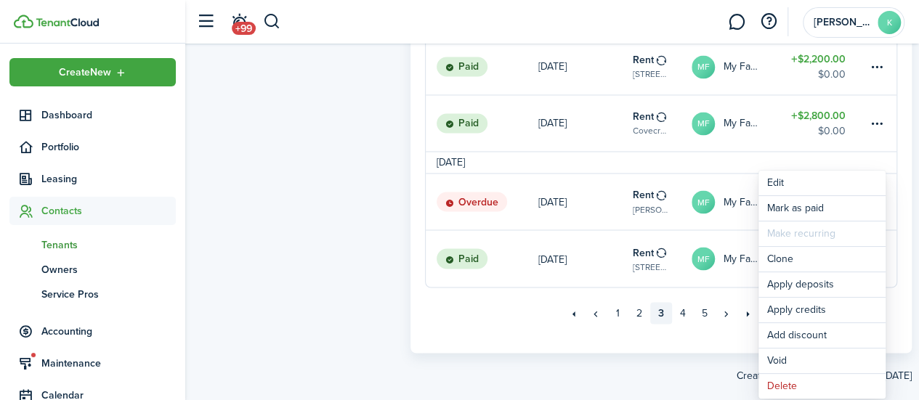
scroll to position [1203, 0]
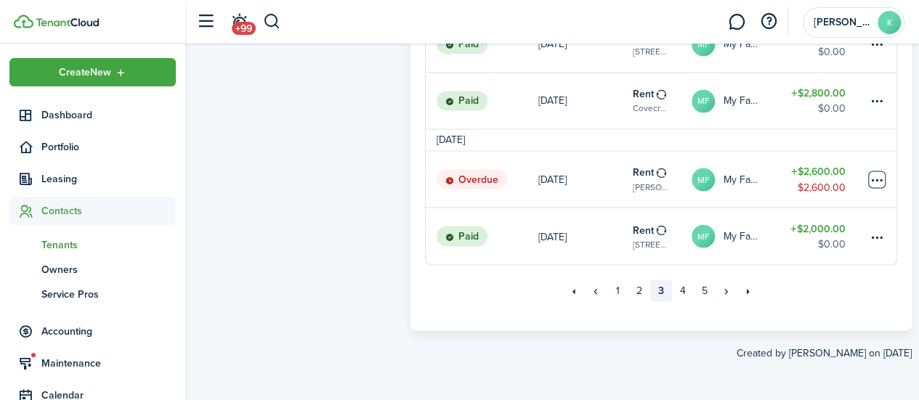
click at [873, 179] on table-menu-btn-icon "Open menu" at bounding box center [876, 179] width 17 height 17
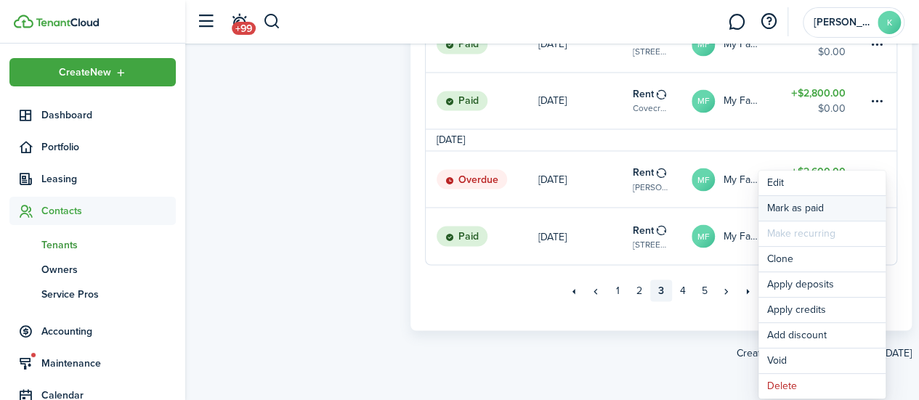
click at [843, 211] on link "Mark as paid" at bounding box center [821, 208] width 127 height 25
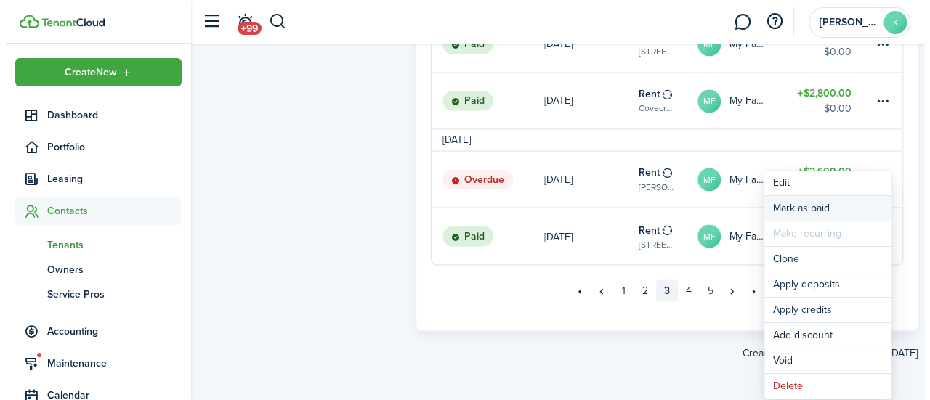
scroll to position [1196, 0]
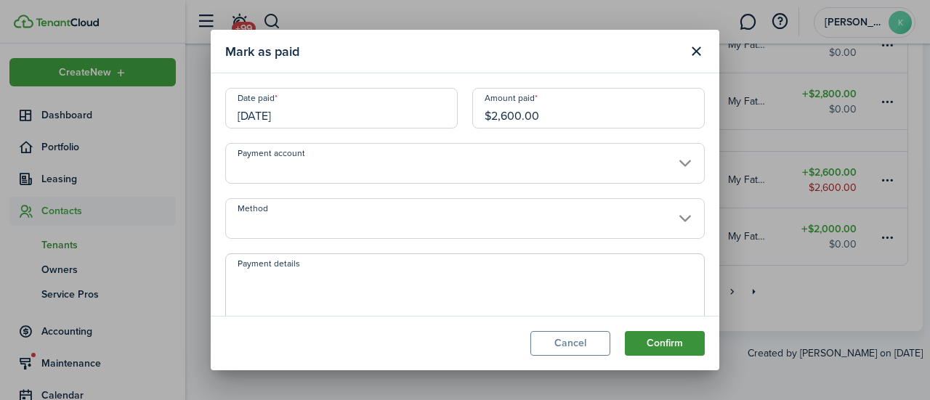
click at [675, 346] on button "Confirm" at bounding box center [665, 343] width 80 height 25
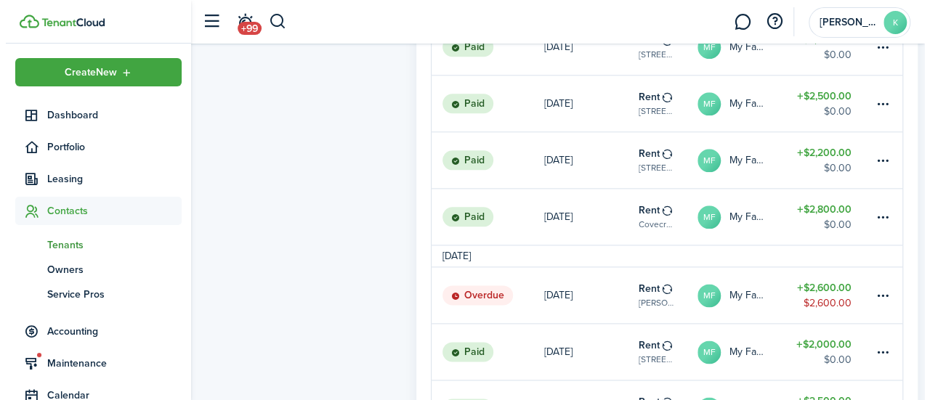
scroll to position [773, 0]
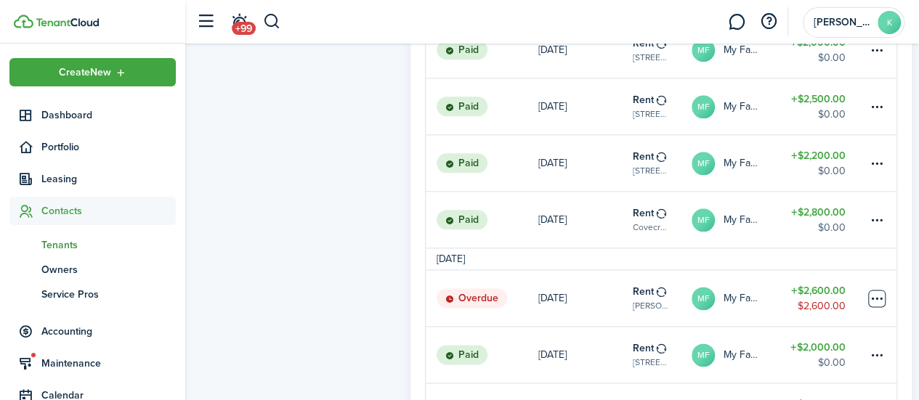
click at [882, 305] on table-menu-btn-icon at bounding box center [876, 298] width 17 height 17
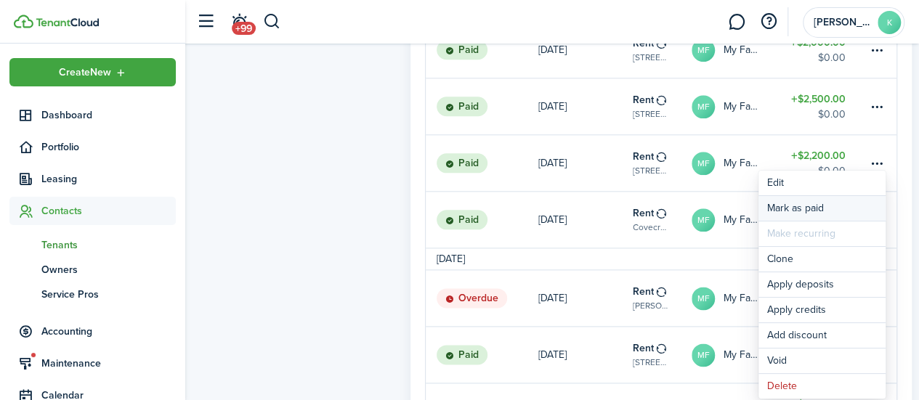
click at [823, 212] on link "Mark as paid" at bounding box center [821, 208] width 127 height 25
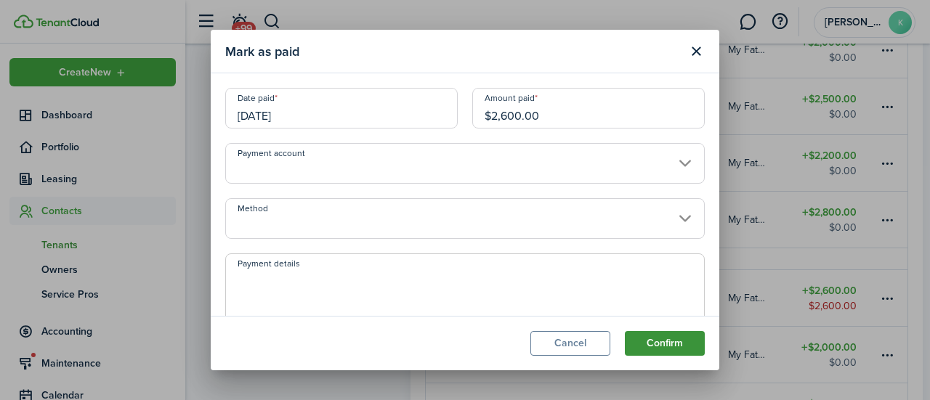
click at [680, 344] on button "Confirm" at bounding box center [665, 343] width 80 height 25
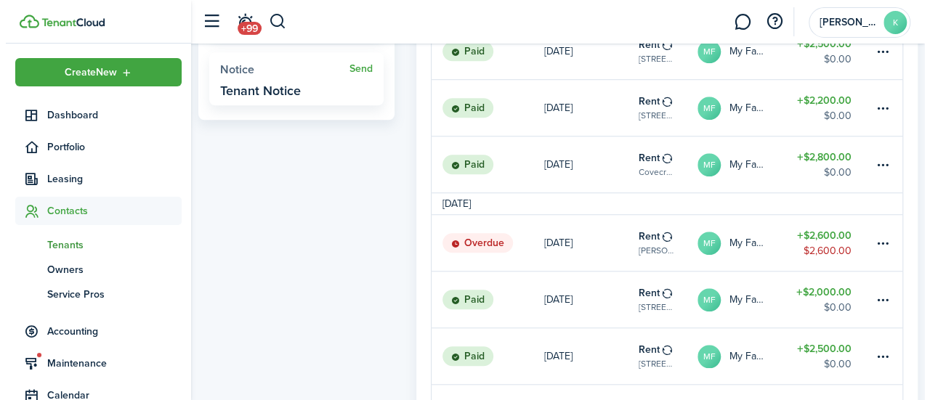
scroll to position [519, 0]
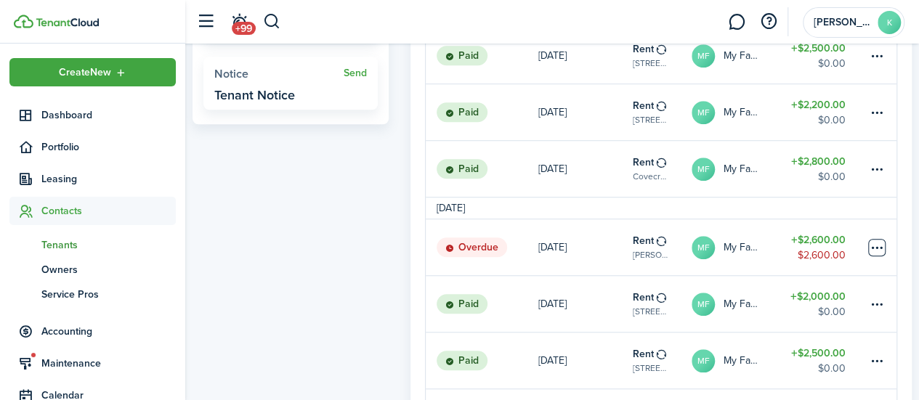
click at [877, 256] on table-menu-btn-icon at bounding box center [876, 247] width 17 height 17
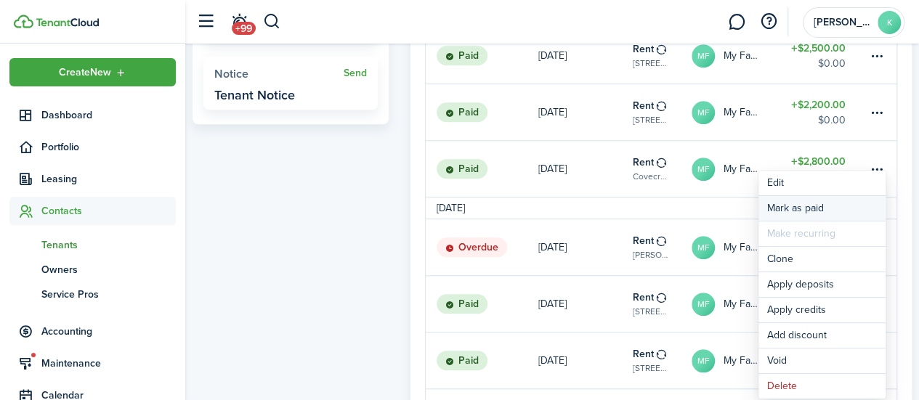
click at [829, 198] on link "Mark as paid" at bounding box center [821, 208] width 127 height 25
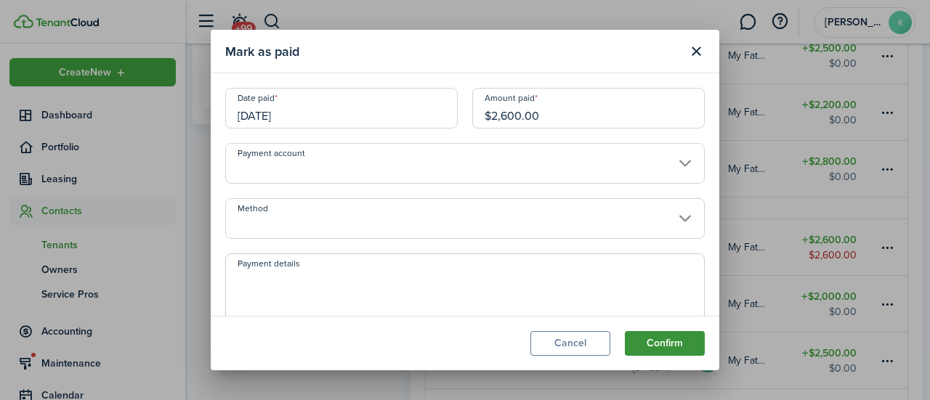
click at [683, 349] on button "Confirm" at bounding box center [665, 343] width 80 height 25
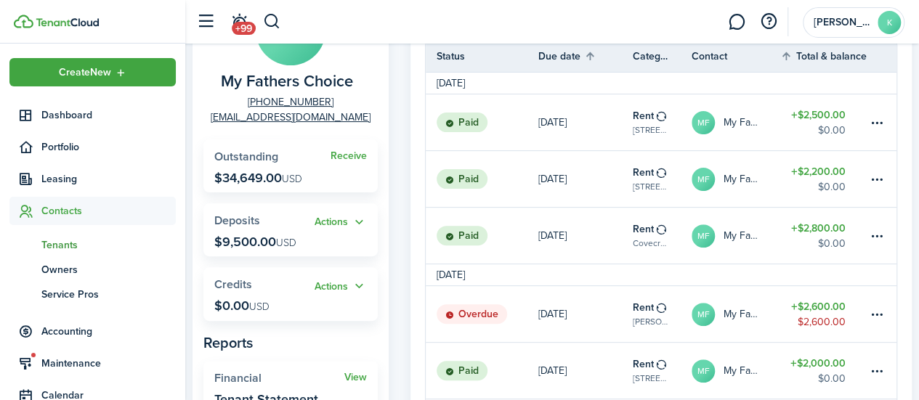
scroll to position [151, 0]
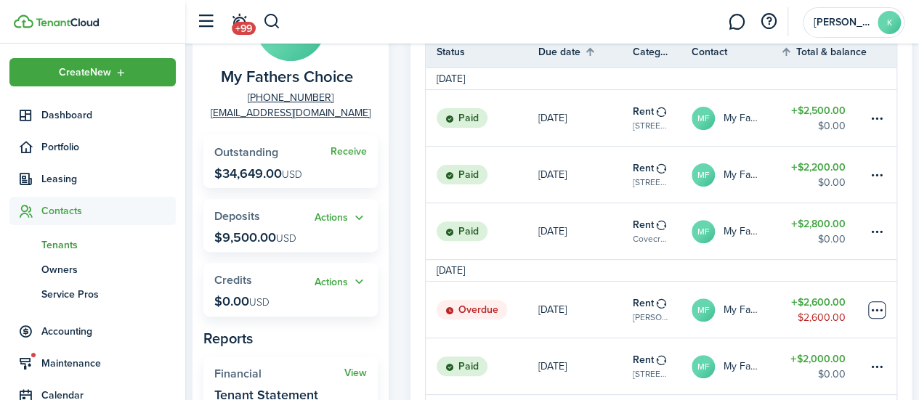
click at [883, 316] on table-menu-btn-icon at bounding box center [876, 309] width 17 height 17
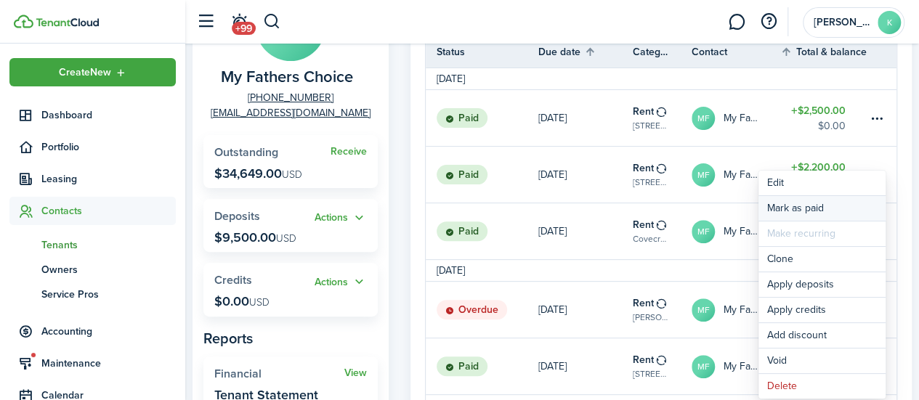
click at [807, 206] on link "Mark as paid" at bounding box center [821, 208] width 127 height 25
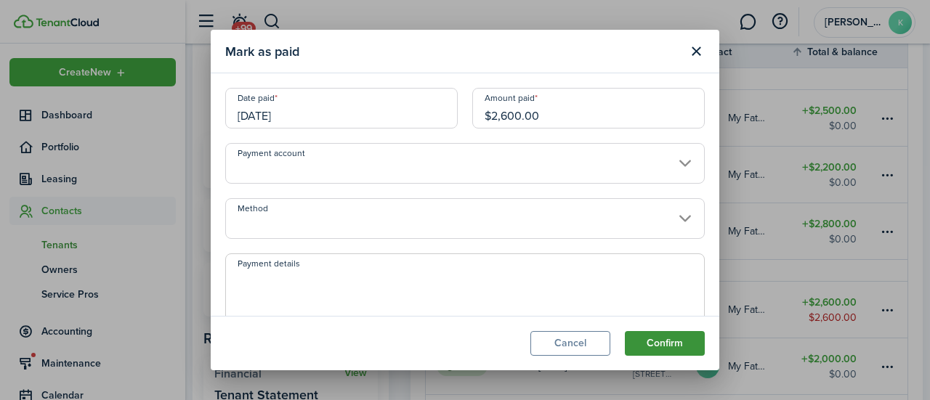
click at [667, 346] on button "Confirm" at bounding box center [665, 343] width 80 height 25
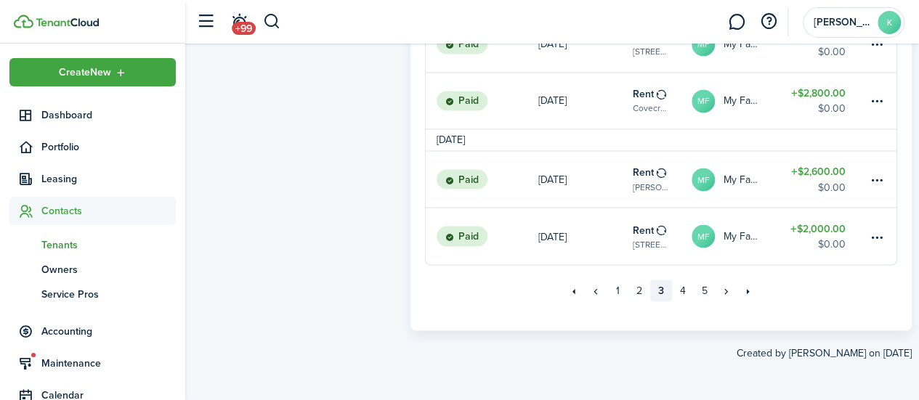
scroll to position [1203, 0]
click at [638, 293] on link "2" at bounding box center [639, 291] width 22 height 22
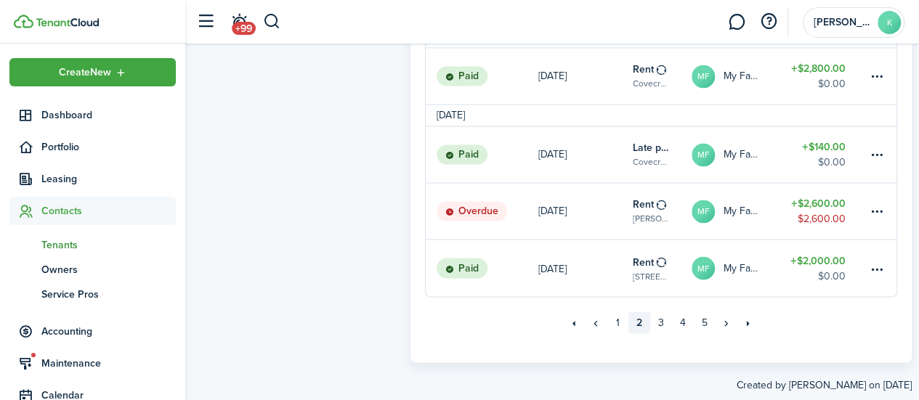
scroll to position [1160, 0]
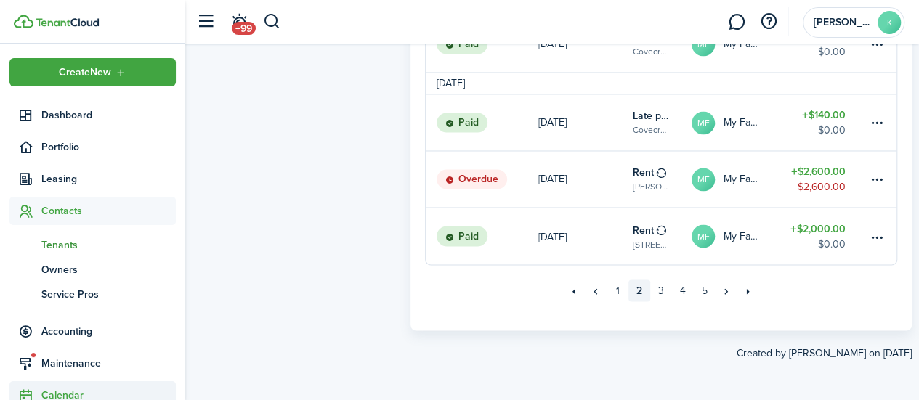
click at [10, 398] on sidebar-link-icon at bounding box center [25, 395] width 32 height 15
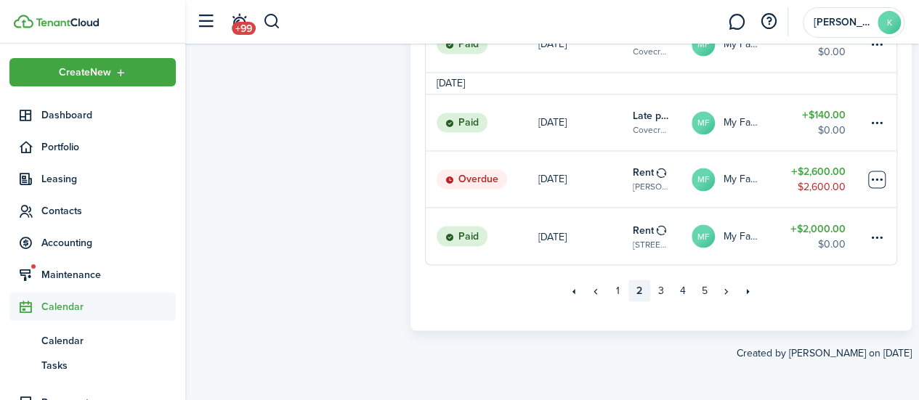
click at [877, 180] on table-menu-btn-icon at bounding box center [876, 179] width 17 height 17
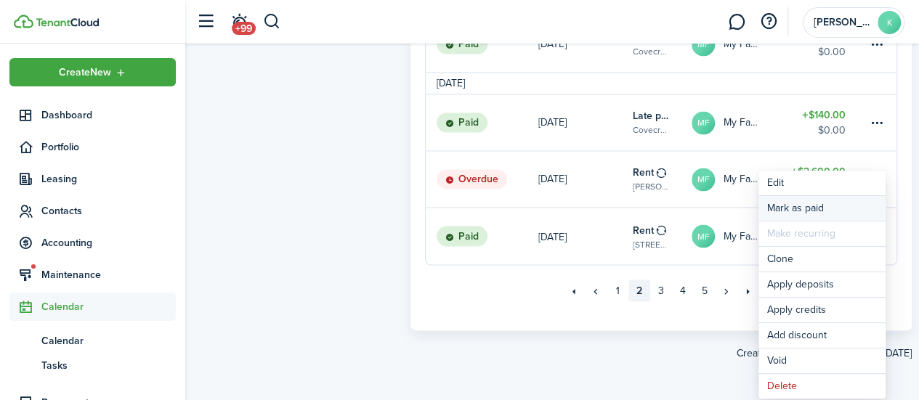
click at [795, 208] on link "Mark as paid" at bounding box center [821, 208] width 127 height 25
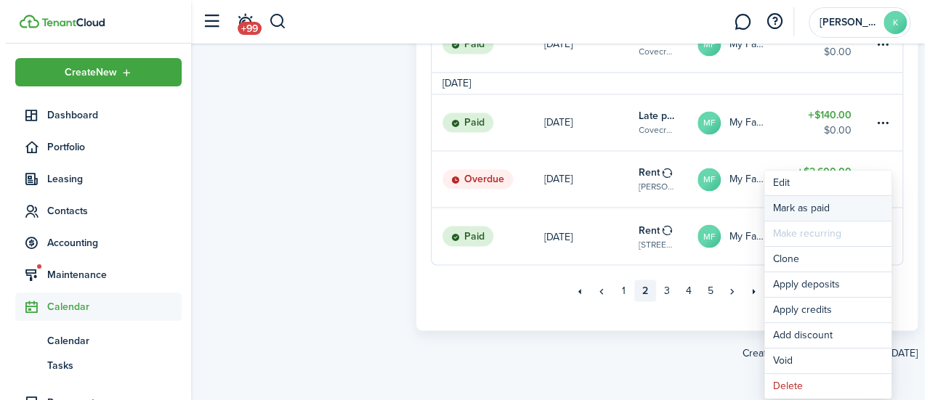
scroll to position [1153, 0]
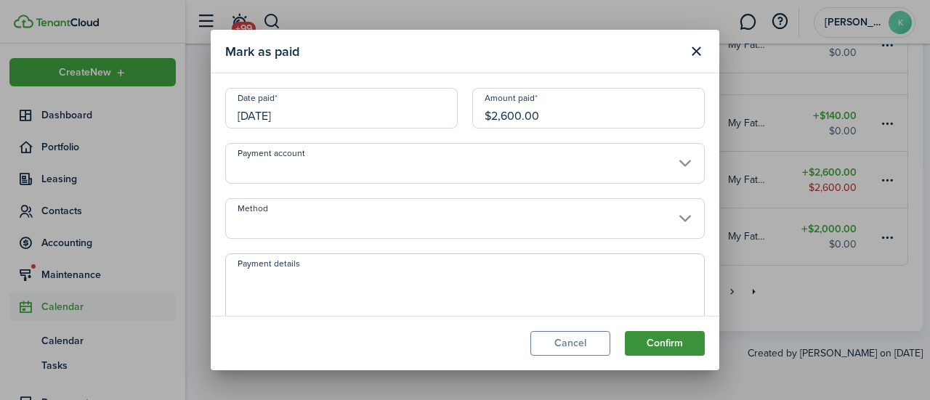
click at [662, 349] on button "Confirm" at bounding box center [665, 343] width 80 height 25
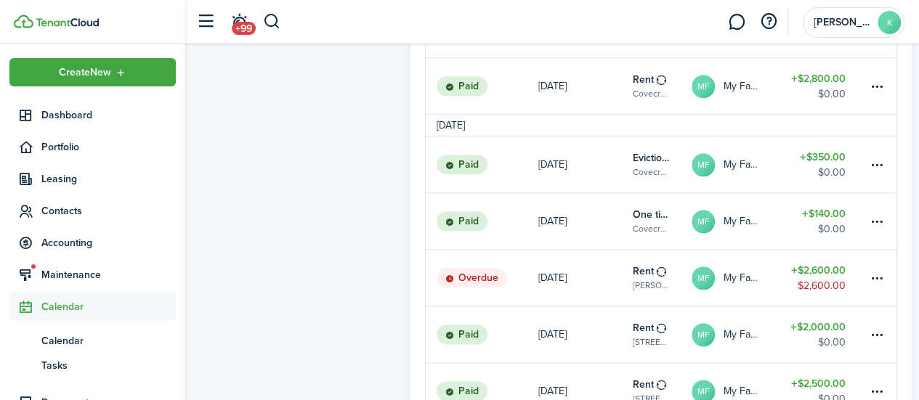
scroll to position [689, 0]
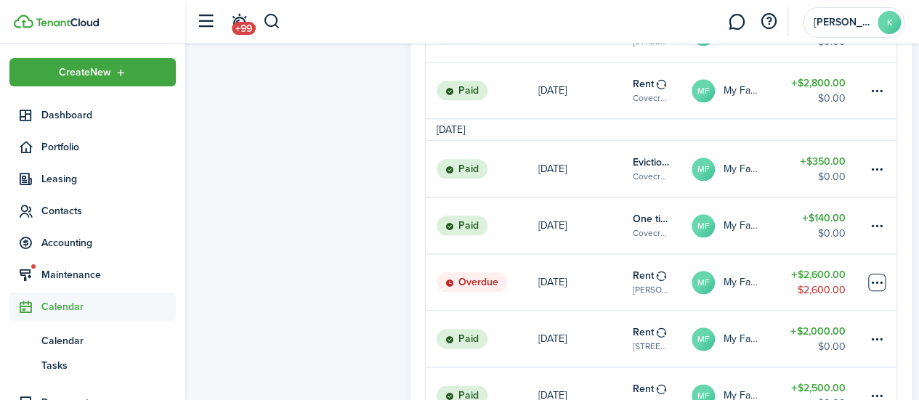
click at [873, 291] on table-menu-btn-icon at bounding box center [876, 282] width 17 height 17
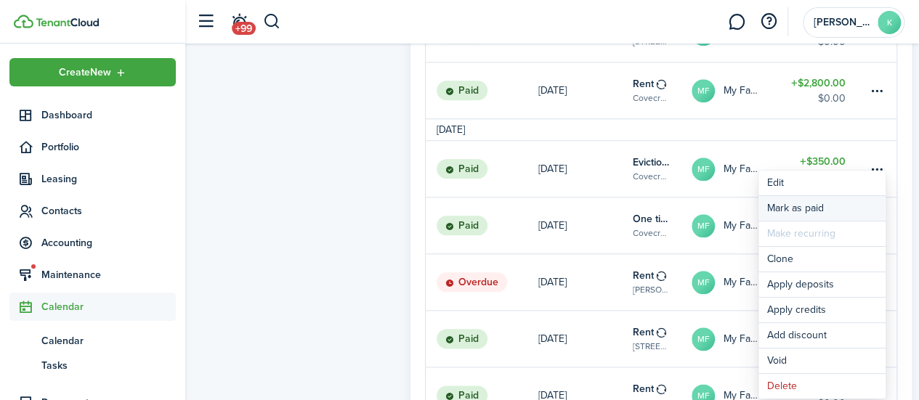
click at [836, 203] on link "Mark as paid" at bounding box center [821, 208] width 127 height 25
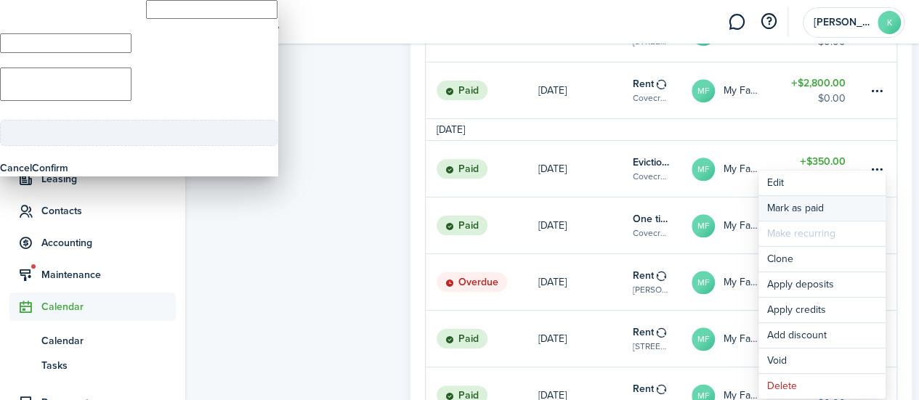
type input "$2,600.00"
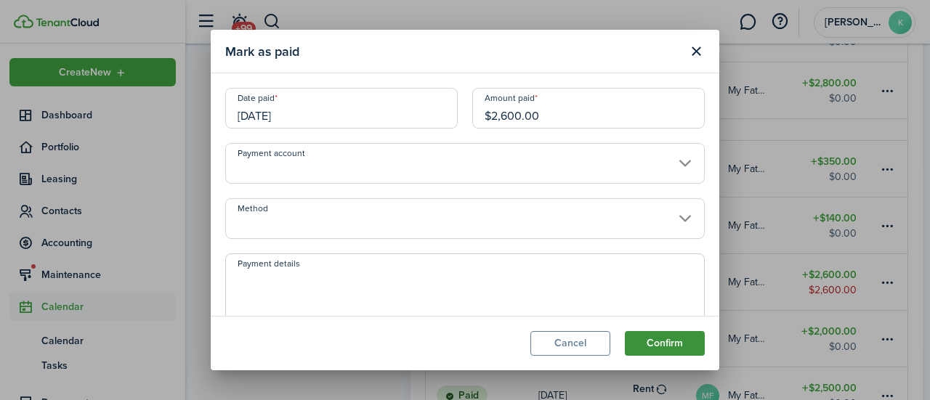
click at [683, 339] on button "Confirm" at bounding box center [665, 343] width 80 height 25
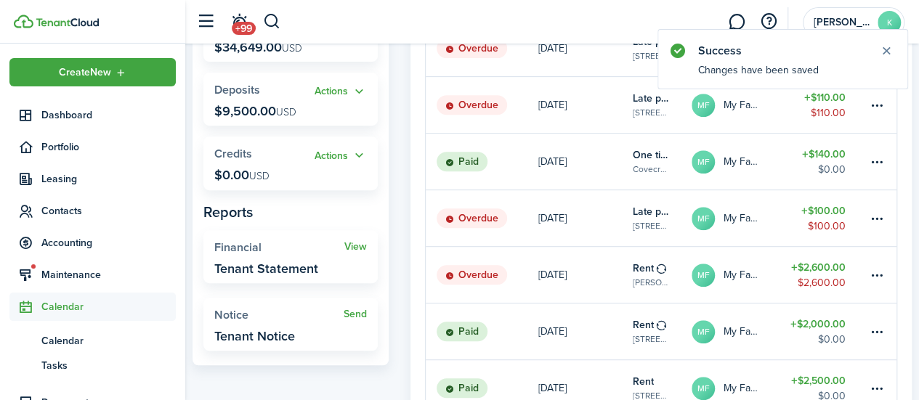
scroll to position [277, 0]
click at [874, 283] on table-menu-btn-icon at bounding box center [876, 275] width 17 height 17
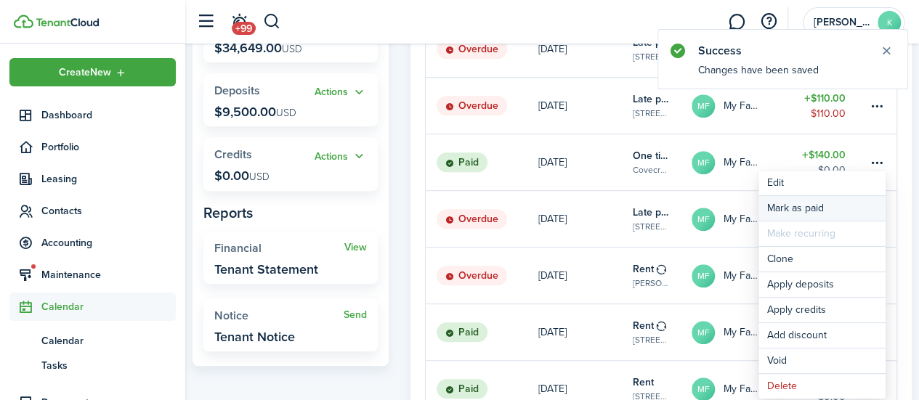
click at [827, 211] on link "Mark as paid" at bounding box center [821, 208] width 127 height 25
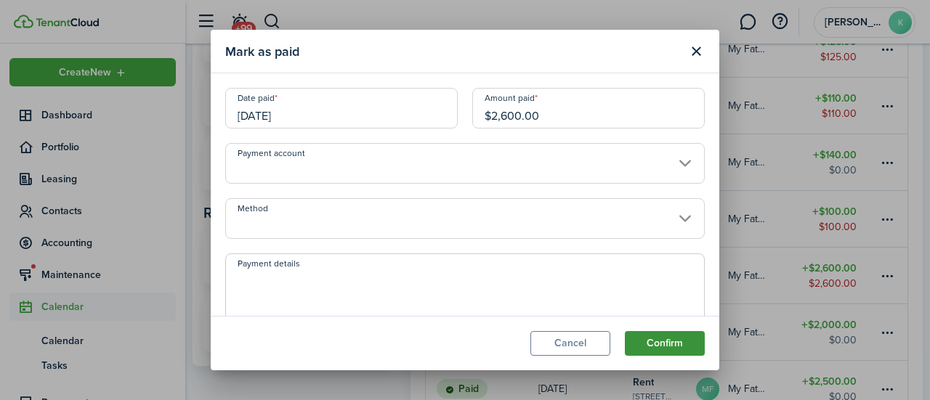
click at [681, 349] on button "Confirm" at bounding box center [665, 343] width 80 height 25
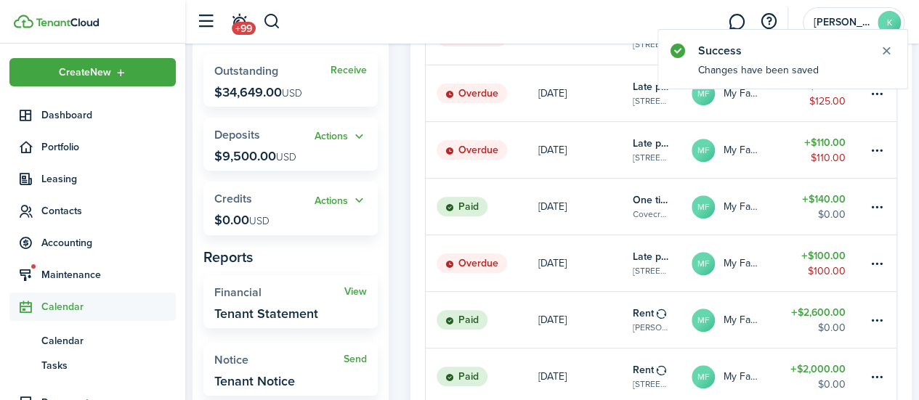
scroll to position [195, 0]
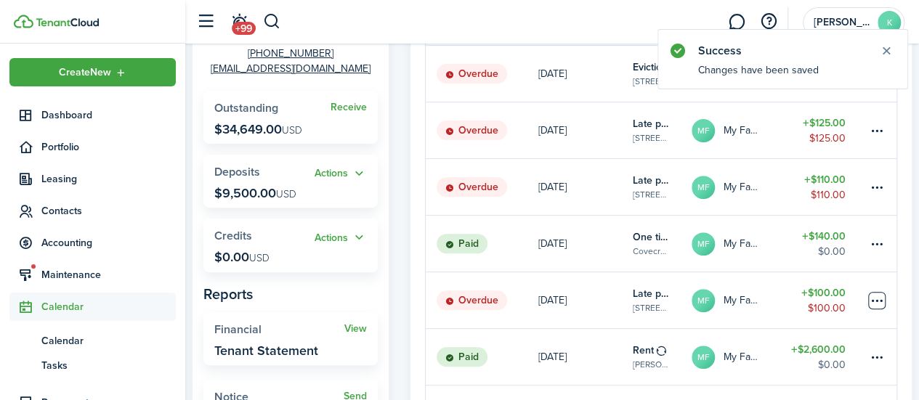
click at [882, 309] on table-menu-btn-icon at bounding box center [876, 300] width 17 height 17
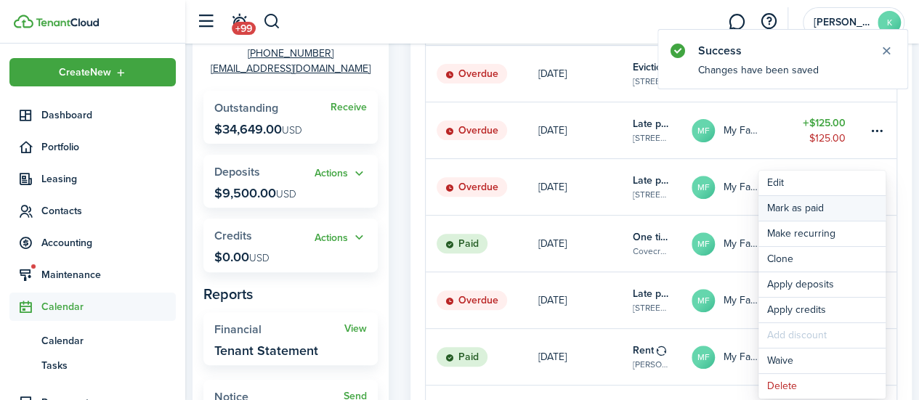
click at [819, 215] on link "Mark as paid" at bounding box center [821, 208] width 127 height 25
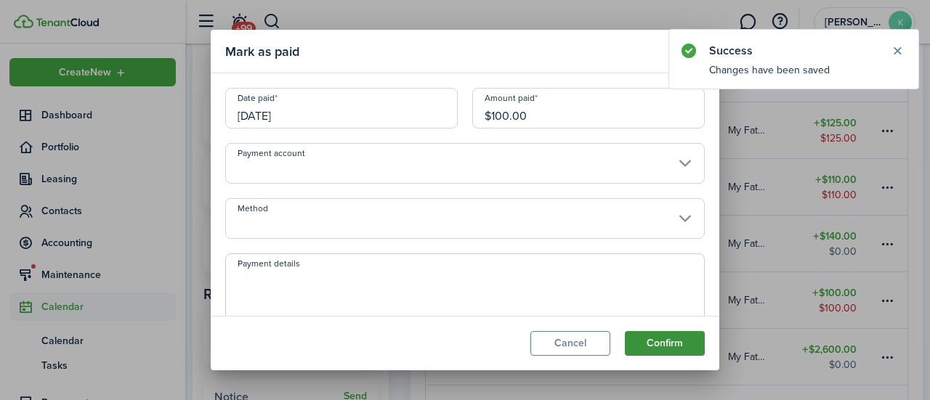
click at [683, 346] on button "Confirm" at bounding box center [665, 343] width 80 height 25
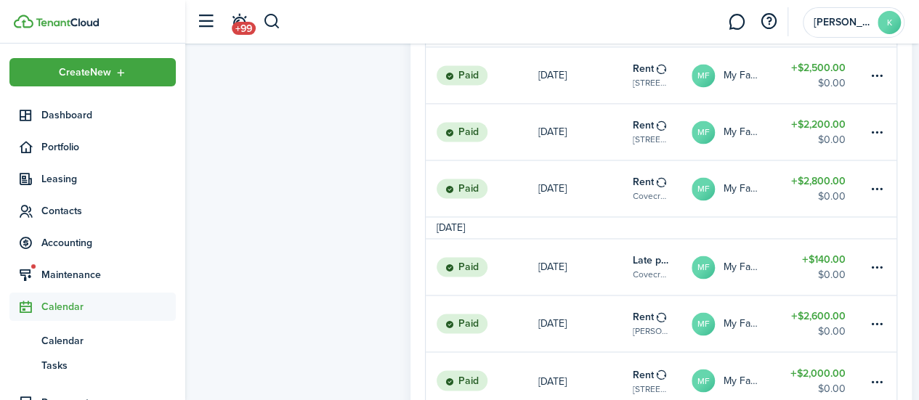
scroll to position [1160, 0]
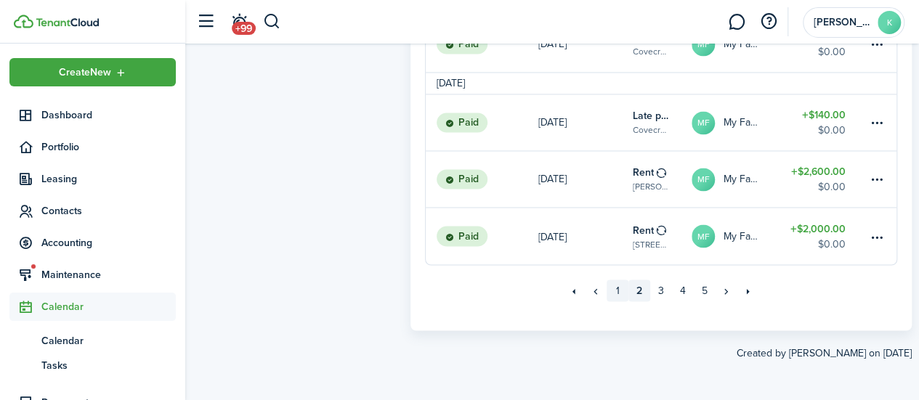
click at [615, 293] on link "1" at bounding box center [617, 291] width 22 height 22
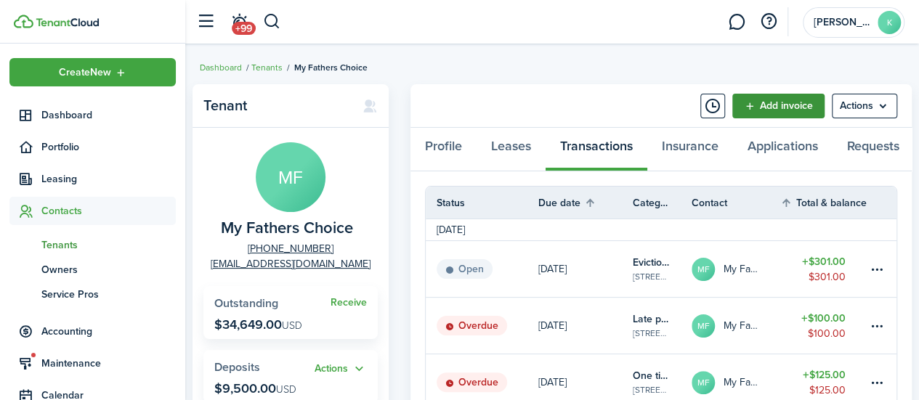
click at [777, 106] on link "Add invoice" at bounding box center [778, 106] width 92 height 25
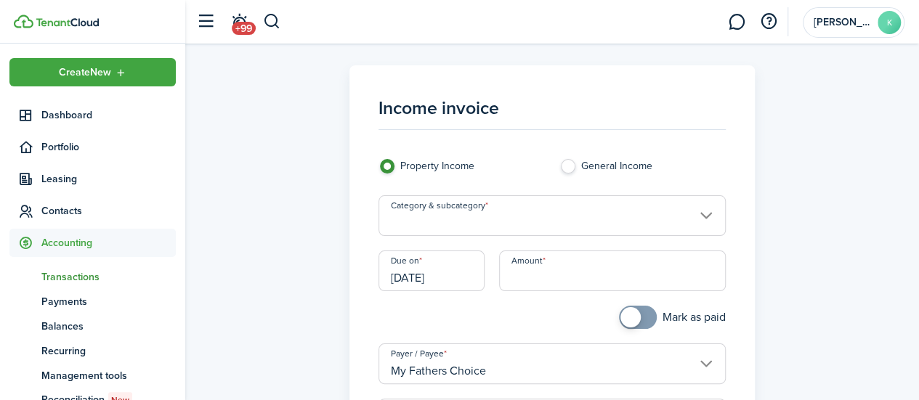
click at [495, 225] on input "Category & subcategory" at bounding box center [551, 215] width 347 height 41
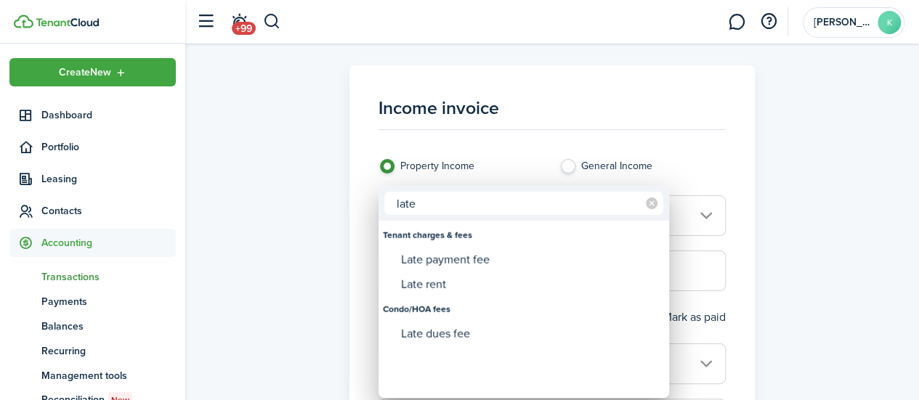
type input "late"
click at [493, 259] on div "Late payment fee" at bounding box center [529, 260] width 257 height 25
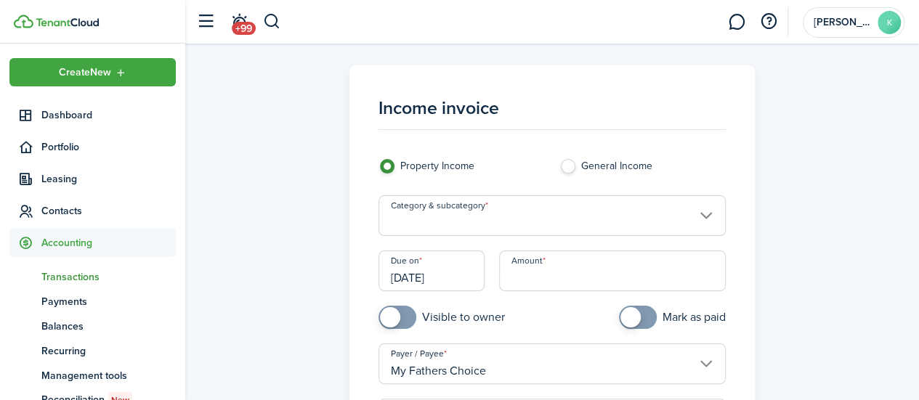
type input "Tenant charges & fees / Late payment fee"
click at [425, 269] on input "[DATE]" at bounding box center [431, 271] width 106 height 41
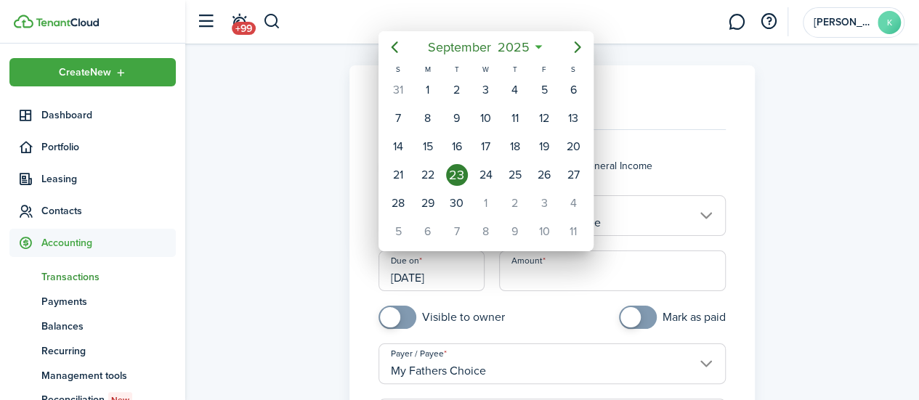
click at [571, 87] on div "6" at bounding box center [573, 90] width 22 height 22
type input "[DATE]"
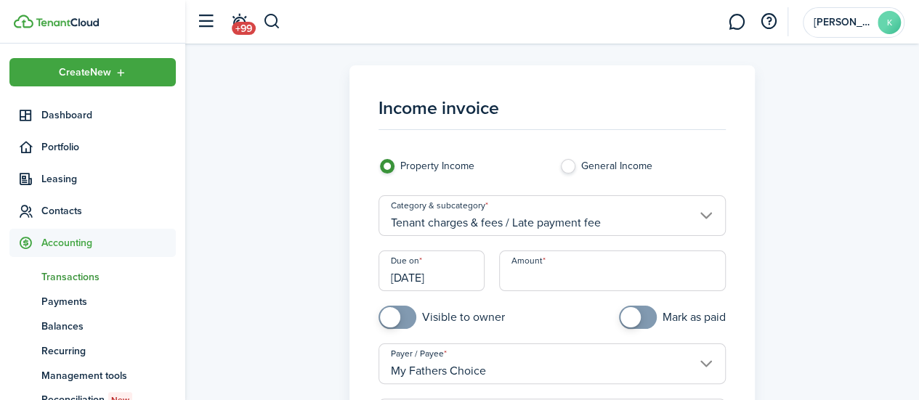
click at [560, 280] on input "Amount" at bounding box center [612, 271] width 227 height 41
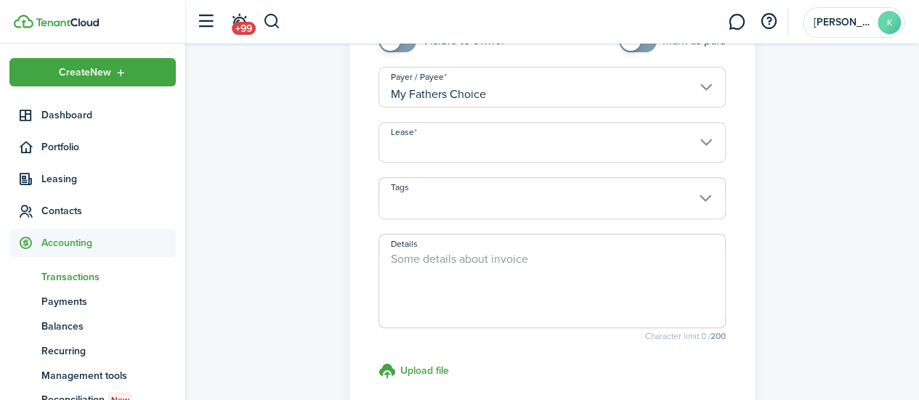
scroll to position [277, 0]
click at [699, 144] on input "Lease" at bounding box center [551, 141] width 347 height 41
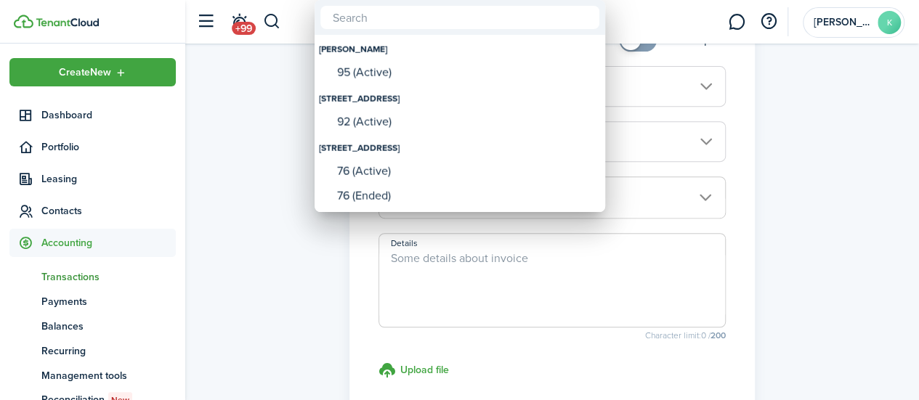
type input "$130.00"
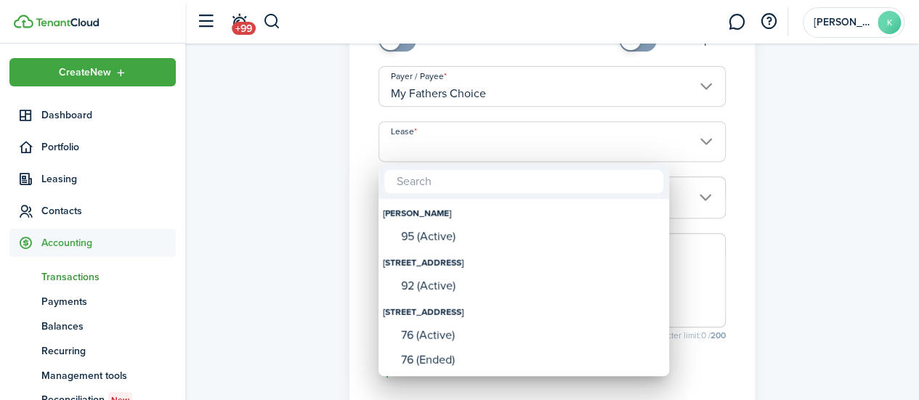
click at [593, 238] on div "95 (Active)" at bounding box center [529, 236] width 257 height 13
type input "[PERSON_NAME]. Lease #95 (Active)"
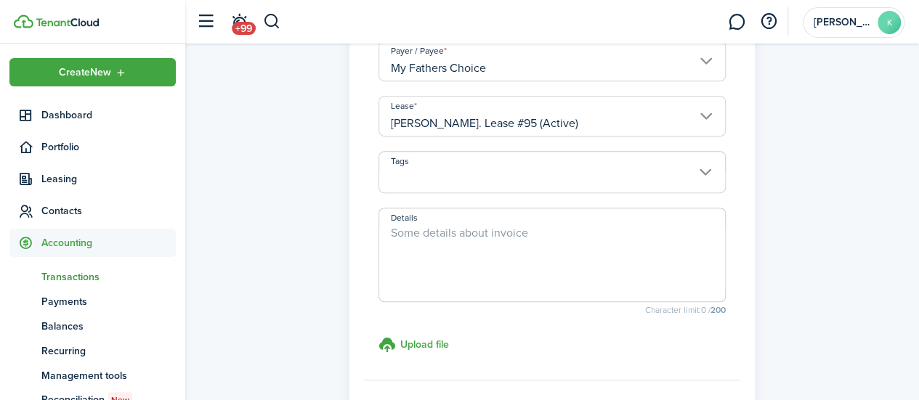
scroll to position [441, 0]
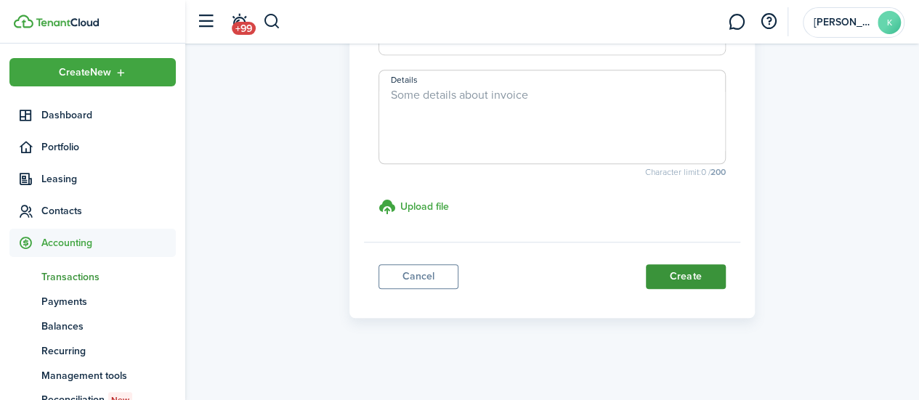
click at [693, 273] on button "Create" at bounding box center [686, 276] width 80 height 25
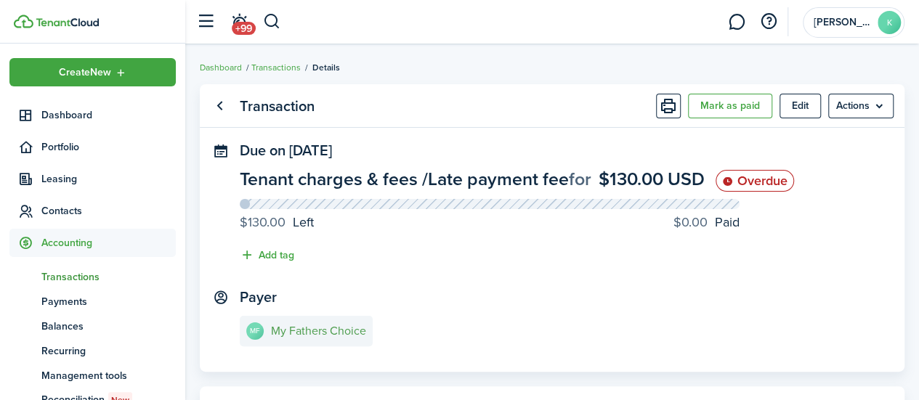
click at [310, 337] on e-details-info-title "My Fathers Choice" at bounding box center [318, 331] width 95 height 13
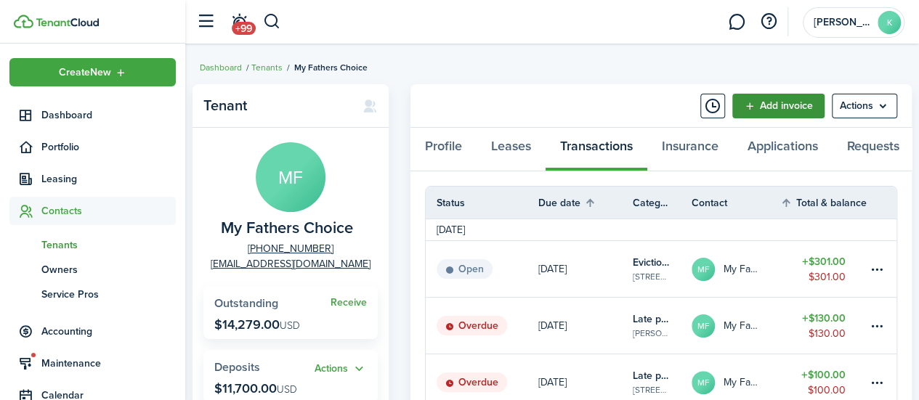
click at [776, 99] on link "Add invoice" at bounding box center [778, 106] width 92 height 25
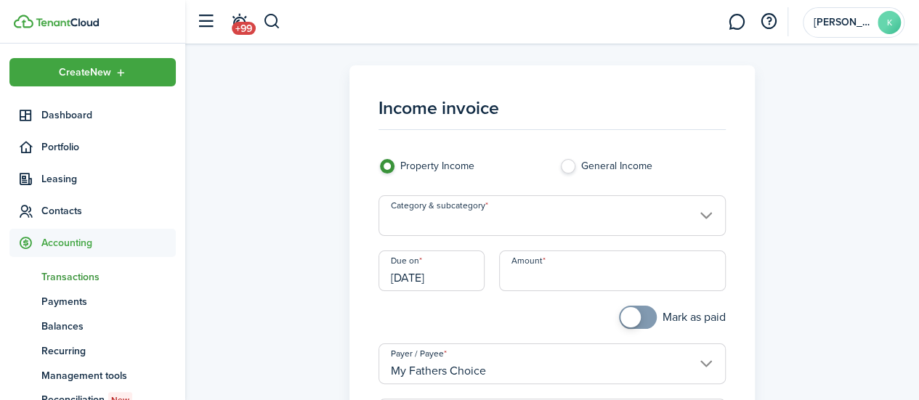
click at [507, 214] on input "Category & subcategory" at bounding box center [551, 215] width 347 height 41
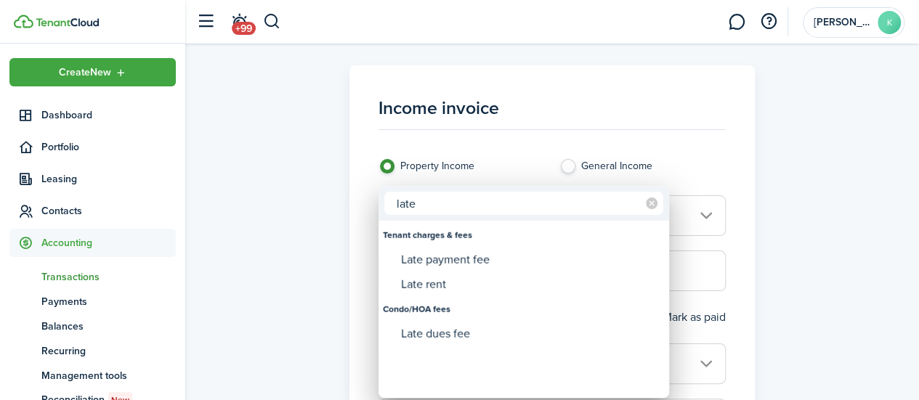
type input "late"
click at [467, 261] on div "Late payment fee" at bounding box center [529, 260] width 257 height 25
type input "Tenant charges & fees / Late payment fee"
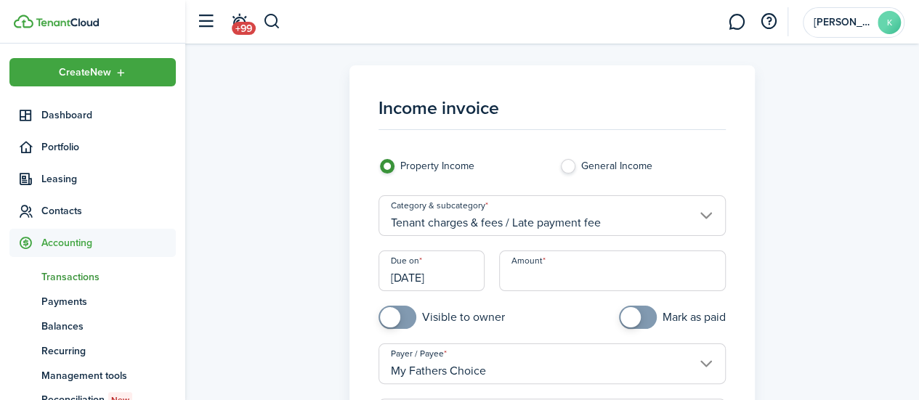
click at [536, 272] on input "Amount" at bounding box center [612, 271] width 227 height 41
type input "$"
click at [431, 277] on input "[DATE]" at bounding box center [431, 271] width 106 height 41
type input "$130.00"
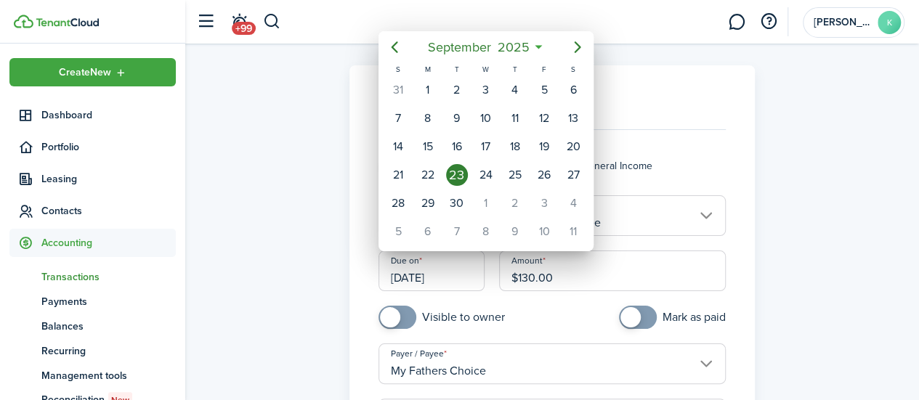
click at [391, 49] on icon "Previous page" at bounding box center [394, 46] width 17 height 17
click at [486, 122] on div "6" at bounding box center [486, 118] width 22 height 22
type input "[DATE]"
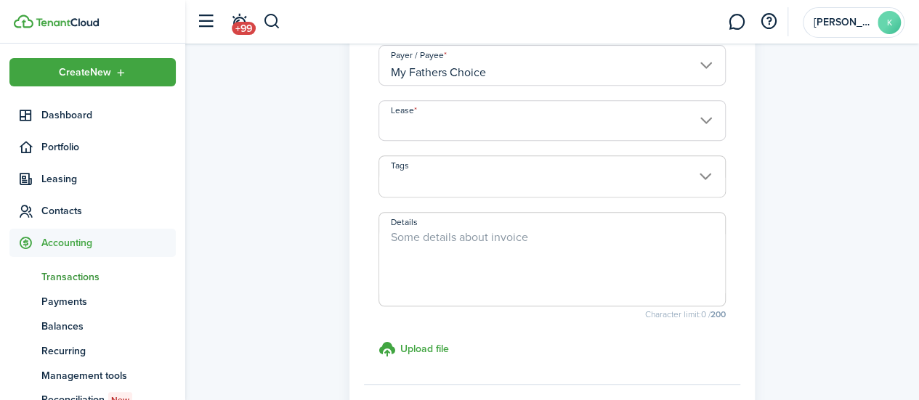
scroll to position [301, 0]
click at [697, 119] on input "Lease" at bounding box center [551, 117] width 347 height 41
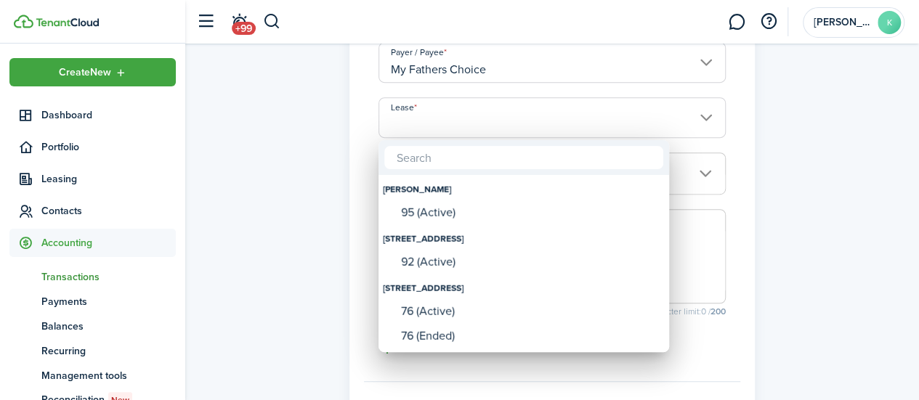
click at [604, 218] on div "95 (Active)" at bounding box center [529, 212] width 257 height 13
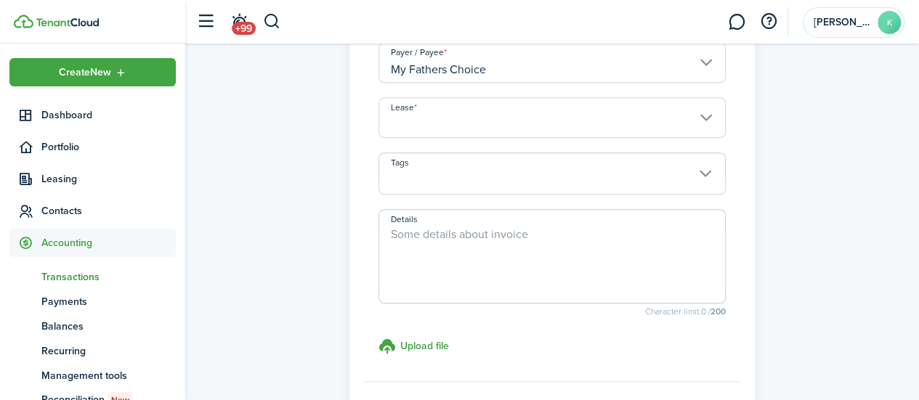
type input "[PERSON_NAME]. Lease #95 (Active)"
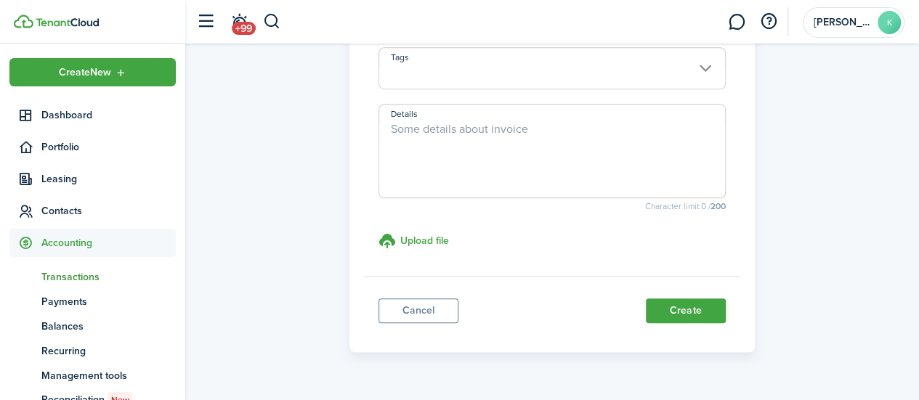
scroll to position [441, 0]
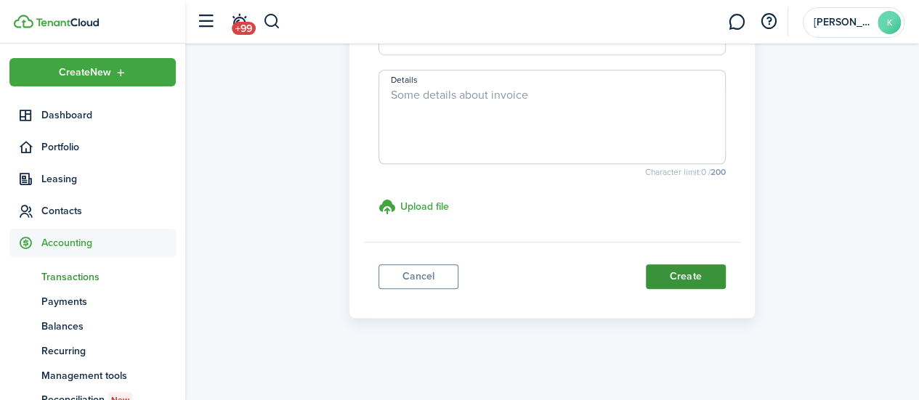
click at [696, 275] on button "Create" at bounding box center [686, 276] width 80 height 25
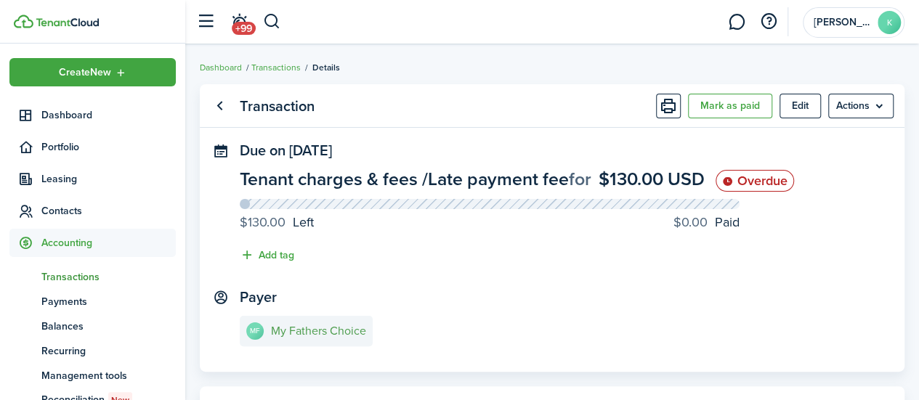
click at [321, 334] on e-details-info-title "My Fathers Choice" at bounding box center [318, 331] width 95 height 13
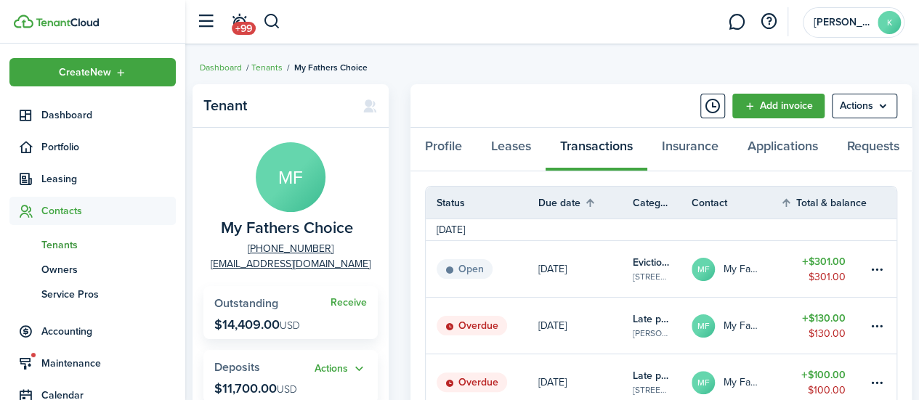
click at [883, 362] on link at bounding box center [881, 382] width 29 height 56
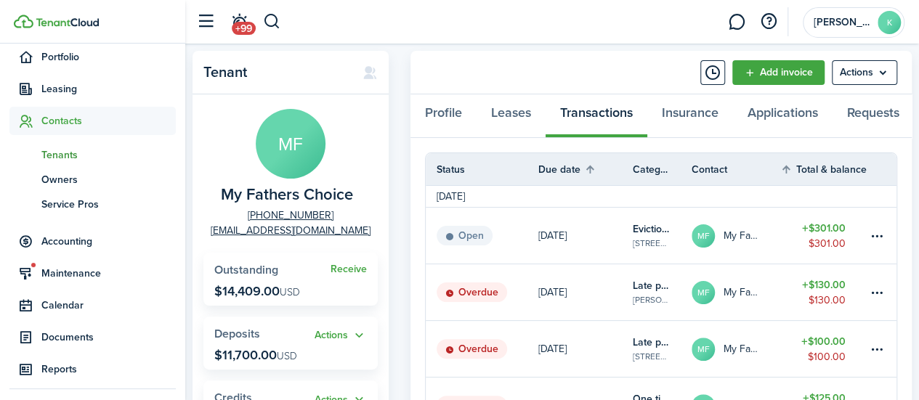
scroll to position [123, 0]
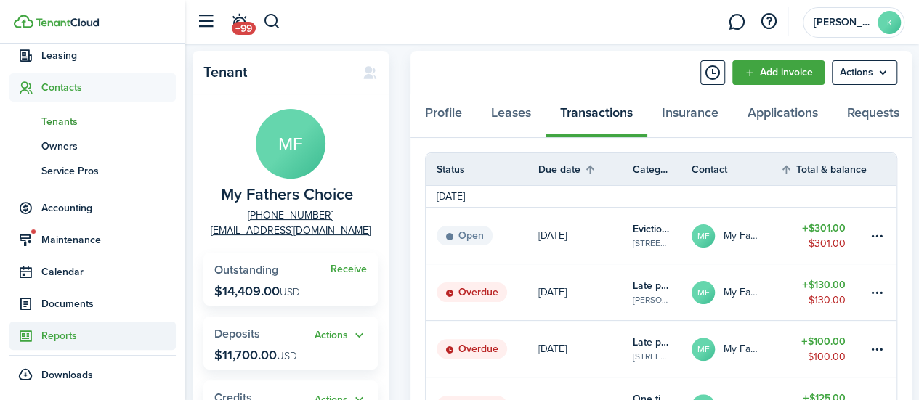
click at [75, 344] on link "Reports" at bounding box center [92, 336] width 166 height 28
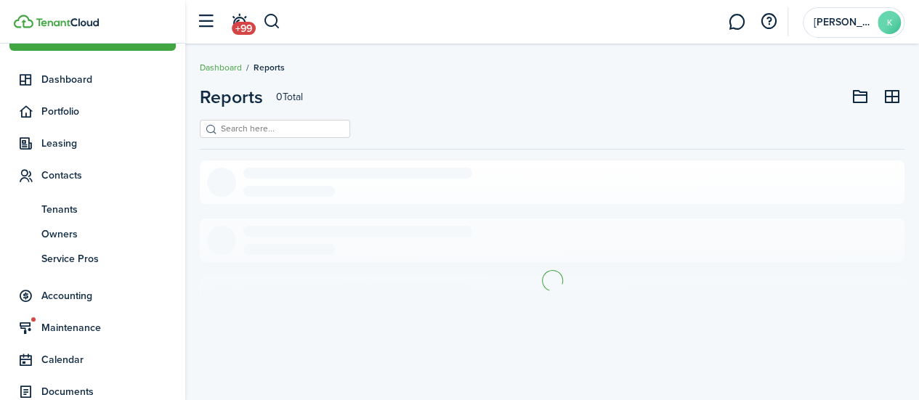
scroll to position [35, 0]
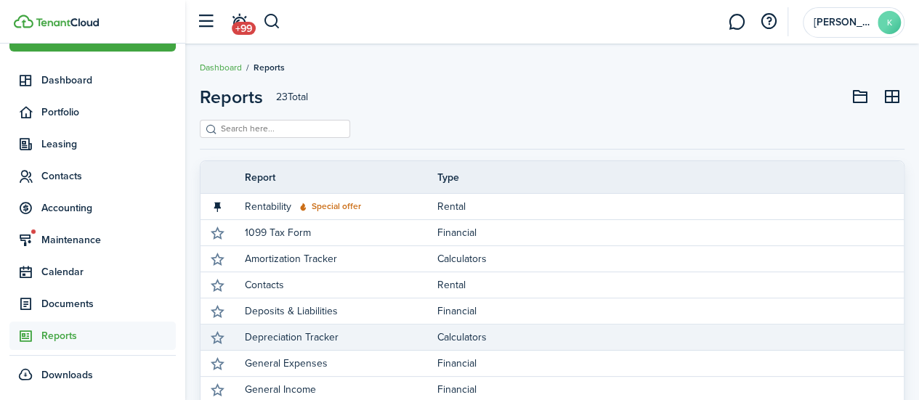
click at [510, 346] on link "Calculators" at bounding box center [670, 337] width 466 height 25
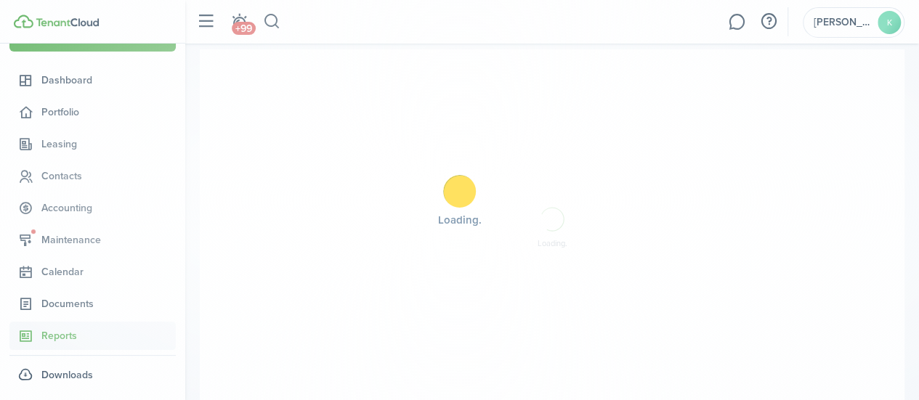
scroll to position [71, 0]
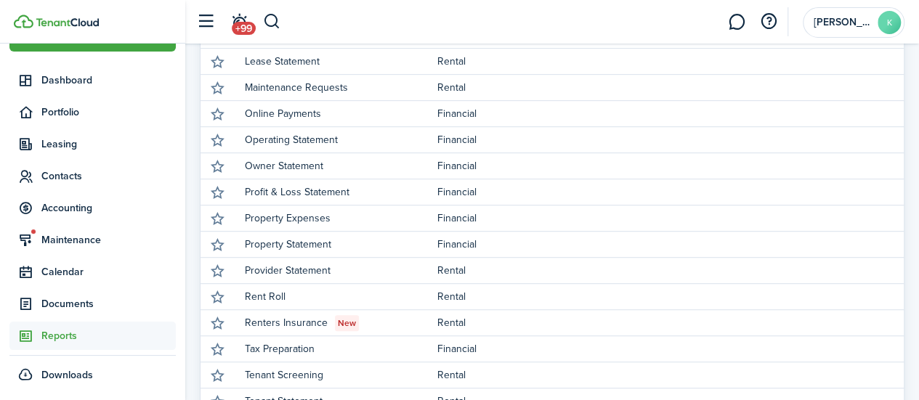
scroll to position [434, 0]
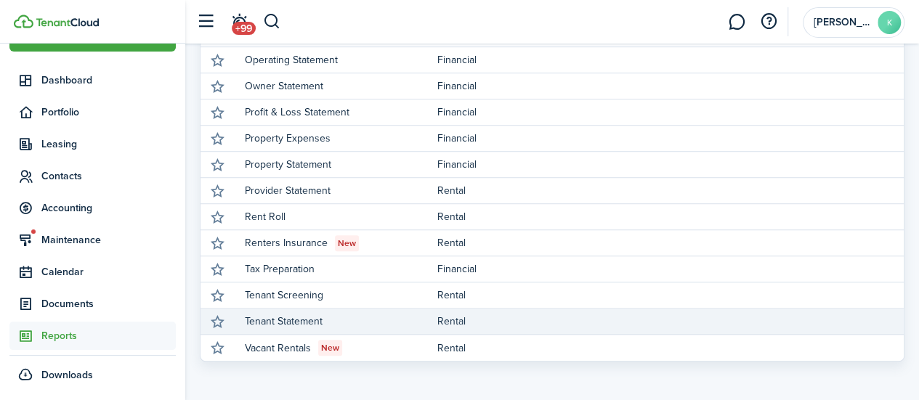
click at [346, 325] on link "Tenant Statement" at bounding box center [341, 321] width 192 height 25
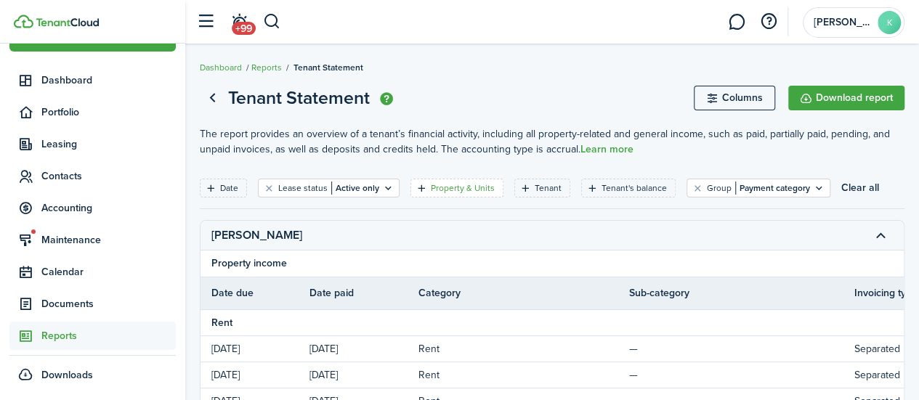
click at [465, 184] on filter-tag-label "Property & Units" at bounding box center [463, 188] width 64 height 13
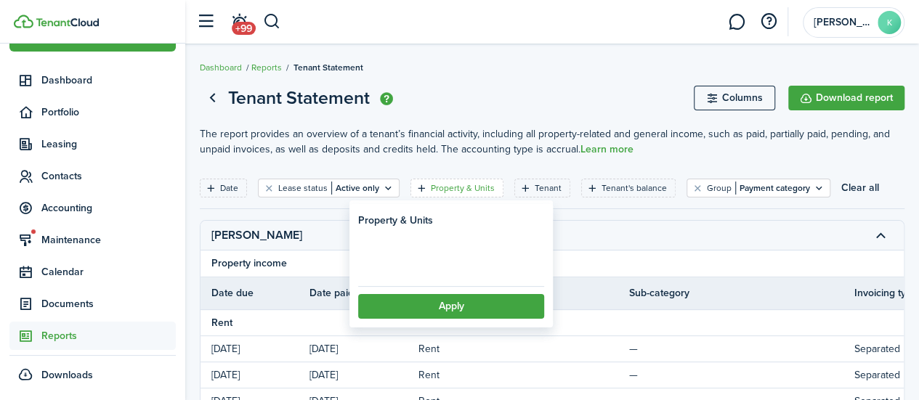
click at [421, 260] on loading-skeleton at bounding box center [451, 263] width 186 height 32
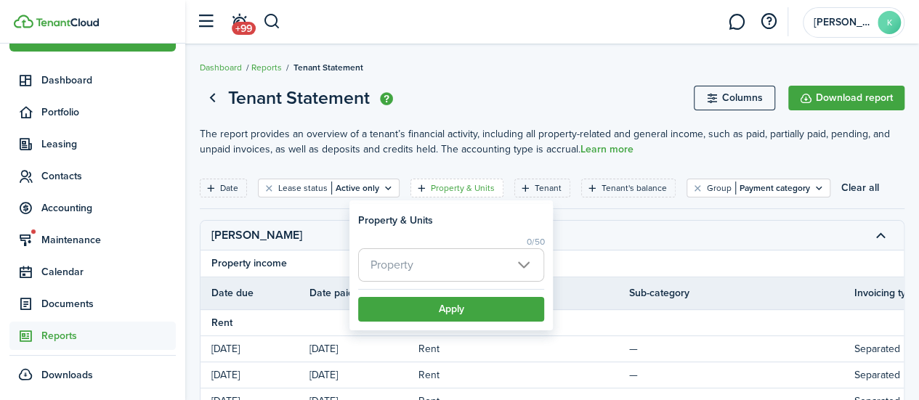
click at [425, 277] on span "Property" at bounding box center [451, 265] width 184 height 32
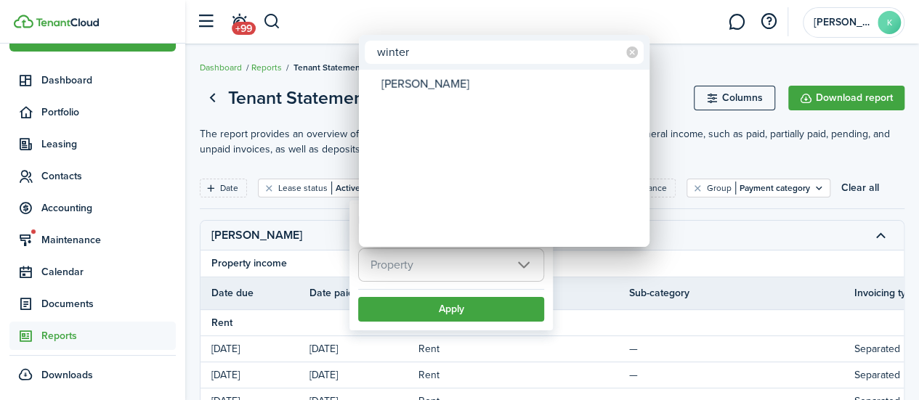
type input "winter"
click at [481, 84] on div "[PERSON_NAME]" at bounding box center [509, 84] width 257 height 25
type input "[PERSON_NAME]"
click at [510, 311] on div at bounding box center [459, 200] width 1151 height 633
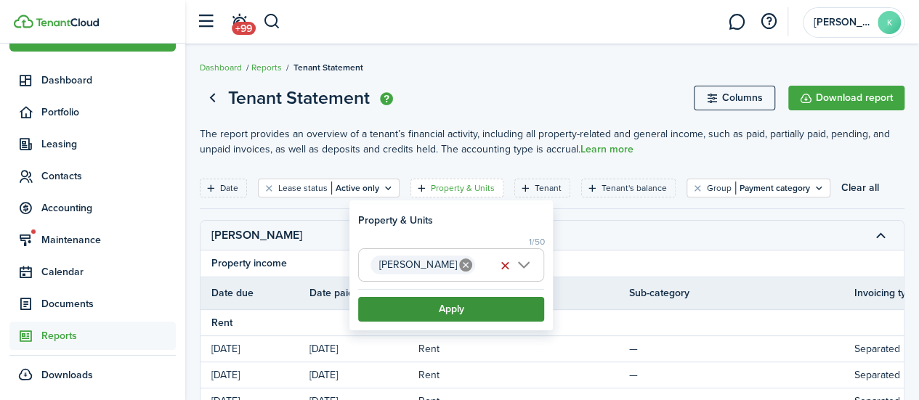
click at [468, 309] on button "Apply" at bounding box center [451, 309] width 186 height 25
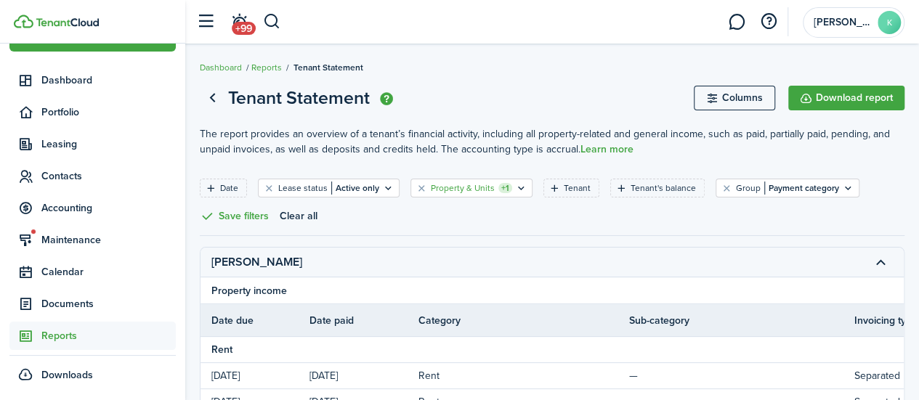
click at [459, 184] on filter-tag-label "Property & Units" at bounding box center [463, 188] width 64 height 13
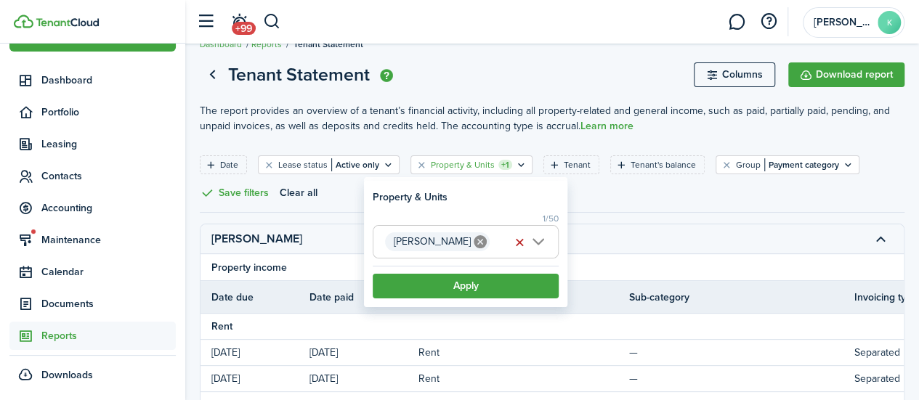
scroll to position [17, 0]
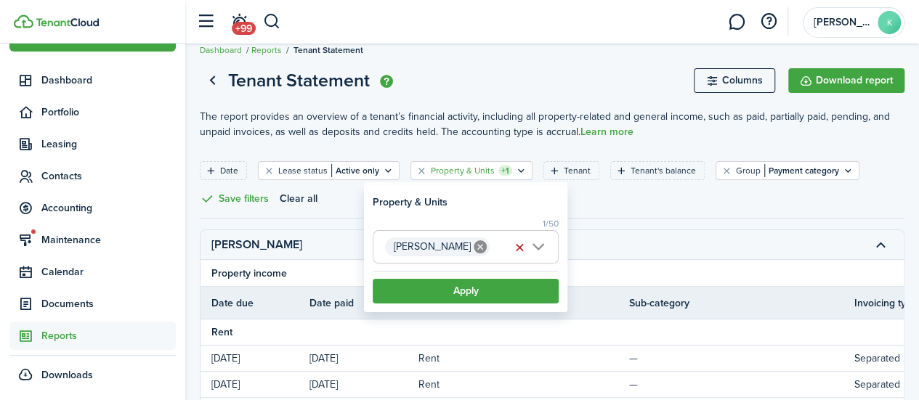
click at [603, 232] on tr "[PERSON_NAME]" at bounding box center [861, 245] width 1322 height 30
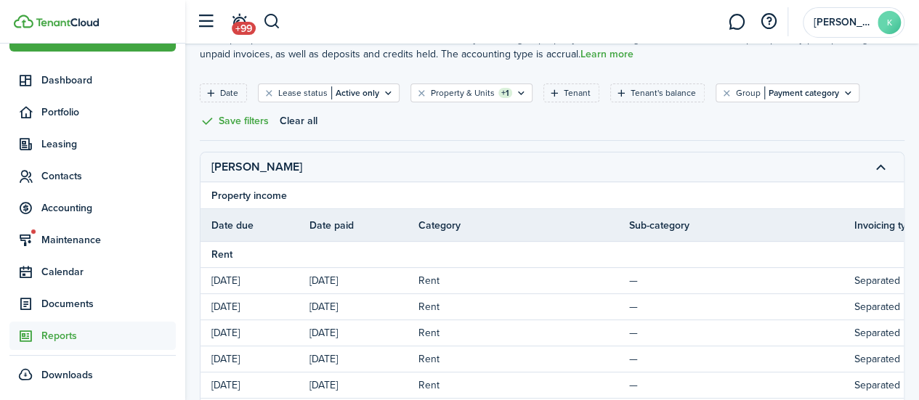
scroll to position [0, 0]
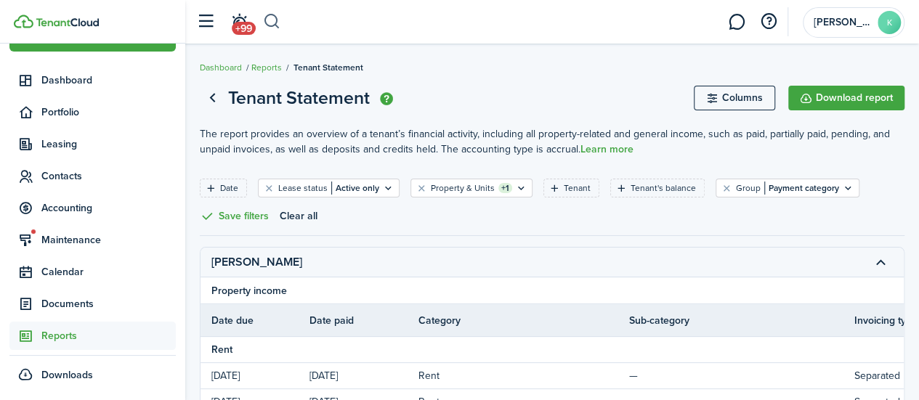
click at [275, 28] on button "button" at bounding box center [272, 21] width 18 height 25
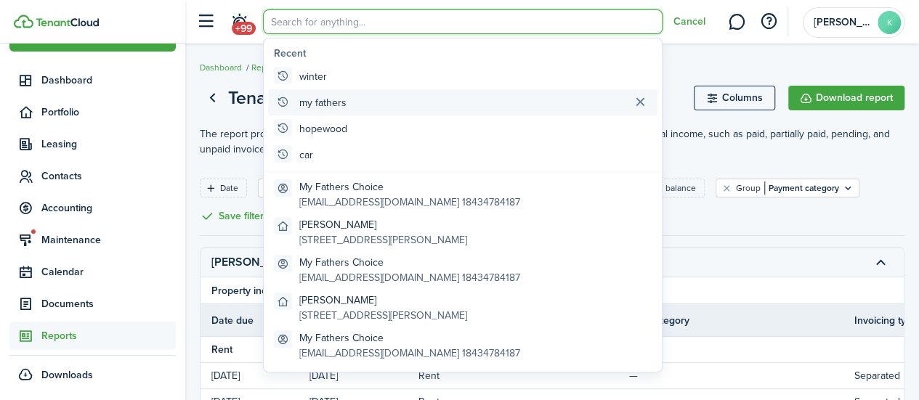
click at [341, 99] on global-search-item-title "my fathers" at bounding box center [322, 102] width 47 height 15
type input "my fathers"
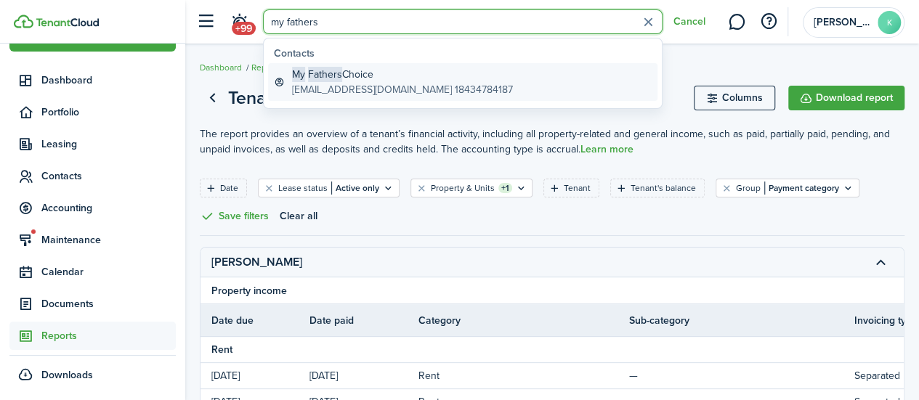
click at [534, 78] on link "My Fathers Choice [EMAIL_ADDRESS][DOMAIN_NAME] 18434784187" at bounding box center [462, 82] width 389 height 38
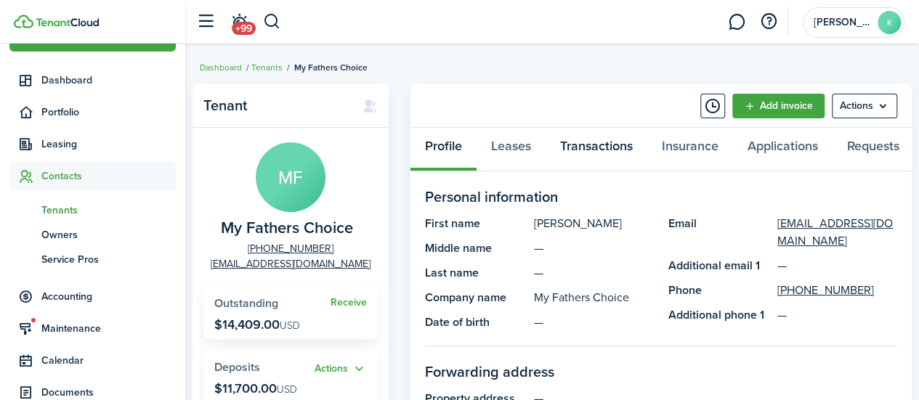
click at [577, 143] on link "Transactions" at bounding box center [596, 150] width 102 height 44
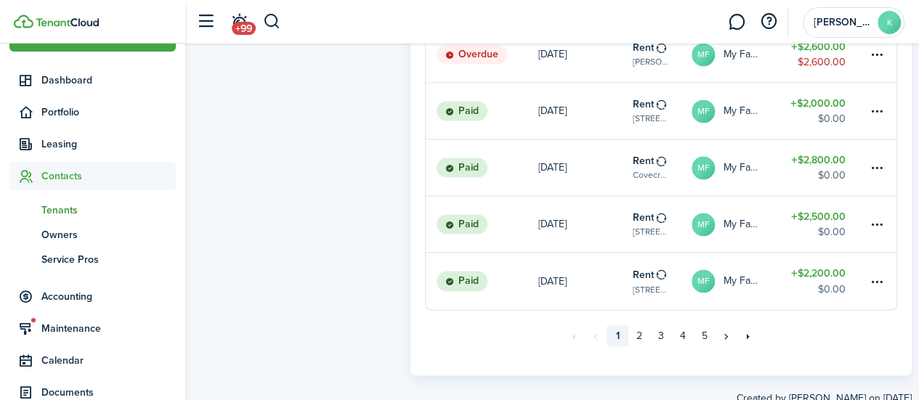
scroll to position [1138, 0]
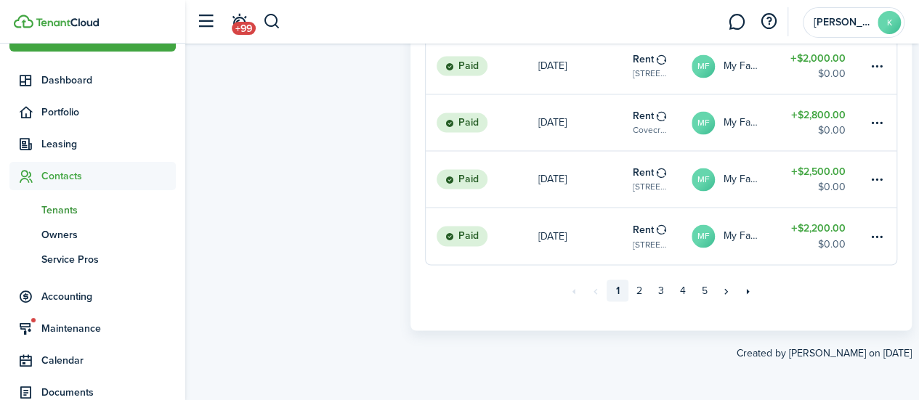
click at [854, 295] on pagination "«« « 1 2 3 4 5 » »»" at bounding box center [661, 290] width 472 height 51
click at [641, 283] on link "2" at bounding box center [639, 291] width 22 height 22
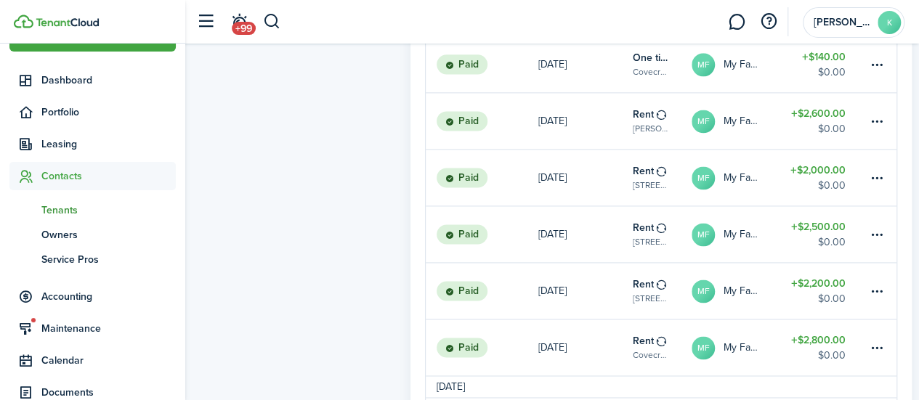
scroll to position [1160, 0]
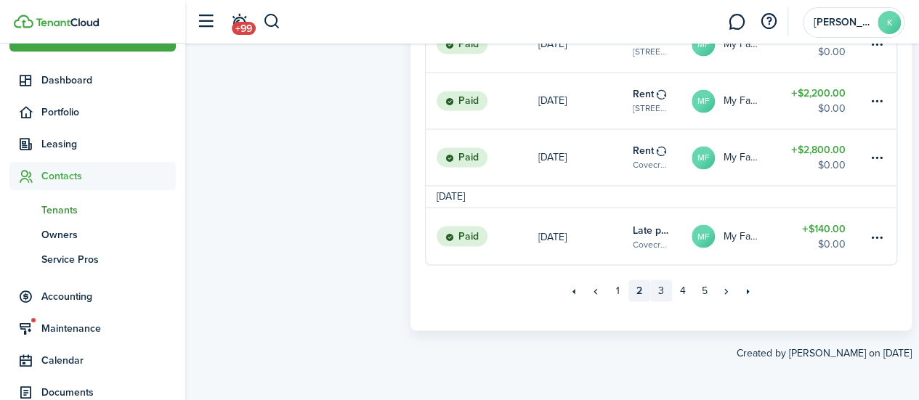
click at [655, 291] on link "3" at bounding box center [661, 291] width 22 height 22
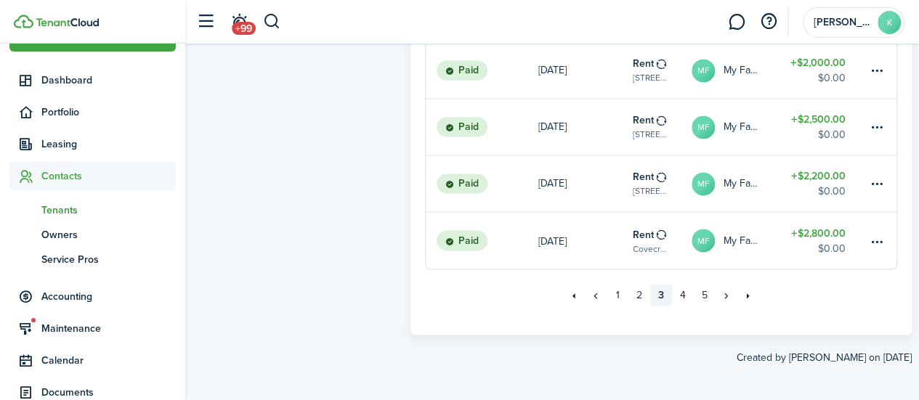
scroll to position [1182, 0]
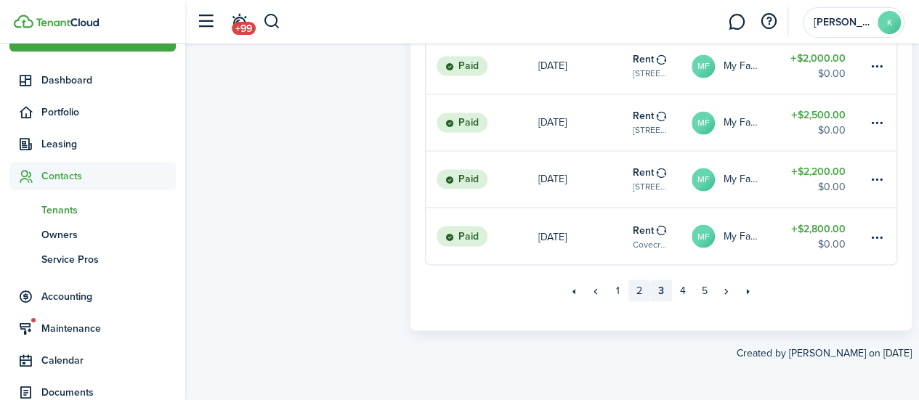
click at [636, 293] on link "2" at bounding box center [639, 291] width 22 height 22
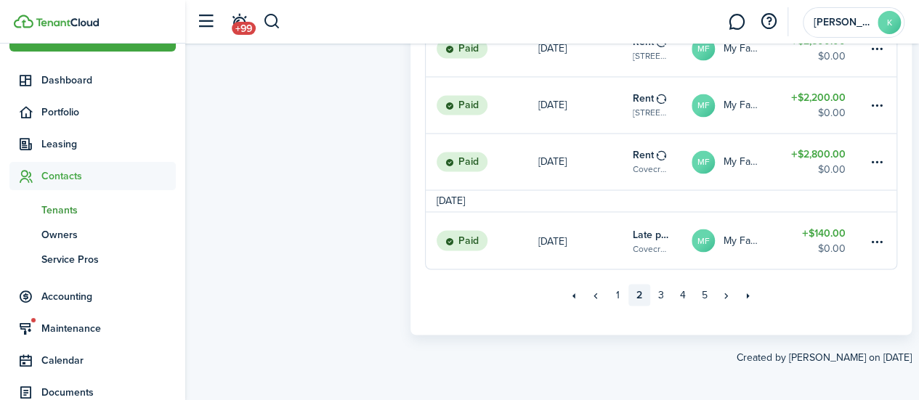
scroll to position [1160, 0]
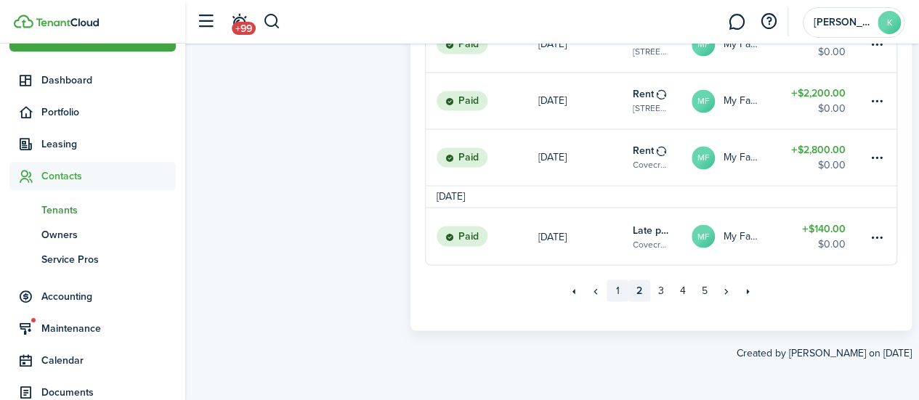
click at [615, 291] on link "1" at bounding box center [617, 291] width 22 height 22
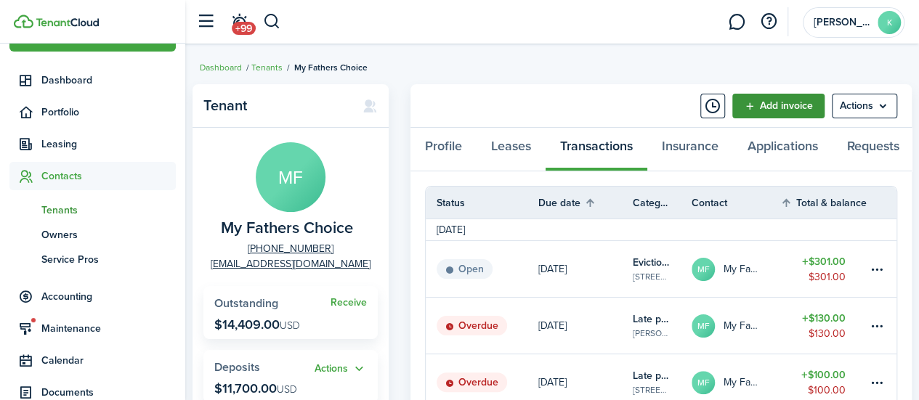
click at [793, 112] on link "Add invoice" at bounding box center [778, 106] width 92 height 25
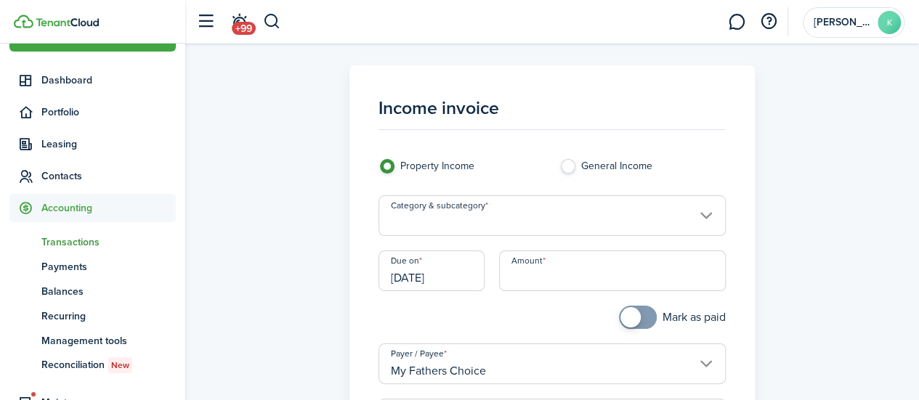
click at [501, 206] on input "Category & subcategory" at bounding box center [551, 215] width 347 height 41
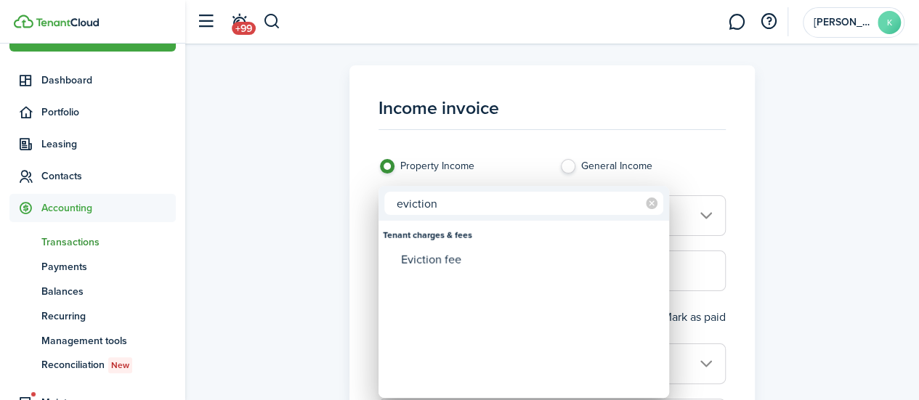
type input "eviction"
click at [451, 267] on div "Eviction fee" at bounding box center [529, 260] width 257 height 25
type input "Tenant charges & fees / Eviction fee"
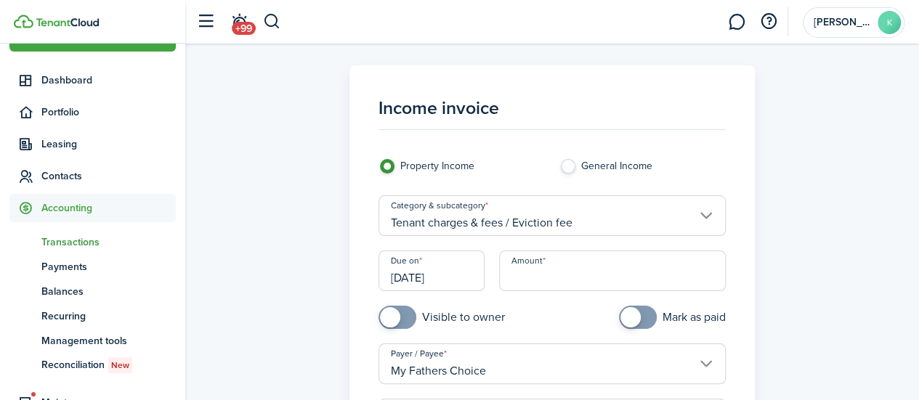
click at [455, 269] on input "[DATE]" at bounding box center [431, 271] width 106 height 41
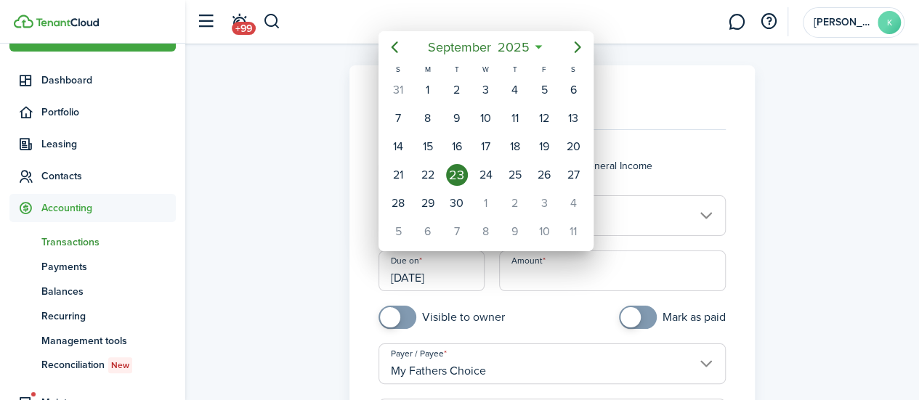
click at [389, 43] on icon "Previous page" at bounding box center [394, 46] width 17 height 17
click at [394, 45] on icon "Previous page" at bounding box center [394, 48] width 7 height 12
click at [519, 144] on div "18" at bounding box center [515, 147] width 22 height 22
type input "[DATE]"
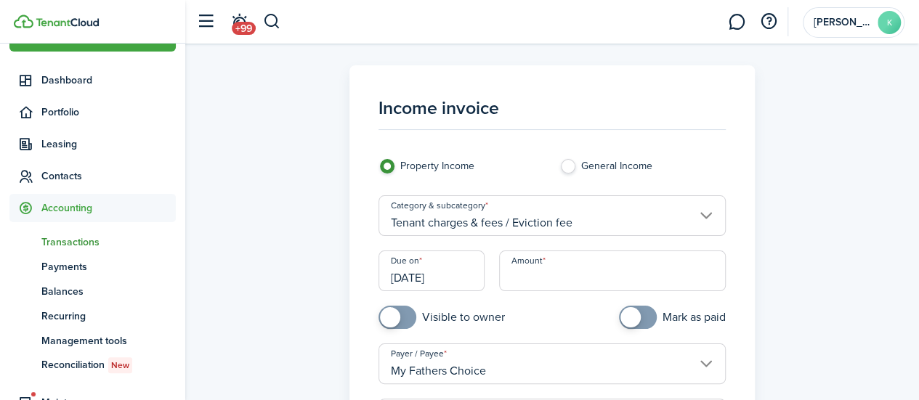
click at [543, 277] on input "Amount" at bounding box center [612, 271] width 227 height 41
type input "$301.00"
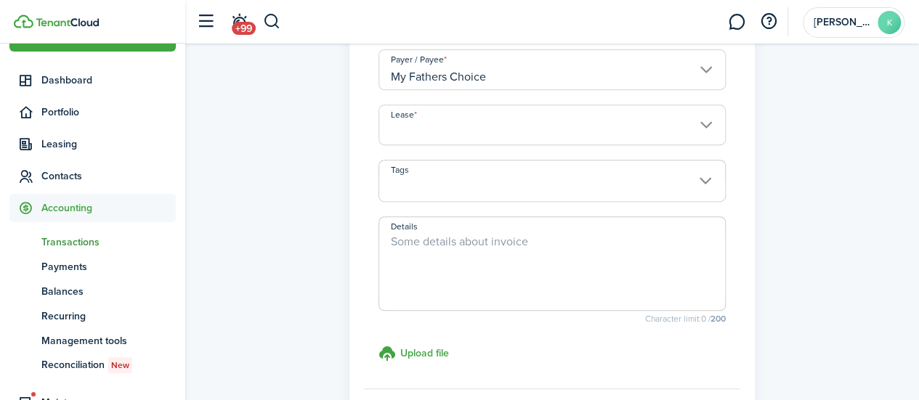
scroll to position [295, 0]
click at [696, 122] on input "Lease" at bounding box center [551, 124] width 347 height 41
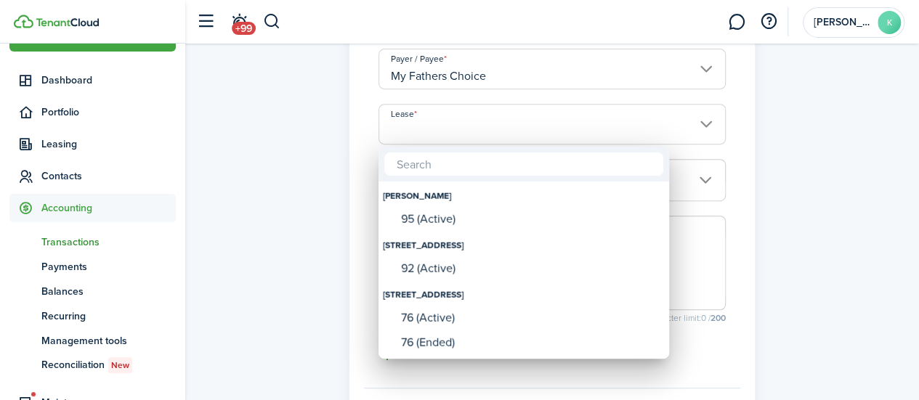
click at [605, 219] on div "95 (Active)" at bounding box center [529, 219] width 257 height 13
type input "[PERSON_NAME]. Lease #95 (Active)"
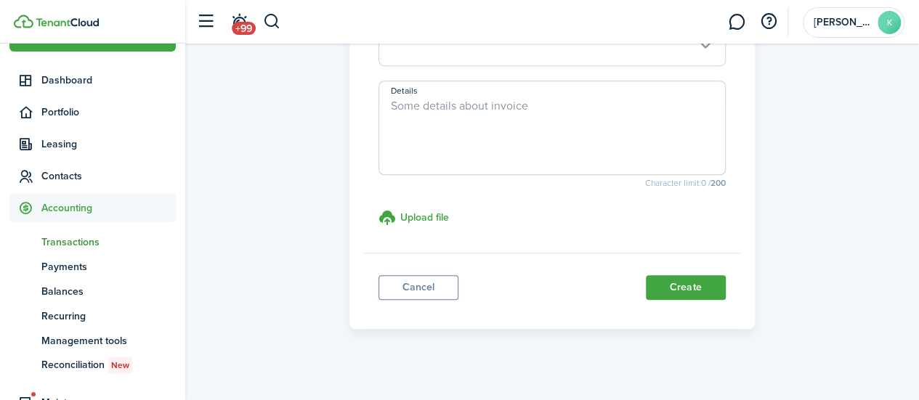
scroll to position [441, 0]
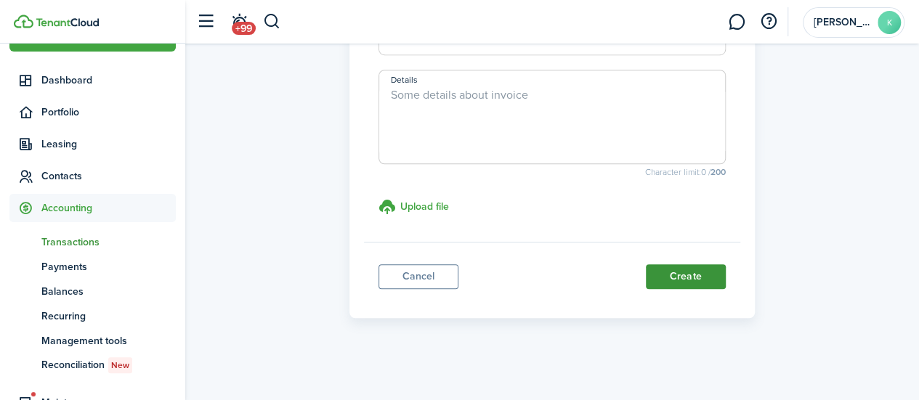
click at [689, 281] on button "Create" at bounding box center [686, 276] width 80 height 25
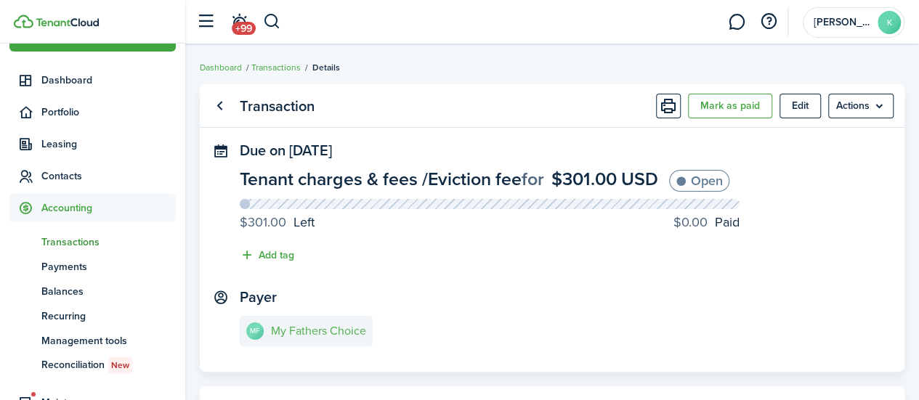
click at [288, 322] on link "MF My Fathers Choice" at bounding box center [306, 331] width 133 height 31
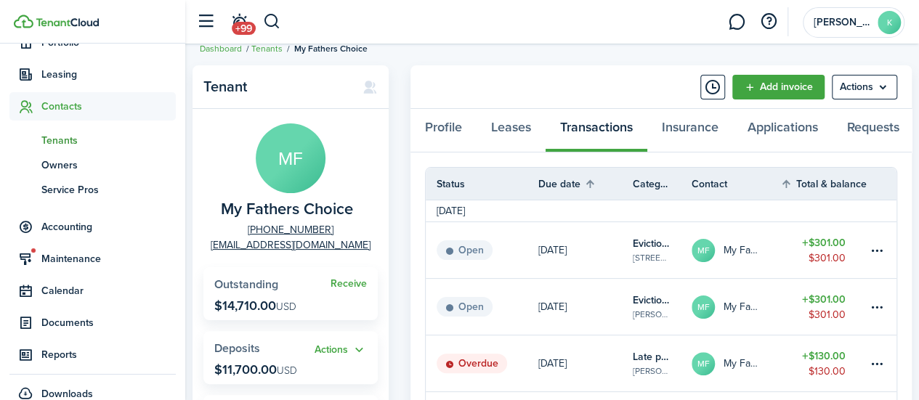
scroll to position [123, 0]
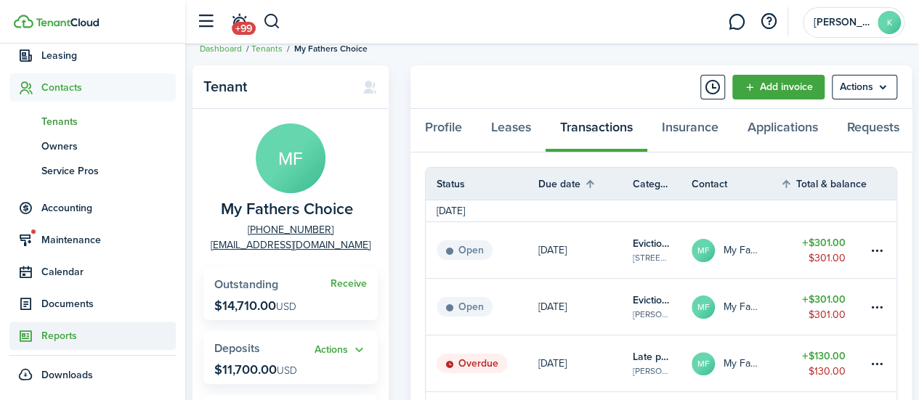
click at [78, 338] on span "Reports" at bounding box center [108, 335] width 134 height 15
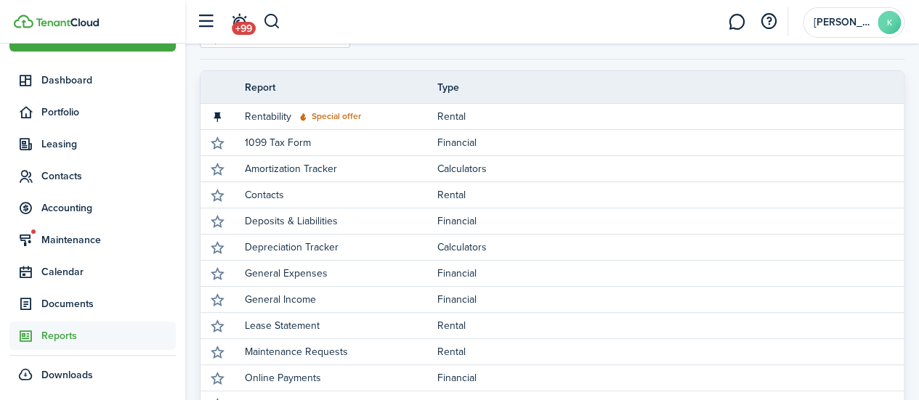
scroll to position [434, 0]
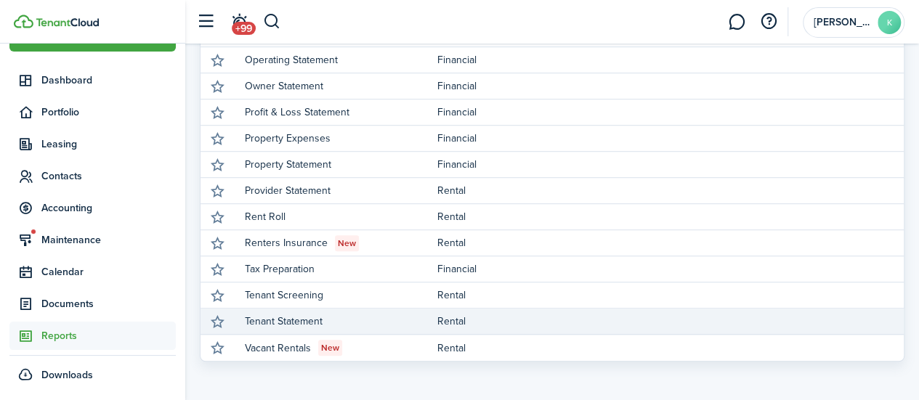
click at [402, 319] on link "Tenant Statement" at bounding box center [341, 321] width 192 height 25
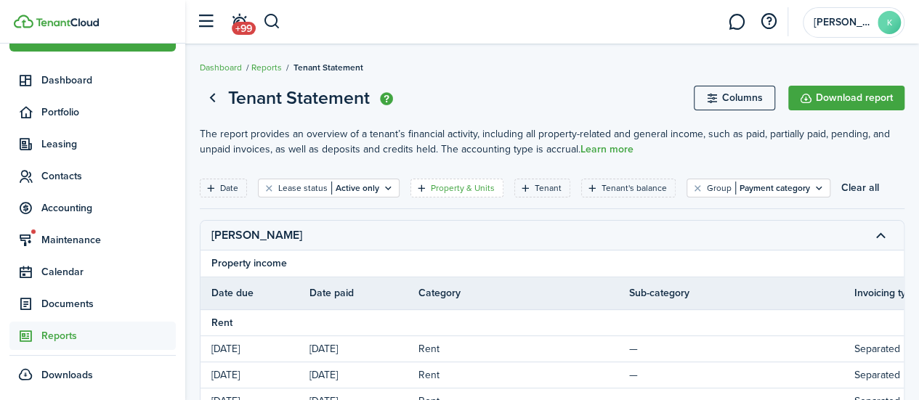
click at [452, 190] on filter-tag-label "Property & Units" at bounding box center [463, 188] width 64 height 13
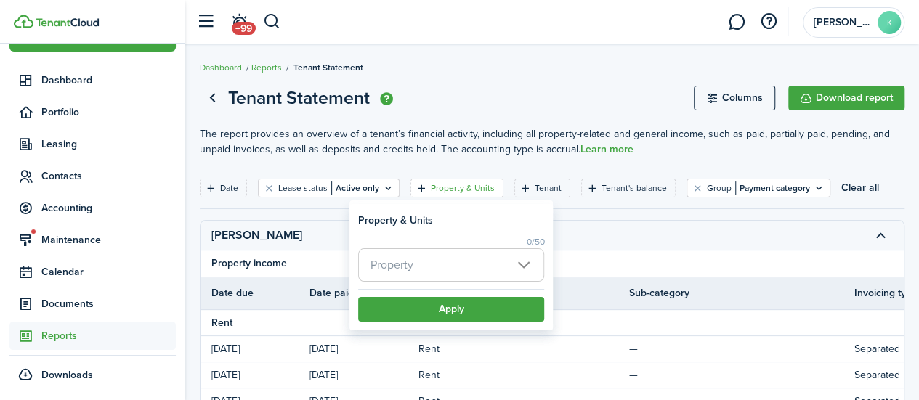
click at [417, 264] on span "Property" at bounding box center [451, 265] width 184 height 32
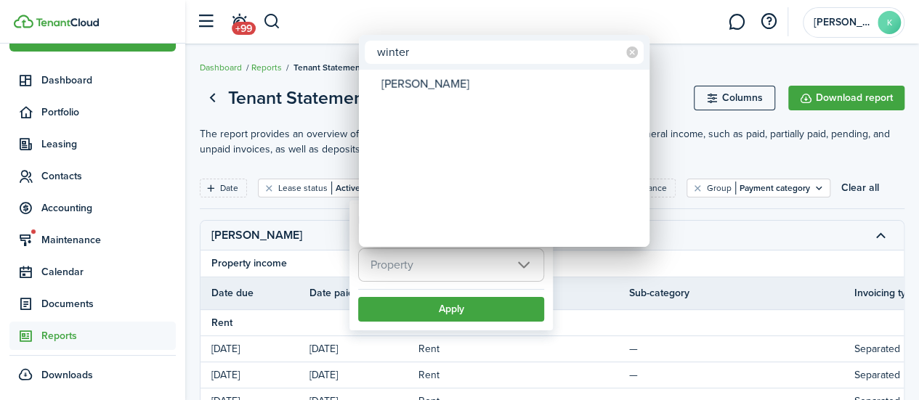
type input "winter"
click at [497, 86] on div "[PERSON_NAME]" at bounding box center [509, 84] width 257 height 25
type input "[PERSON_NAME]"
click at [466, 309] on div at bounding box center [459, 200] width 1151 height 633
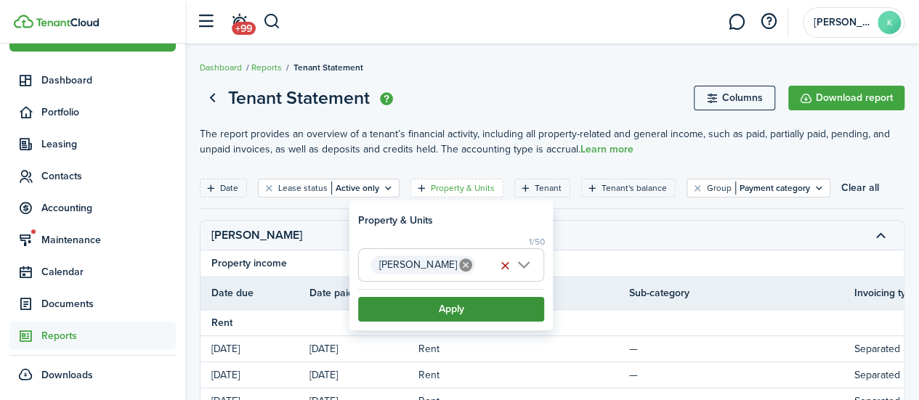
click at [430, 306] on button "Apply" at bounding box center [451, 309] width 186 height 25
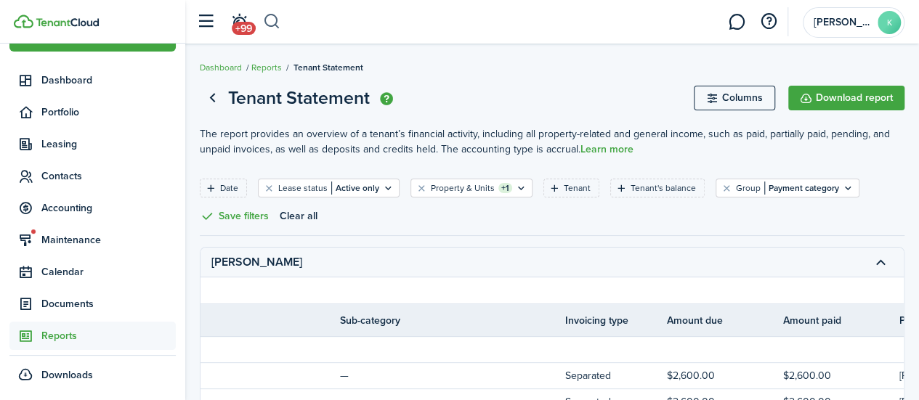
click at [279, 24] on button "button" at bounding box center [272, 21] width 18 height 25
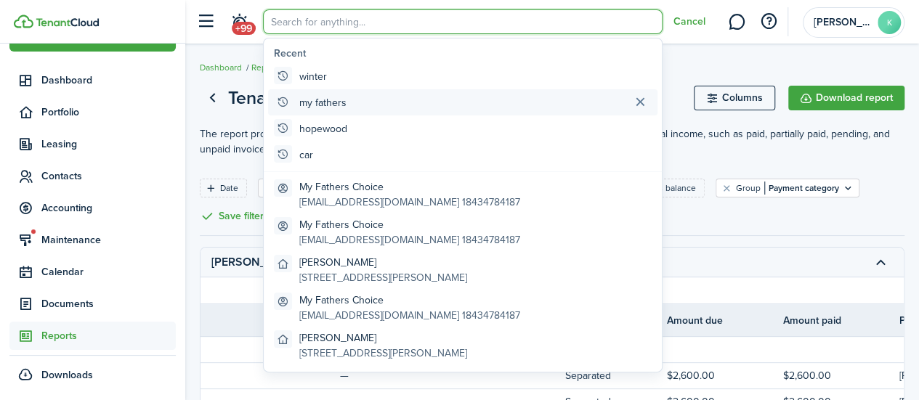
click at [344, 102] on global-search-item-title "my fathers" at bounding box center [322, 102] width 47 height 15
type input "my fathers"
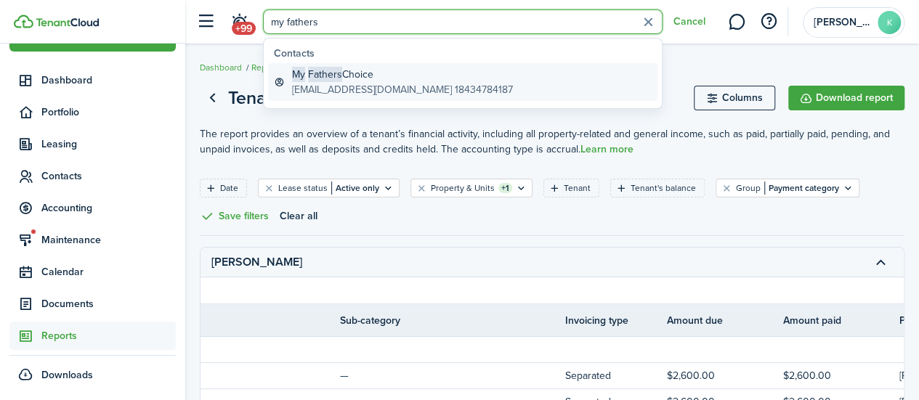
click at [424, 84] on global-search-item-description "[EMAIL_ADDRESS][DOMAIN_NAME] 18434784187" at bounding box center [402, 89] width 221 height 15
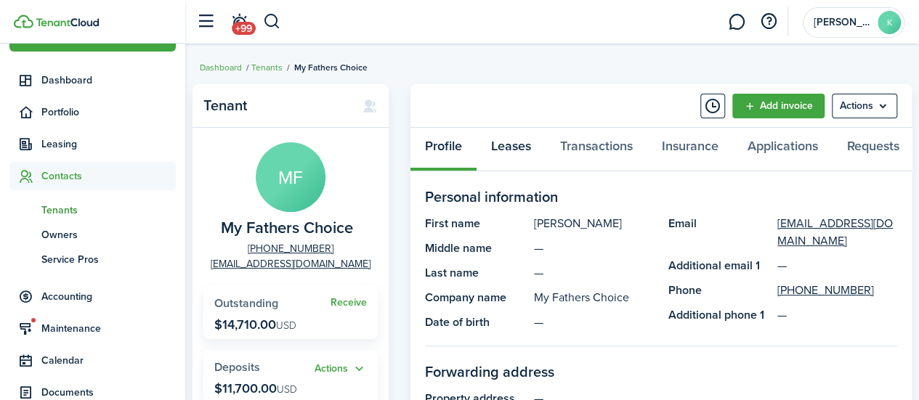
click at [511, 141] on link "Leases" at bounding box center [510, 150] width 69 height 44
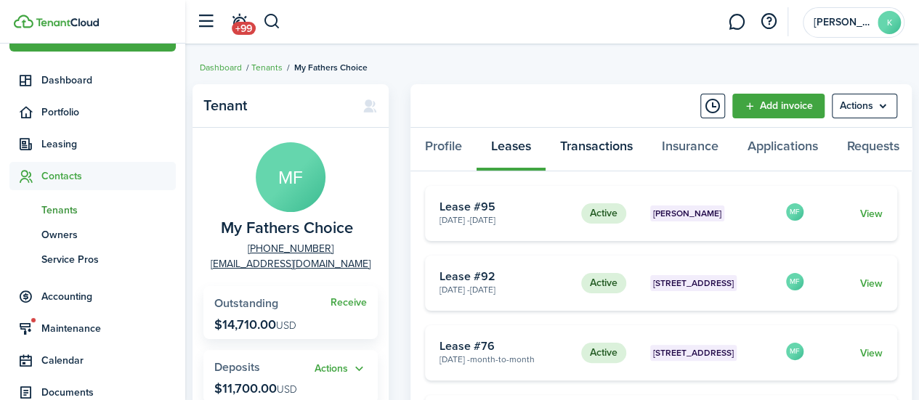
click at [607, 145] on link "Transactions" at bounding box center [596, 150] width 102 height 44
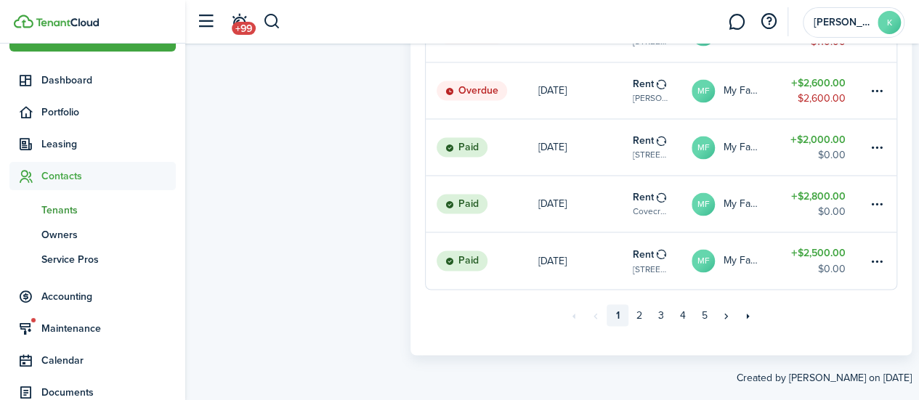
scroll to position [1138, 0]
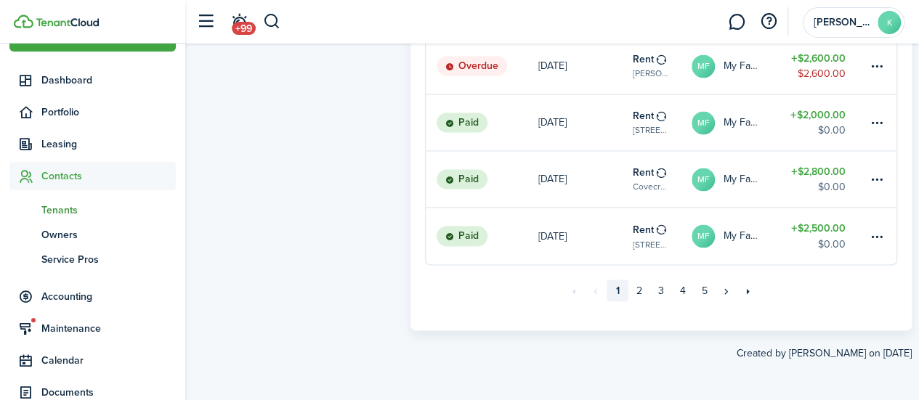
click at [796, 301] on pagination "«« « 1 2 3 4 5 » »»" at bounding box center [661, 290] width 472 height 51
click at [638, 295] on link "2" at bounding box center [639, 291] width 22 height 22
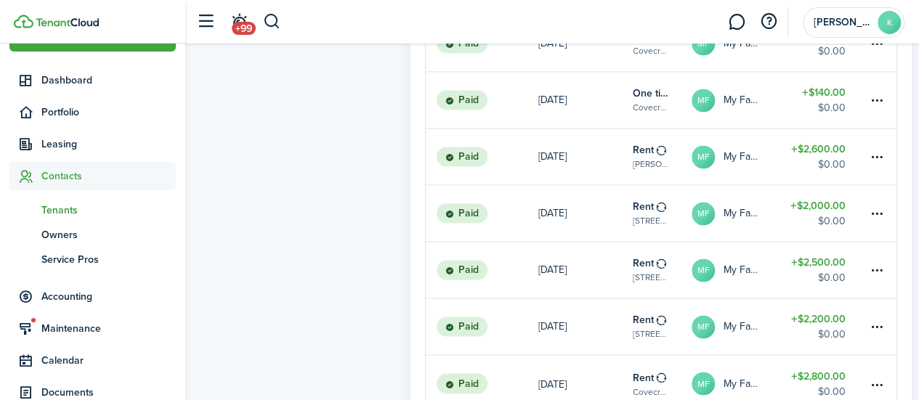
scroll to position [1121, 0]
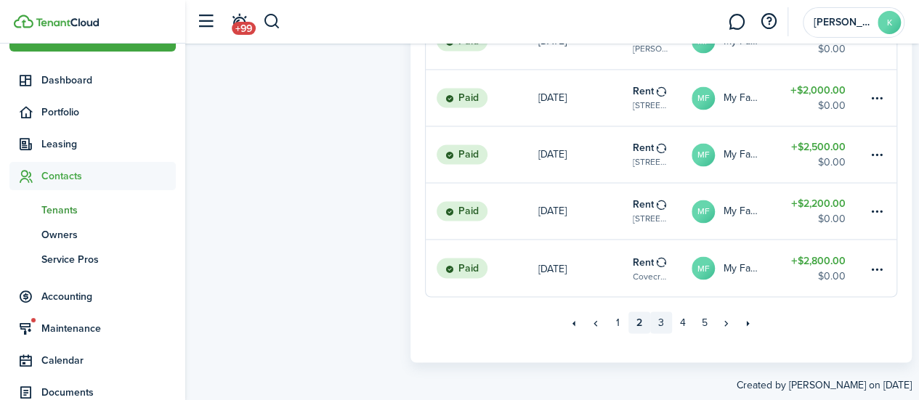
click at [654, 333] on link "3" at bounding box center [661, 323] width 22 height 22
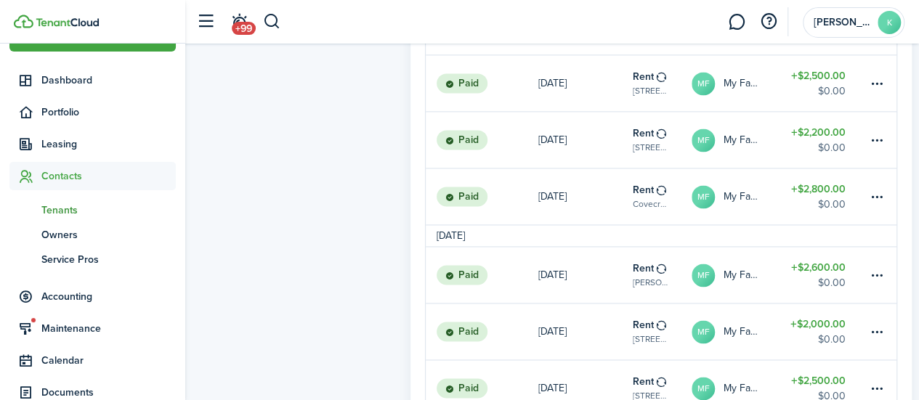
scroll to position [1182, 0]
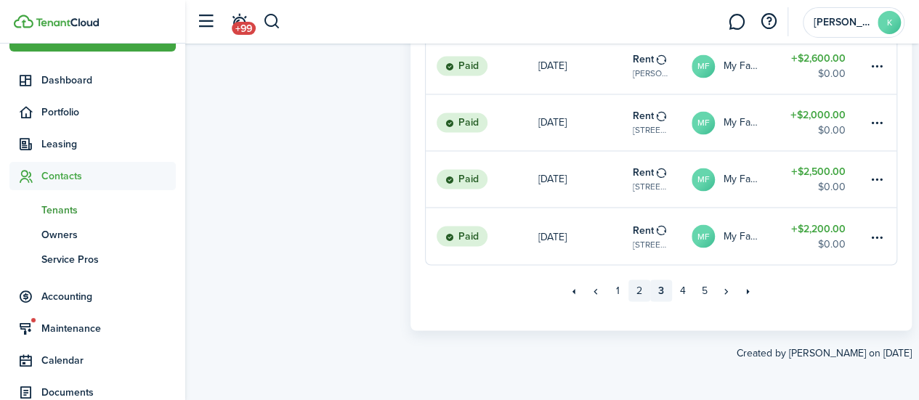
click at [641, 292] on link "2" at bounding box center [639, 291] width 22 height 22
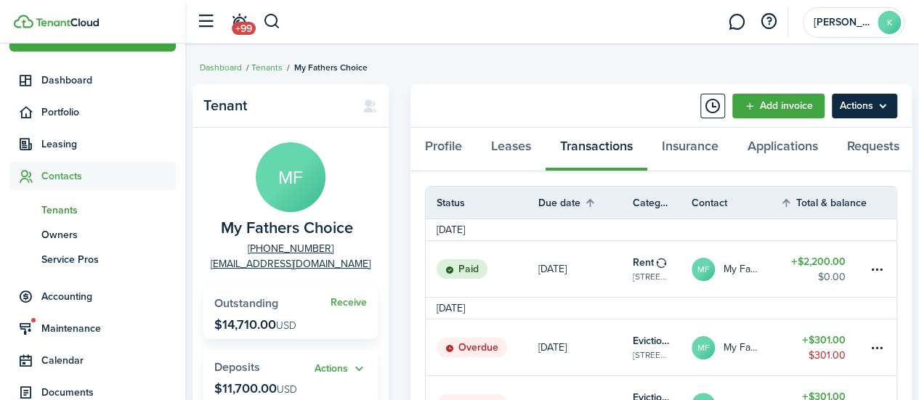
click at [876, 112] on menu-btn "Actions" at bounding box center [864, 106] width 65 height 25
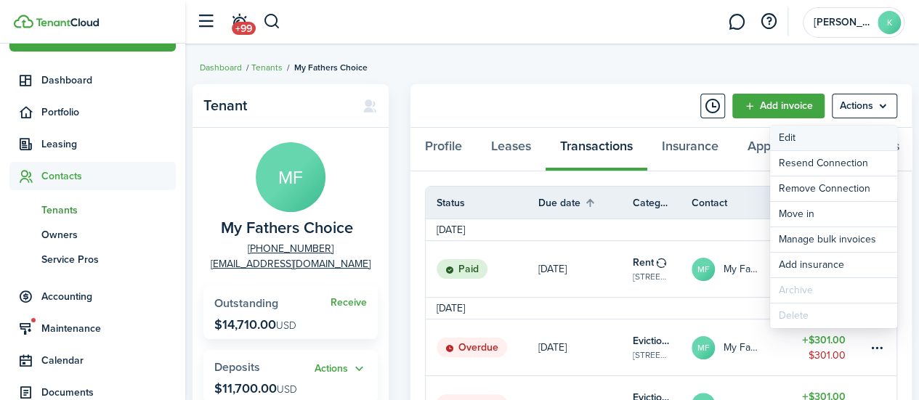
click at [860, 142] on link "Edit" at bounding box center [833, 138] width 127 height 25
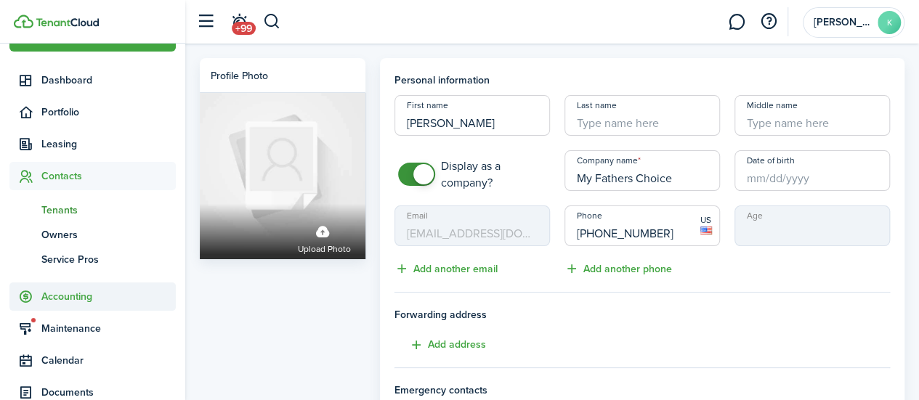
click at [84, 294] on span "Accounting" at bounding box center [108, 296] width 134 height 15
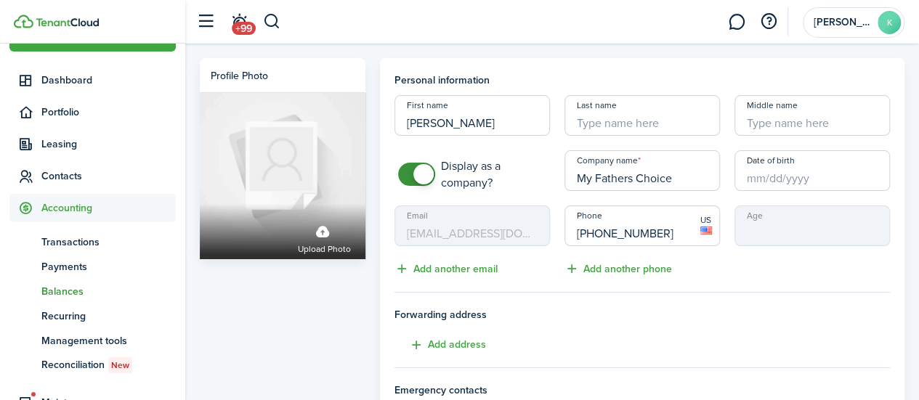
click at [71, 293] on span "Balances" at bounding box center [108, 291] width 134 height 15
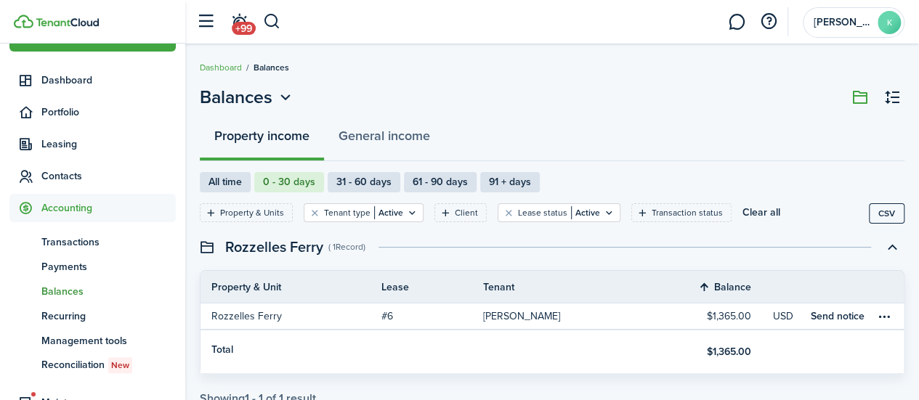
click at [269, 222] on filter-item "Property & Units" at bounding box center [246, 212] width 93 height 19
click at [261, 213] on filter-tag-label "Property & Units" at bounding box center [252, 212] width 64 height 13
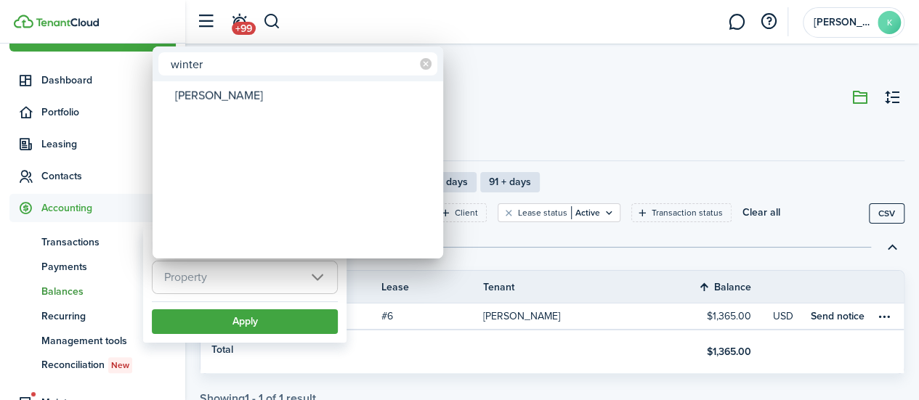
type input "winter"
click at [354, 95] on div "[PERSON_NAME]" at bounding box center [303, 96] width 257 height 25
type input "[PERSON_NAME]"
click at [380, 98] on div "[PERSON_NAME]" at bounding box center [303, 96] width 257 height 25
click at [340, 94] on div "[PERSON_NAME]" at bounding box center [303, 96] width 257 height 25
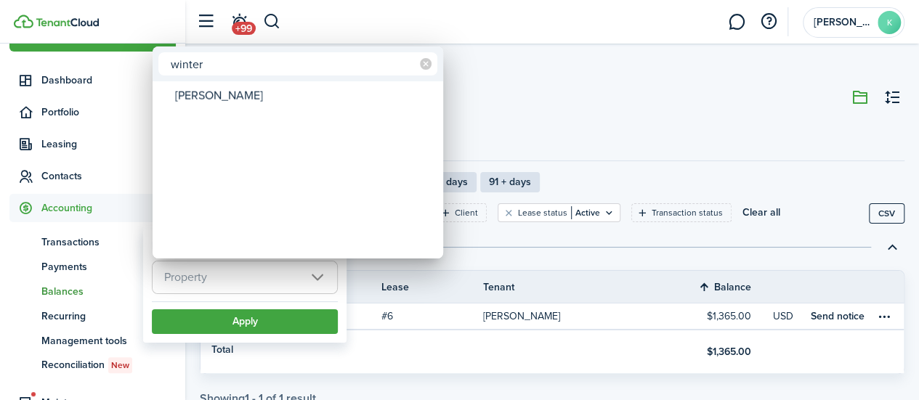
type input "[PERSON_NAME]"
click at [288, 330] on div at bounding box center [459, 200] width 1151 height 633
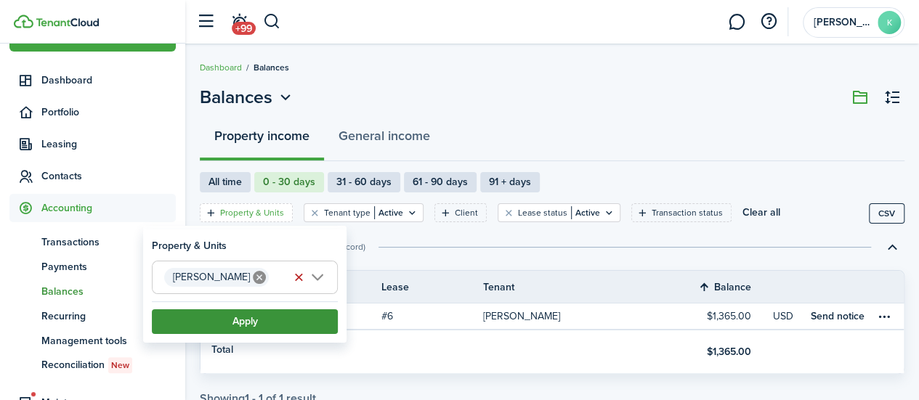
click at [286, 325] on button "Apply" at bounding box center [245, 321] width 186 height 25
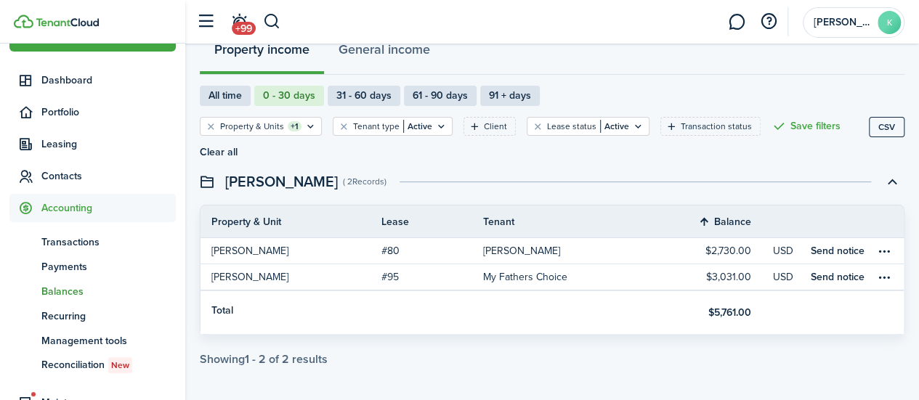
scroll to position [92, 0]
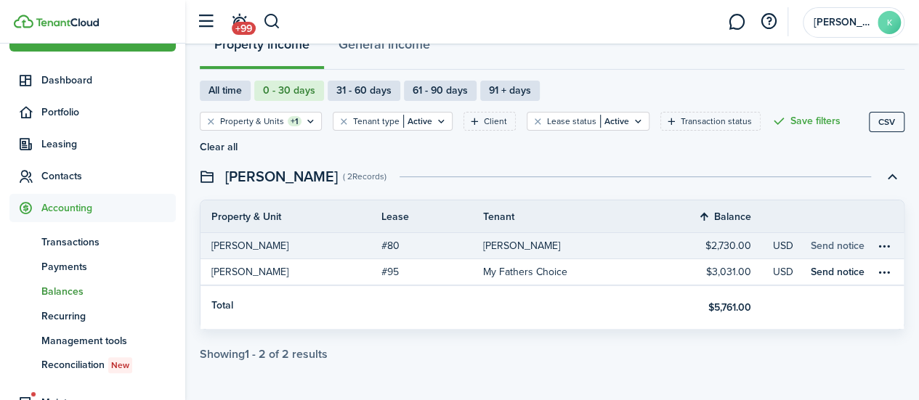
click at [816, 243] on link "Send notice" at bounding box center [838, 245] width 54 height 15
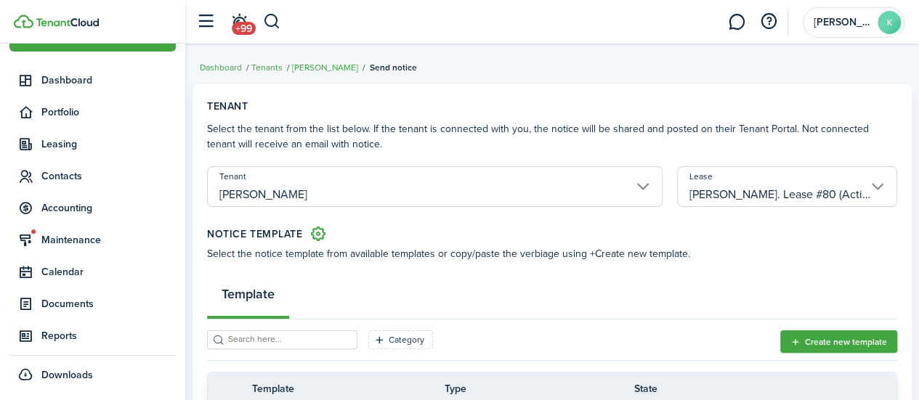
scroll to position [92, 0]
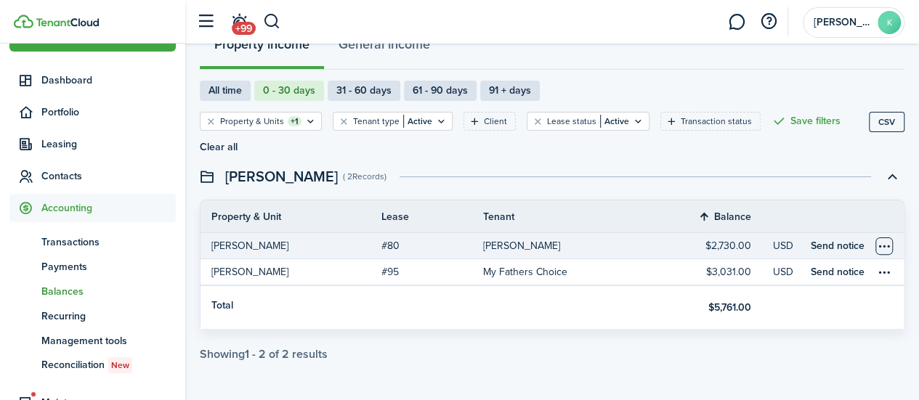
click at [879, 240] on table-menu-btn-icon "Open menu" at bounding box center [883, 246] width 17 height 17
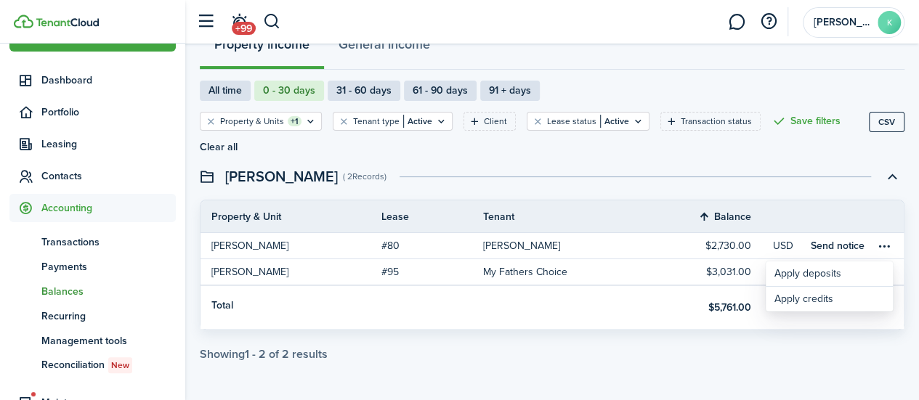
click at [824, 370] on dashboard-content "Dashboard Balances Balances Property income General income All time 0 - 30 days…" at bounding box center [552, 154] width 734 height 492
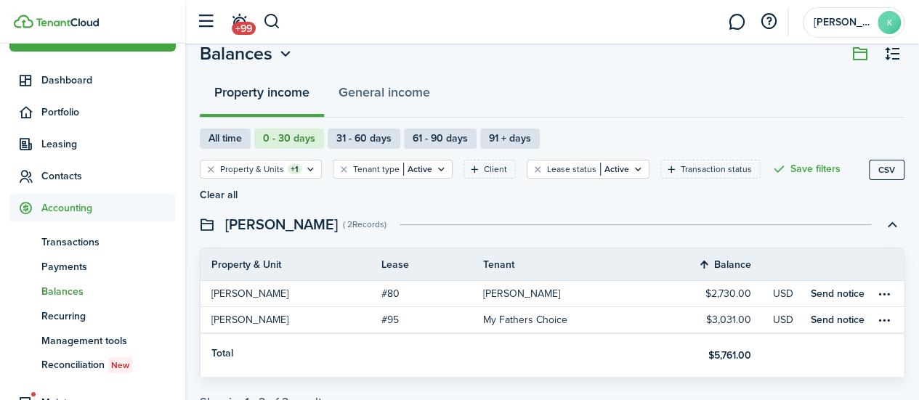
scroll to position [22, 0]
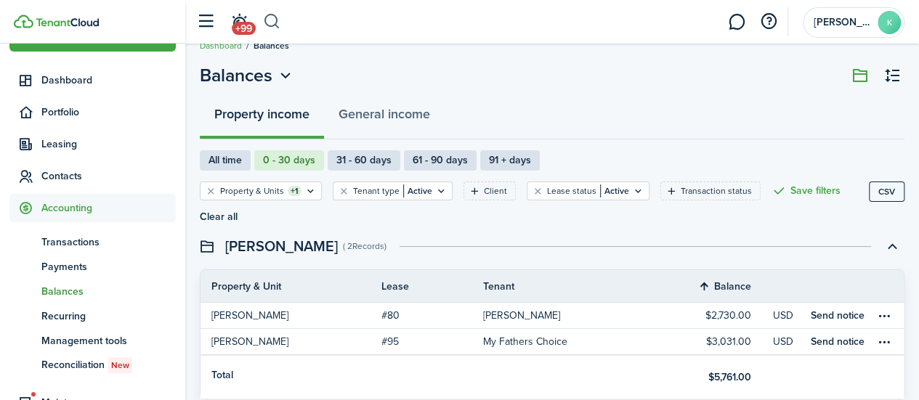
click at [265, 23] on button "button" at bounding box center [272, 21] width 18 height 25
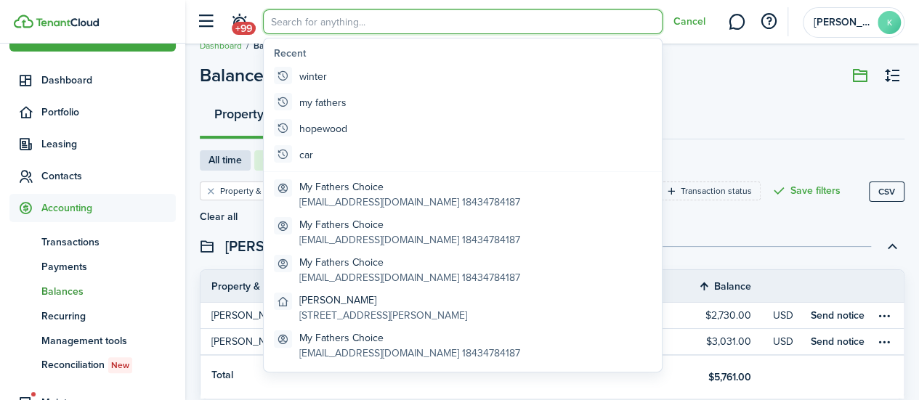
scroll to position [0, 0]
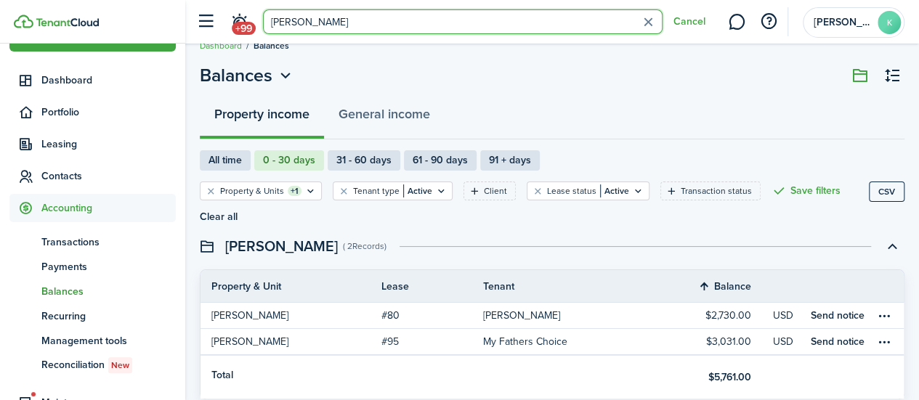
type input "[PERSON_NAME]"
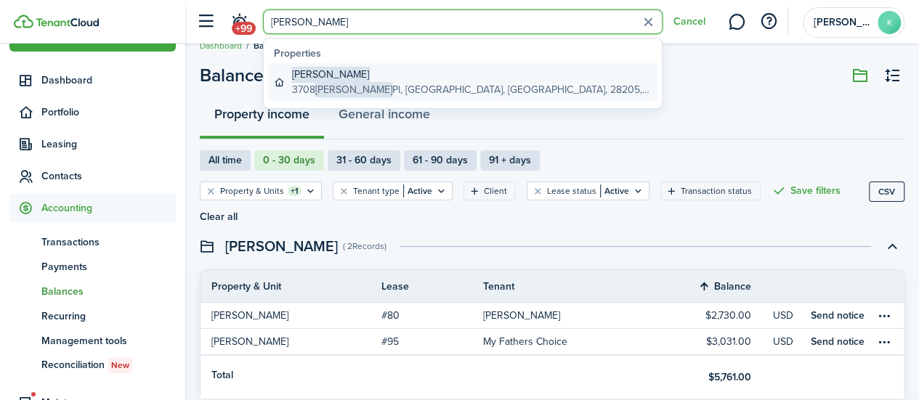
click at [572, 90] on link "[PERSON_NAME] [STREET_ADDRESS][PERSON_NAME]" at bounding box center [462, 82] width 389 height 38
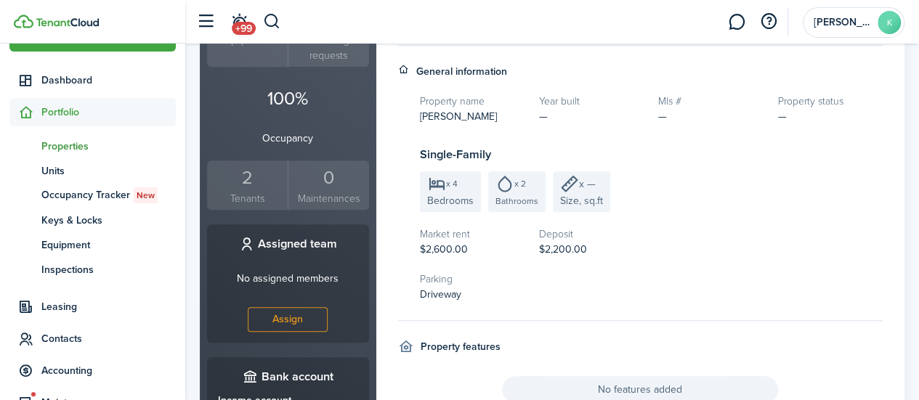
scroll to position [430, 0]
click at [267, 163] on div "2" at bounding box center [247, 177] width 73 height 28
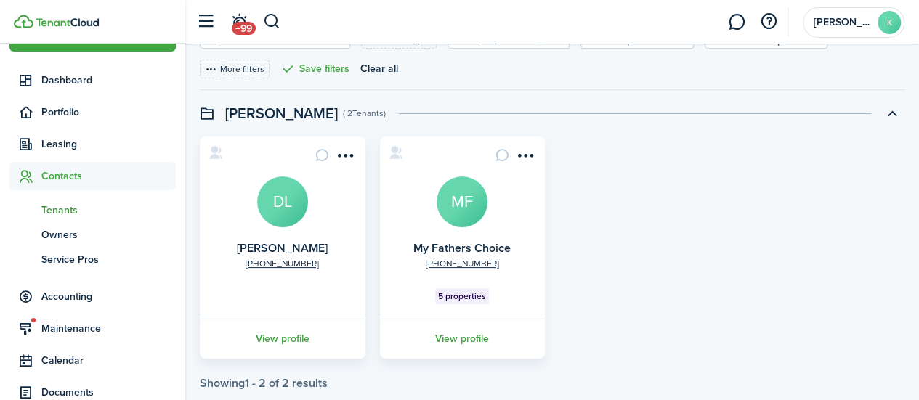
scroll to position [64, 0]
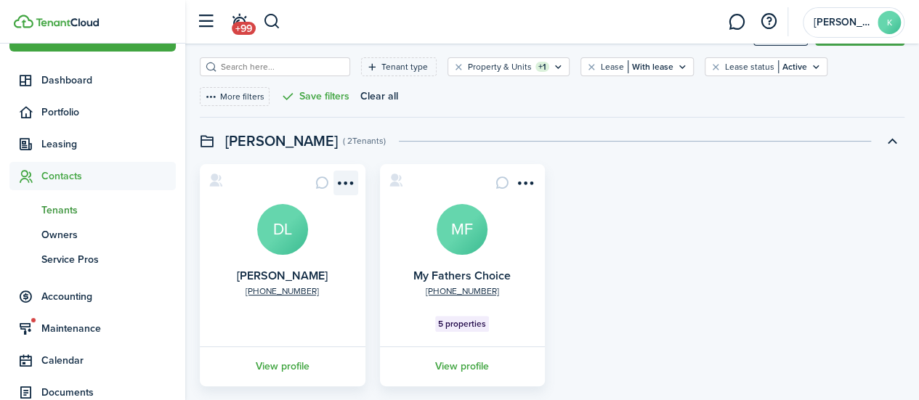
click at [340, 187] on menu-btn-icon "Open menu" at bounding box center [345, 183] width 25 height 25
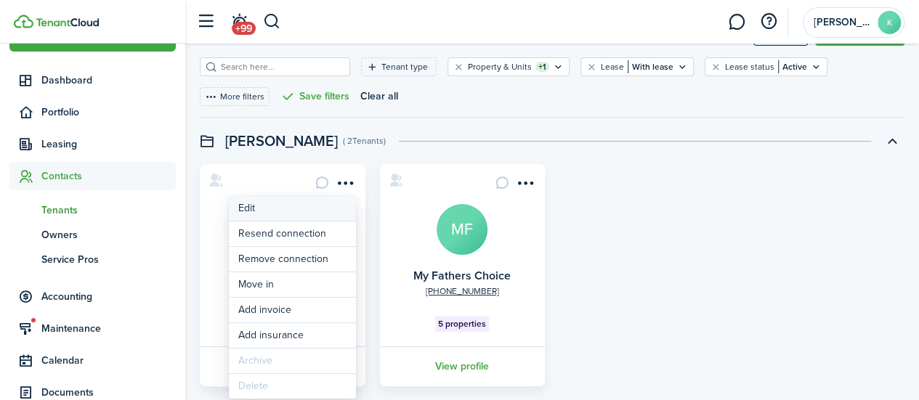
click at [326, 208] on link "Edit" at bounding box center [292, 208] width 127 height 25
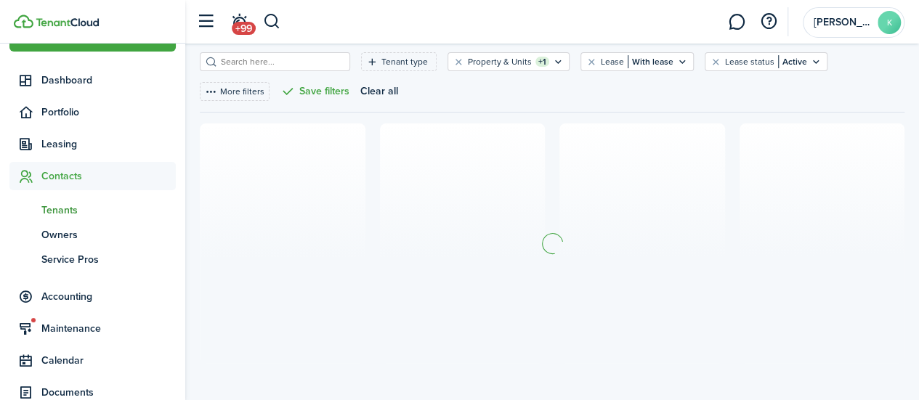
scroll to position [97, 0]
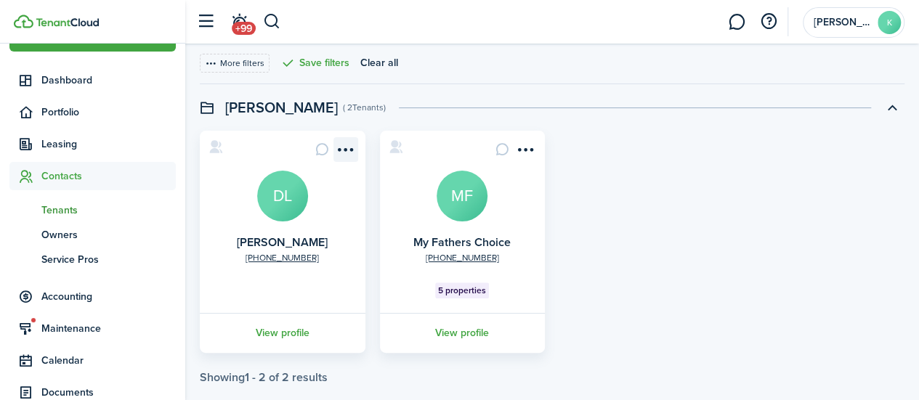
click at [346, 152] on menu-btn-icon "Open menu" at bounding box center [345, 149] width 25 height 25
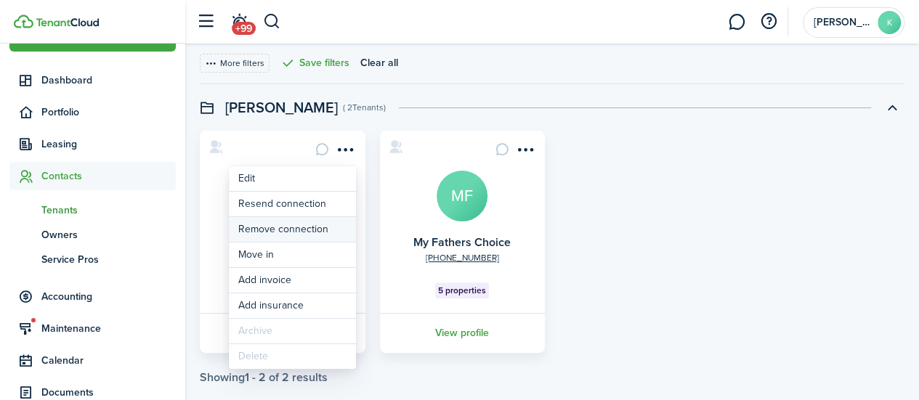
click at [312, 232] on button "Remove connection" at bounding box center [292, 229] width 127 height 25
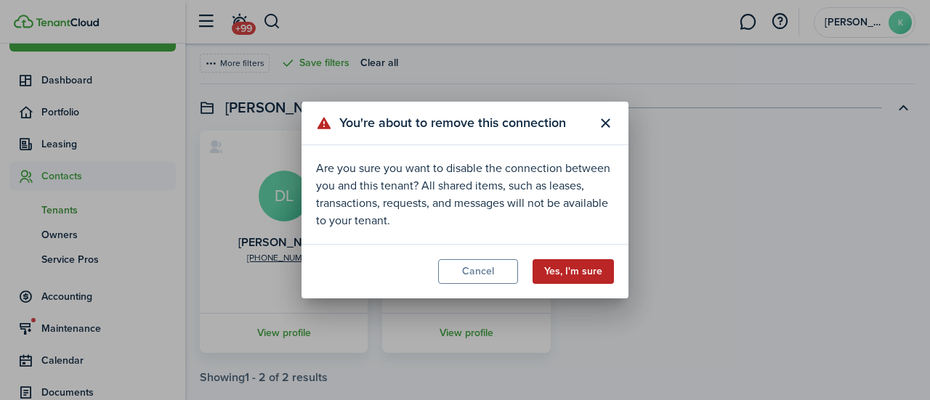
click at [562, 277] on button "Yes, I'm sure" at bounding box center [572, 271] width 81 height 25
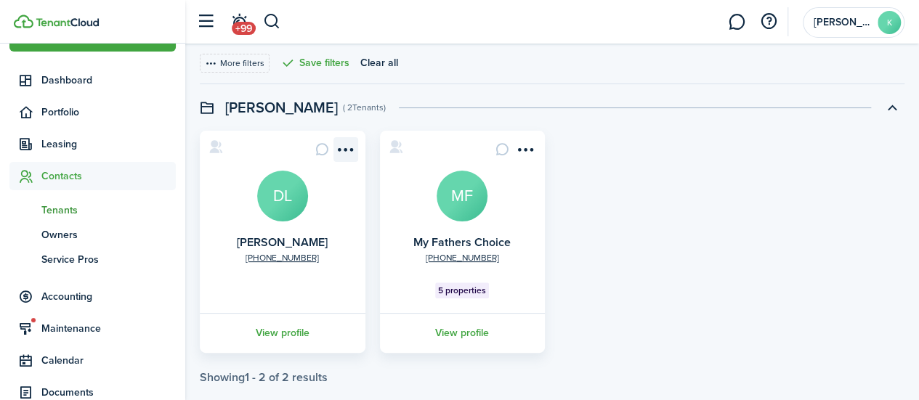
click at [346, 153] on menu-btn-icon "Open menu" at bounding box center [345, 149] width 25 height 25
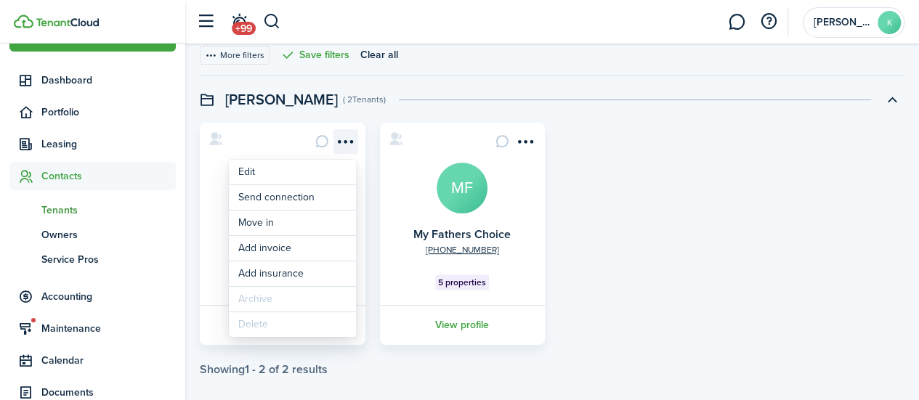
scroll to position [104, 0]
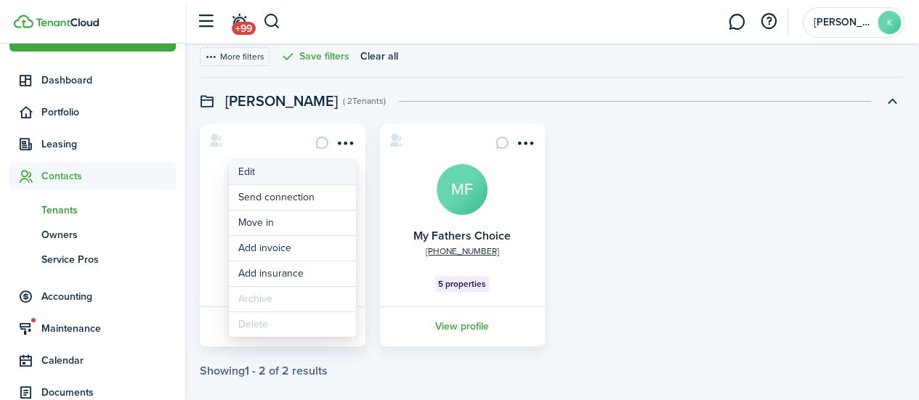
click at [333, 166] on link "Edit" at bounding box center [292, 172] width 127 height 25
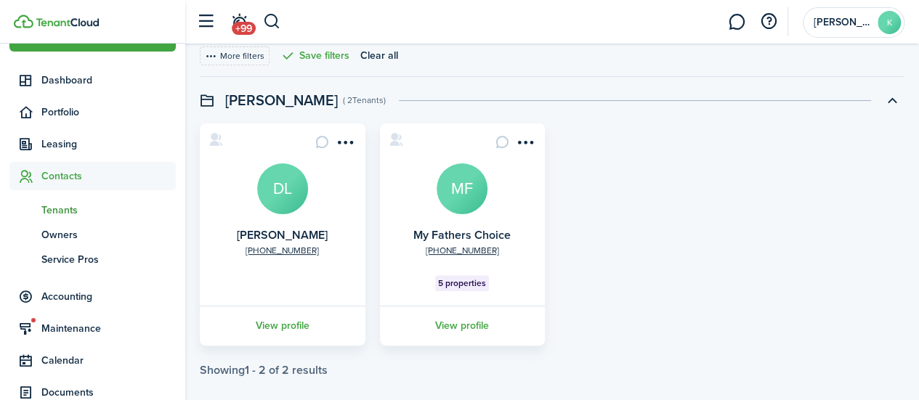
scroll to position [118, 0]
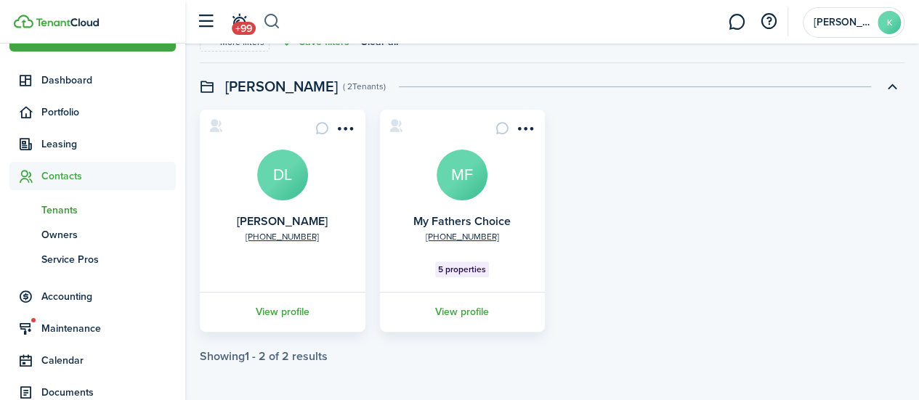
click at [272, 21] on button "button" at bounding box center [272, 21] width 18 height 25
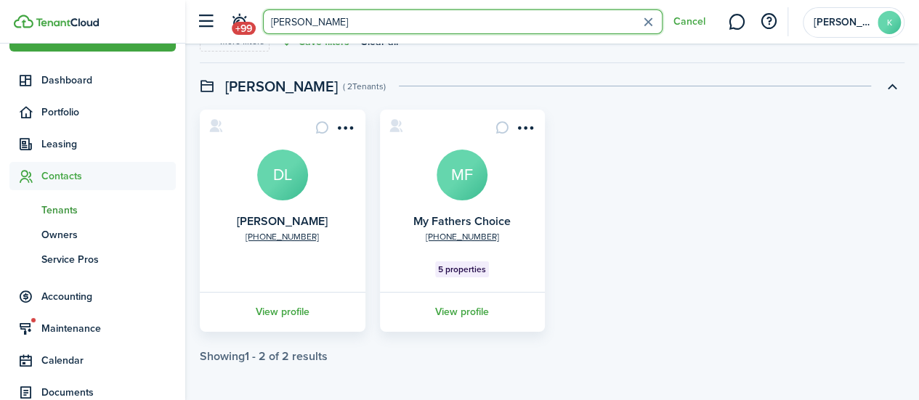
type input "[PERSON_NAME]"
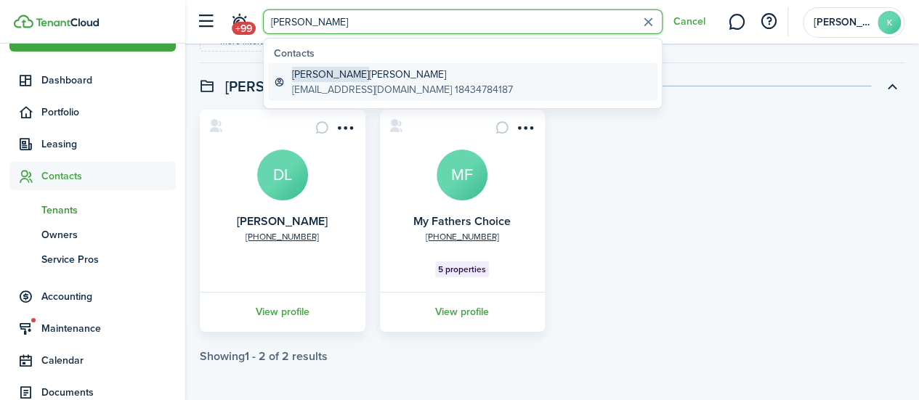
click at [476, 76] on global-search-item-title "[PERSON_NAME]" at bounding box center [402, 74] width 221 height 15
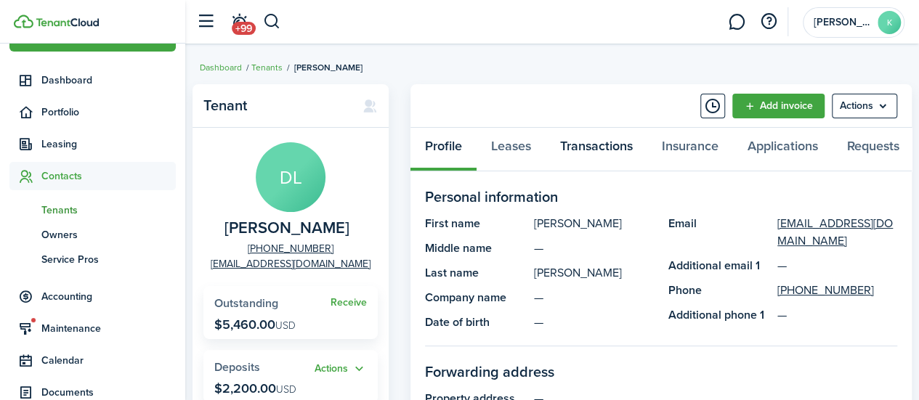
click at [603, 148] on link "Transactions" at bounding box center [596, 150] width 102 height 44
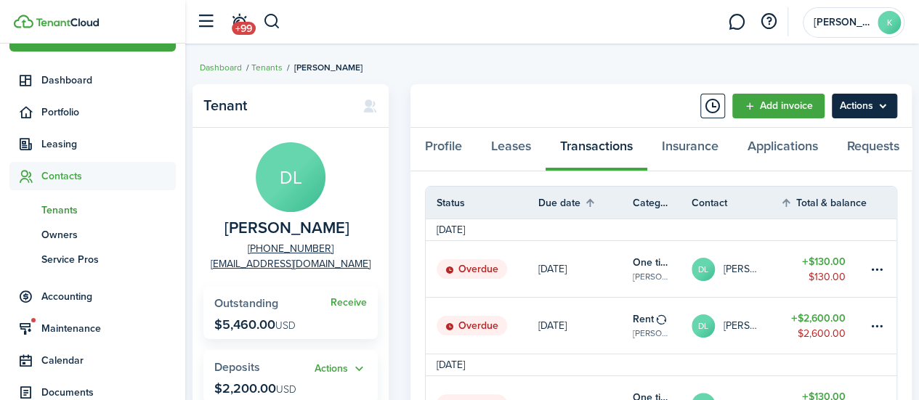
click at [872, 107] on menu-btn "Actions" at bounding box center [864, 106] width 65 height 25
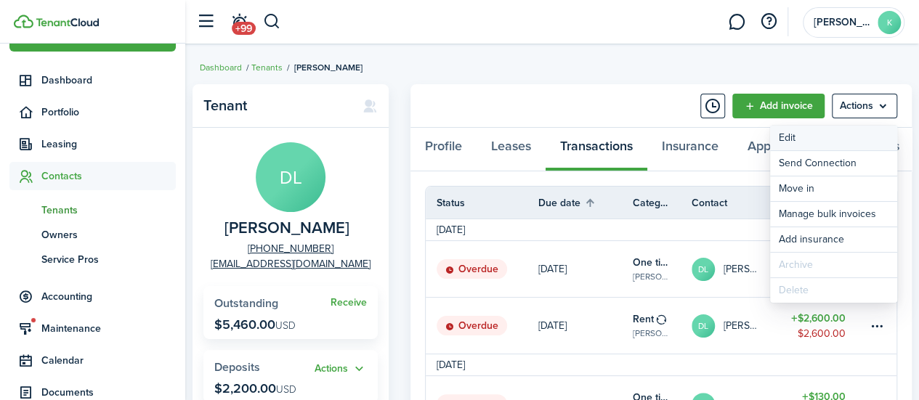
click at [840, 130] on link "Edit" at bounding box center [833, 138] width 127 height 25
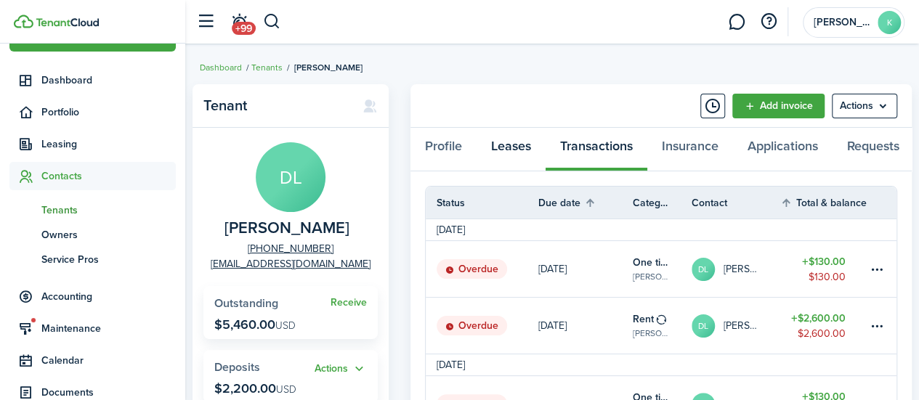
click at [506, 150] on link "Leases" at bounding box center [510, 150] width 69 height 44
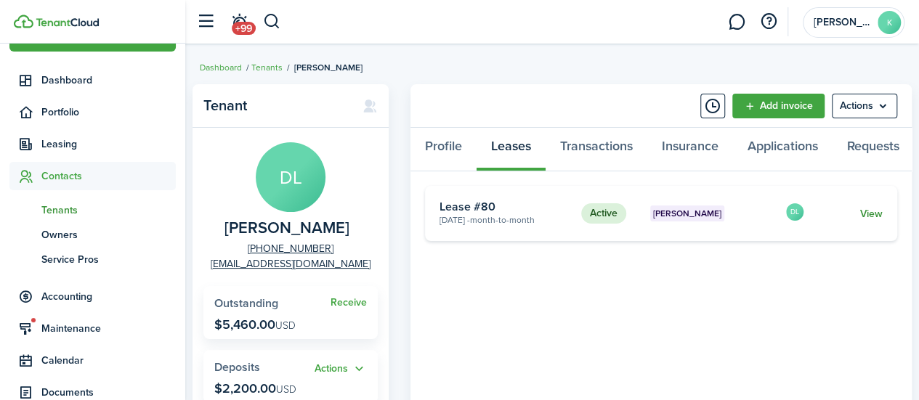
click at [869, 222] on link "View" at bounding box center [871, 213] width 23 height 15
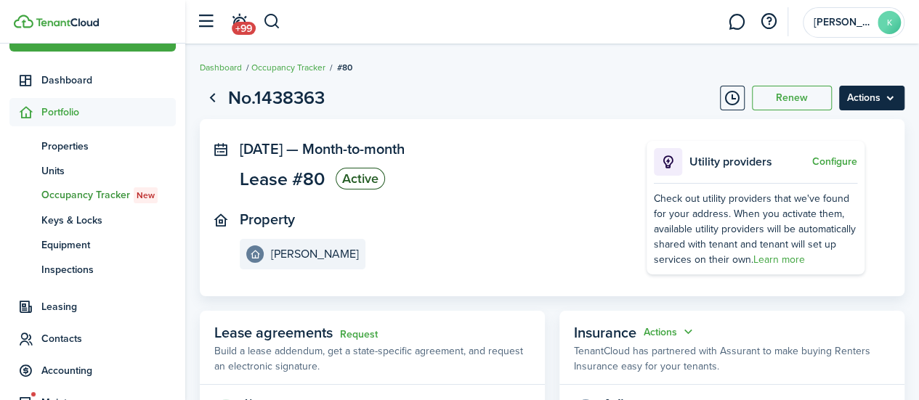
click at [880, 94] on menu-btn "Actions" at bounding box center [871, 98] width 65 height 25
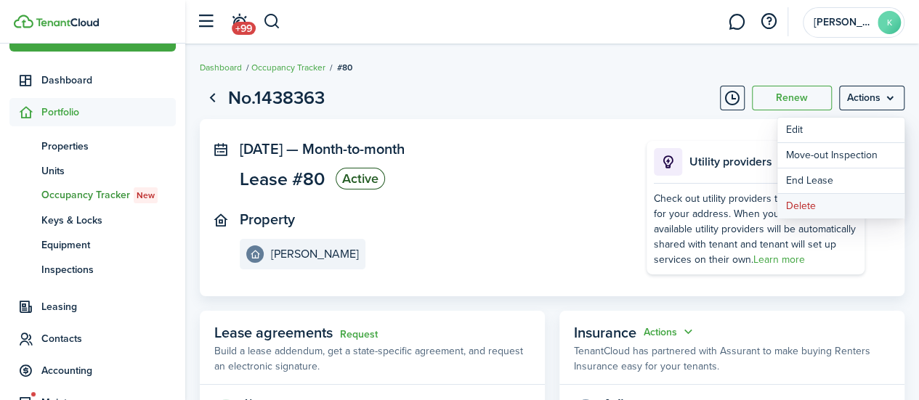
click at [812, 208] on button "Delete" at bounding box center [840, 206] width 127 height 25
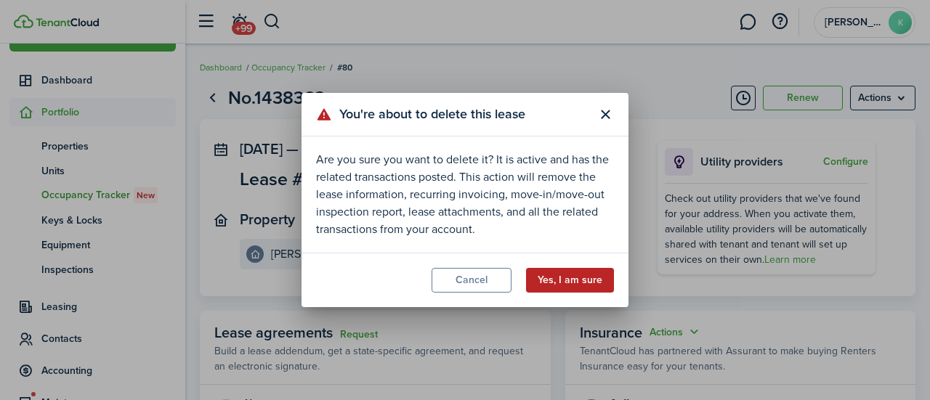
click at [571, 291] on button "Yes, I am sure" at bounding box center [570, 280] width 88 height 25
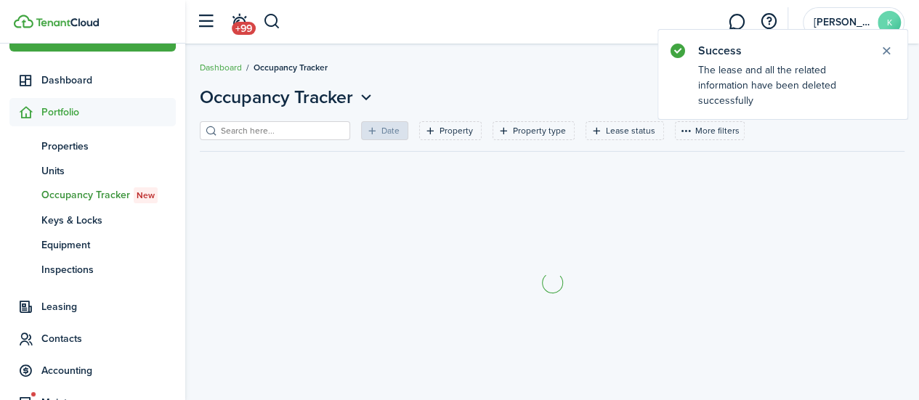
click at [816, 269] on section at bounding box center [552, 283] width 705 height 240
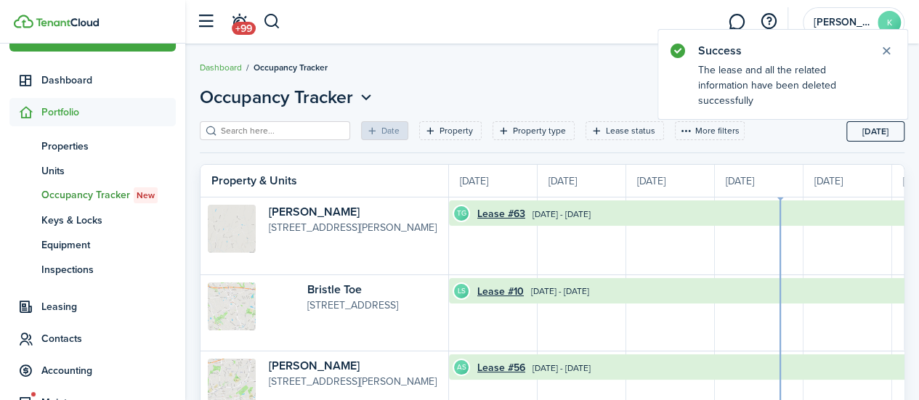
scroll to position [0, 266]
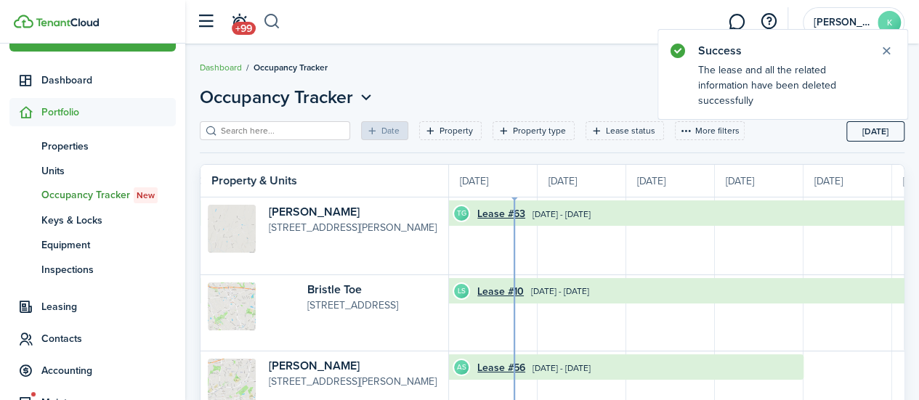
click at [270, 15] on button "button" at bounding box center [272, 21] width 18 height 25
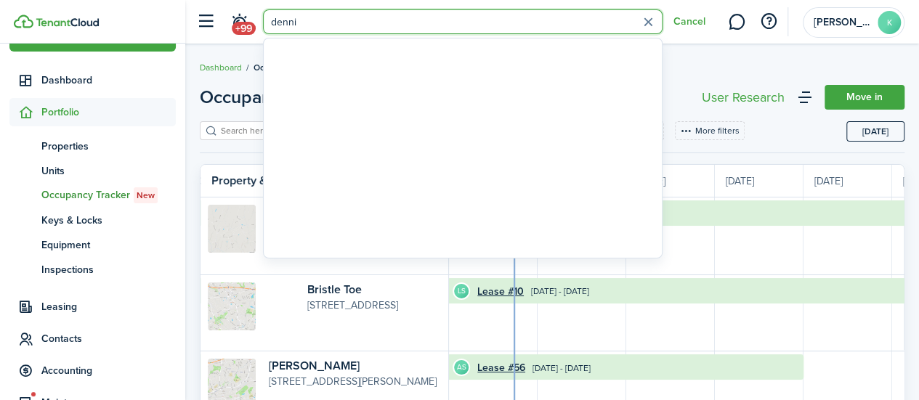
click at [398, 12] on input "denni" at bounding box center [462, 21] width 399 height 25
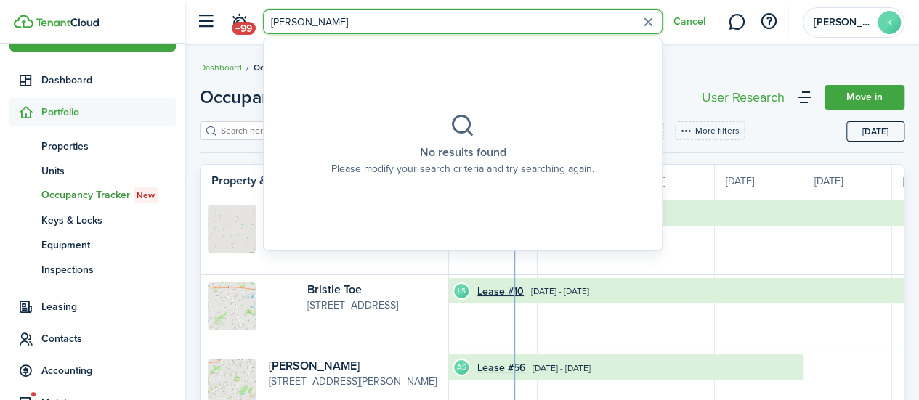
type input "[PERSON_NAME]"
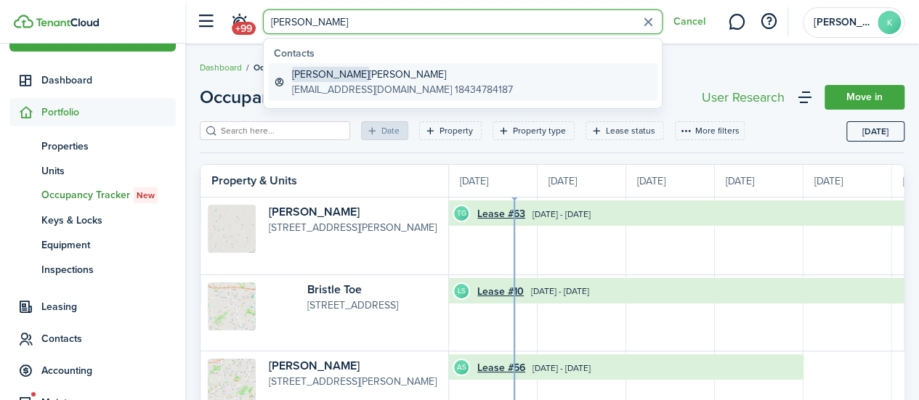
click at [404, 78] on global-search-item-title "[PERSON_NAME]" at bounding box center [402, 74] width 221 height 15
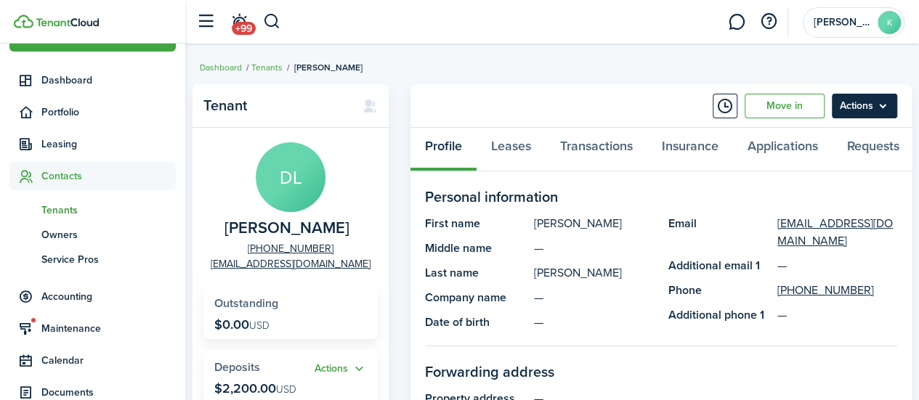
click at [876, 96] on menu-btn "Actions" at bounding box center [864, 106] width 65 height 25
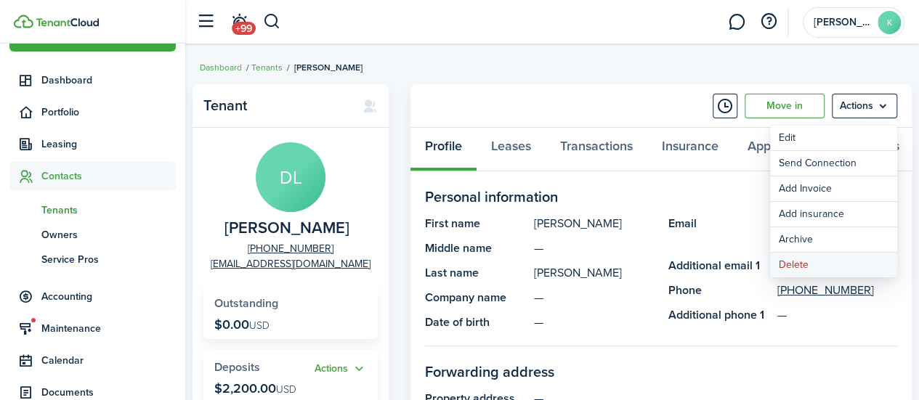
click at [819, 269] on button "Delete" at bounding box center [833, 265] width 127 height 25
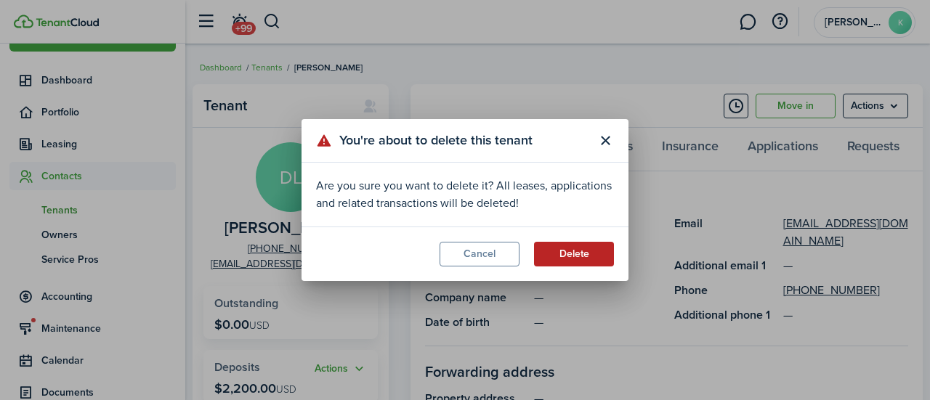
click at [580, 263] on button "Delete" at bounding box center [574, 254] width 80 height 25
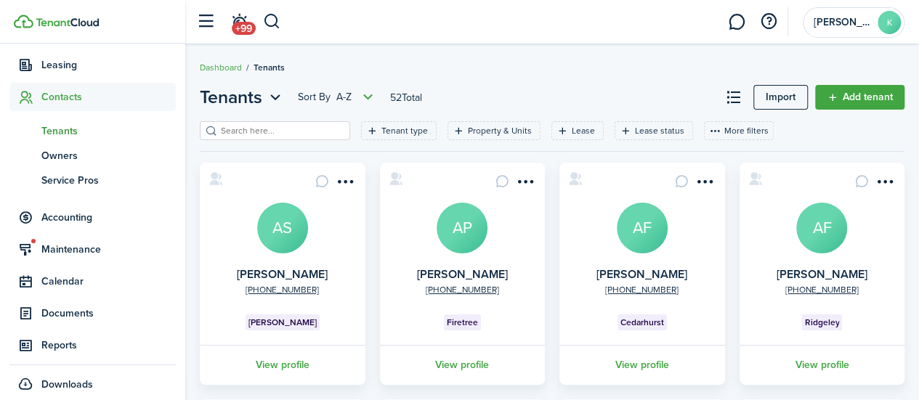
scroll to position [123, 0]
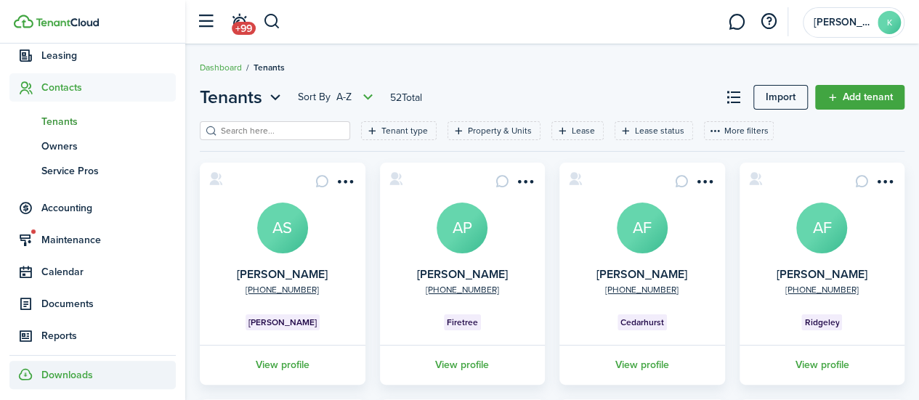
click at [67, 375] on span "Downloads" at bounding box center [67, 375] width 52 height 15
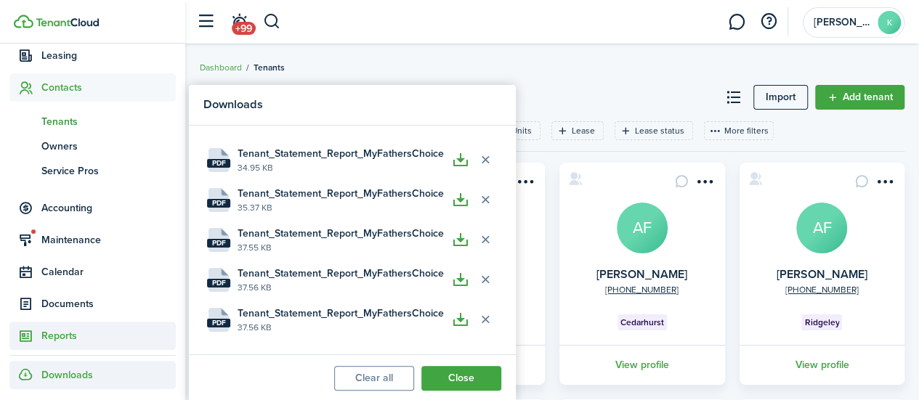
click at [73, 341] on span "Reports" at bounding box center [108, 335] width 134 height 15
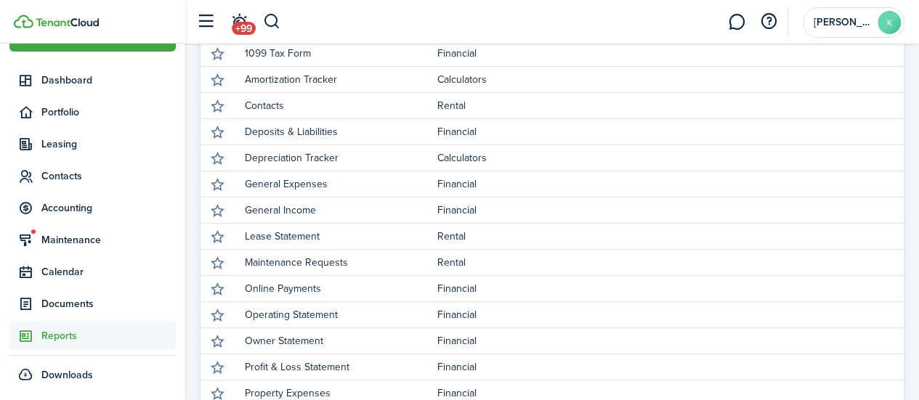
scroll to position [434, 0]
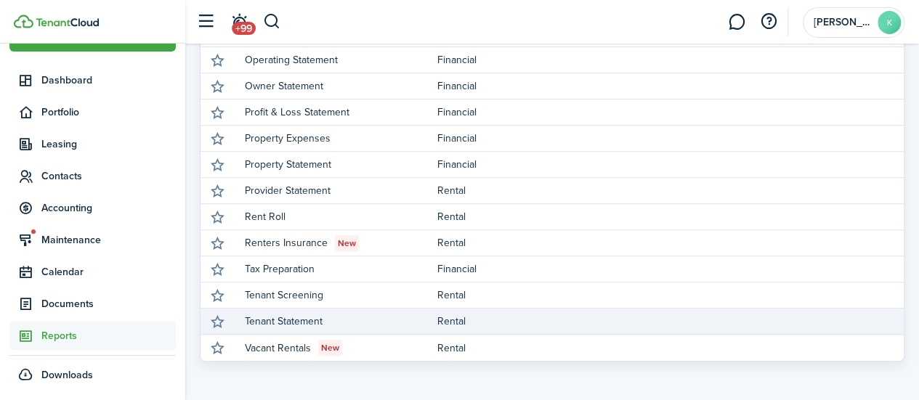
click at [299, 320] on link "Tenant Statement" at bounding box center [341, 321] width 192 height 25
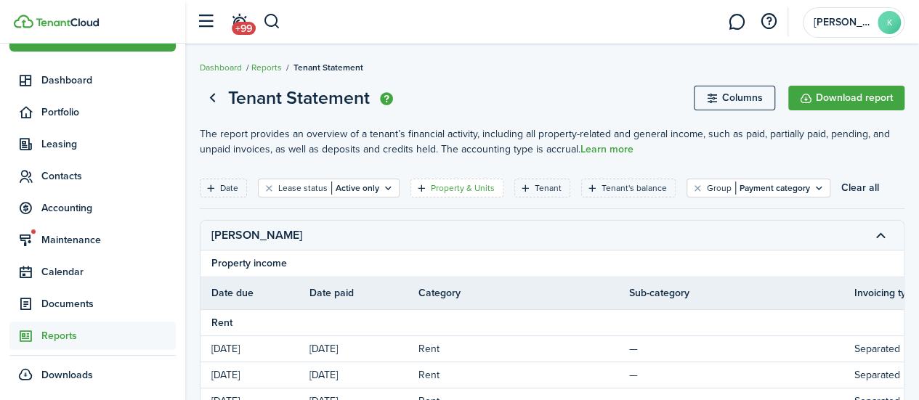
click at [451, 184] on filter-tag-label "Property & Units" at bounding box center [463, 188] width 64 height 13
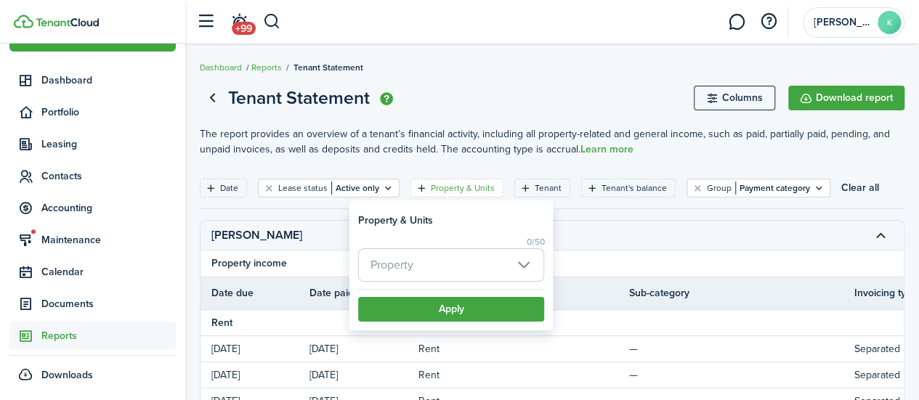
click at [399, 253] on span "Property" at bounding box center [451, 265] width 184 height 32
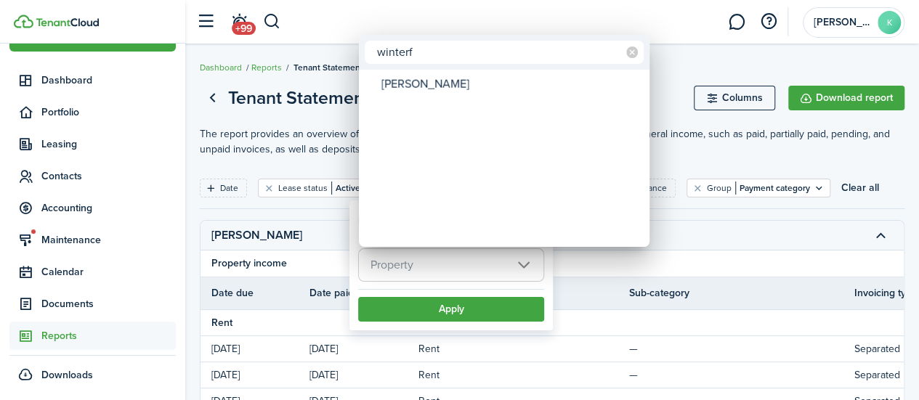
type input "winterf"
click at [481, 92] on div "[PERSON_NAME]" at bounding box center [509, 84] width 257 height 25
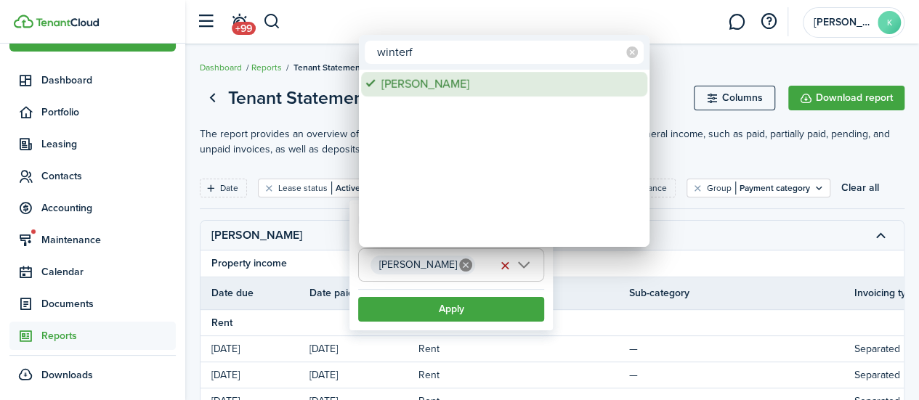
type input "[PERSON_NAME]"
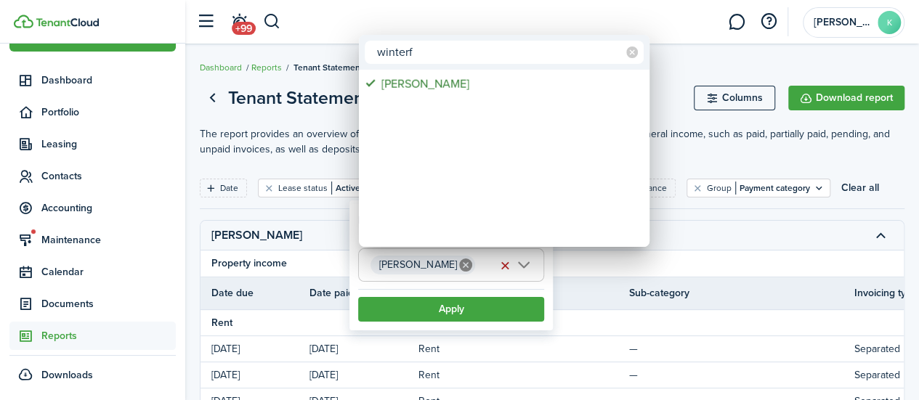
click at [439, 312] on div at bounding box center [459, 200] width 1151 height 633
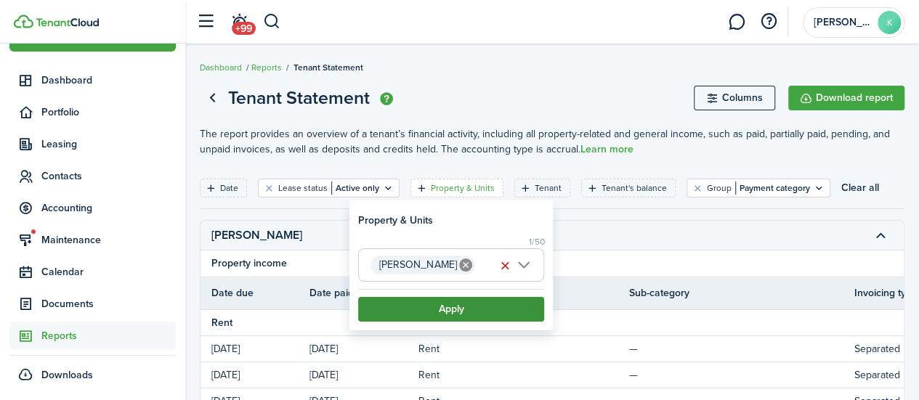
click at [449, 307] on button "Apply" at bounding box center [451, 309] width 186 height 25
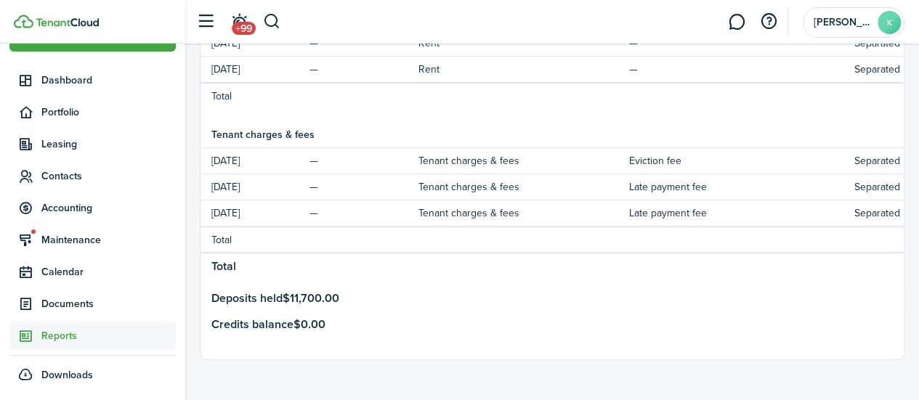
click at [864, 297] on tr "Deposits held $11,700.00" at bounding box center [861, 298] width 1322 height 26
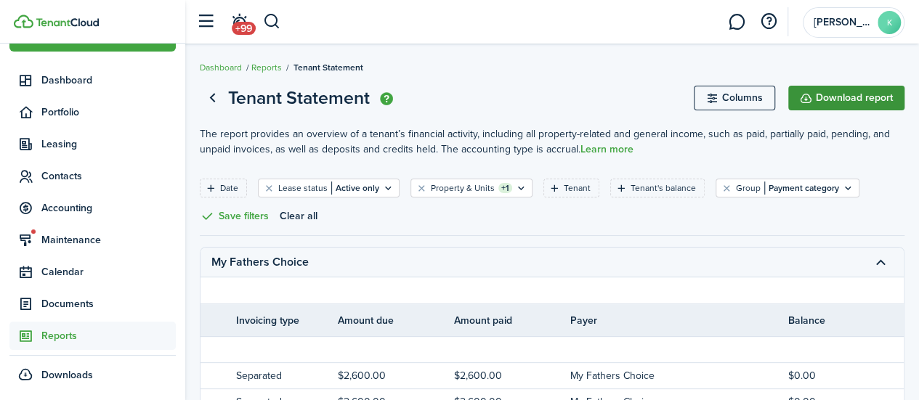
click at [864, 101] on button "Download report" at bounding box center [846, 98] width 116 height 25
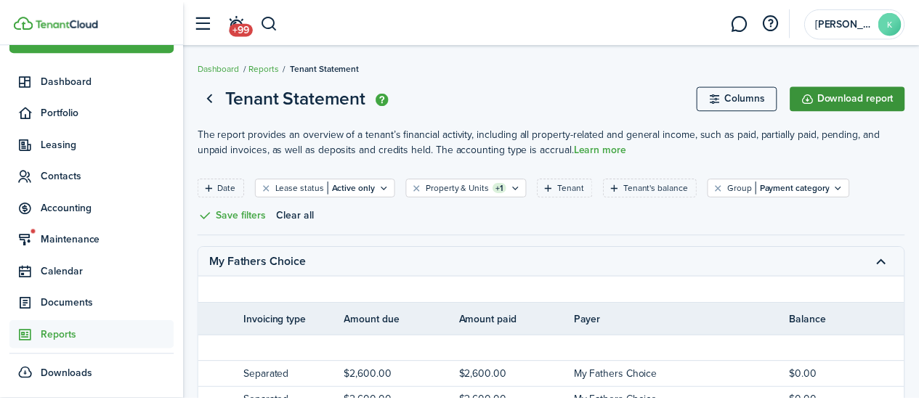
scroll to position [0, 607]
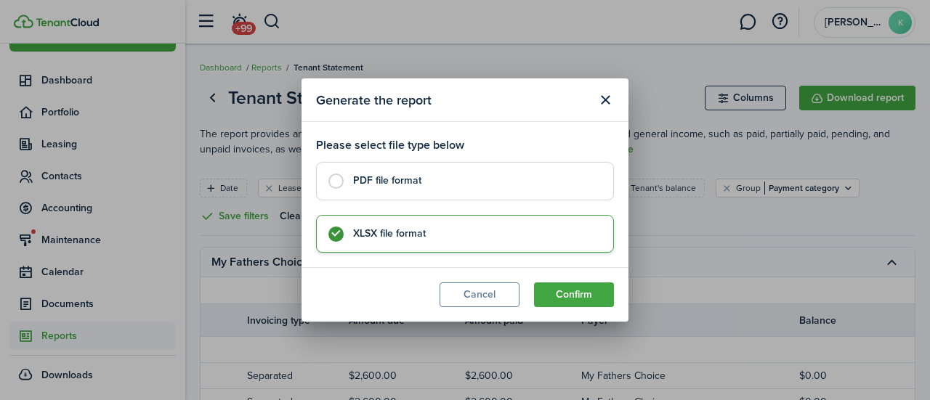
click at [495, 184] on control-radio-card-title "PDF file format" at bounding box center [475, 181] width 245 height 15
radio input "true"
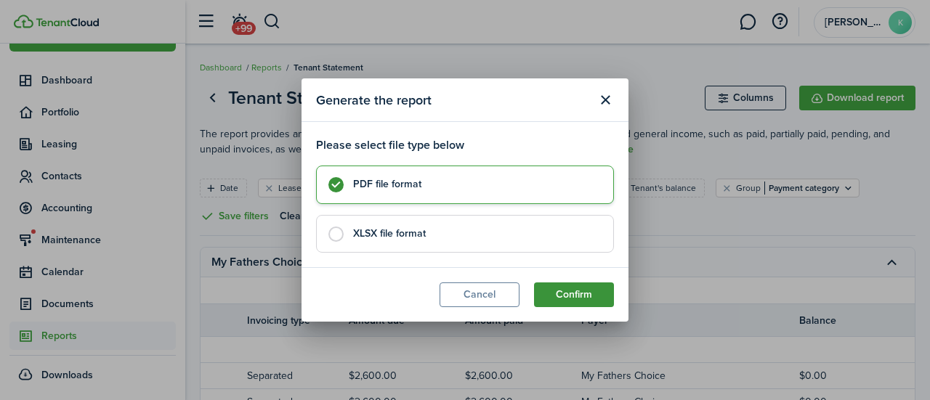
click at [579, 288] on button "Confirm" at bounding box center [574, 295] width 80 height 25
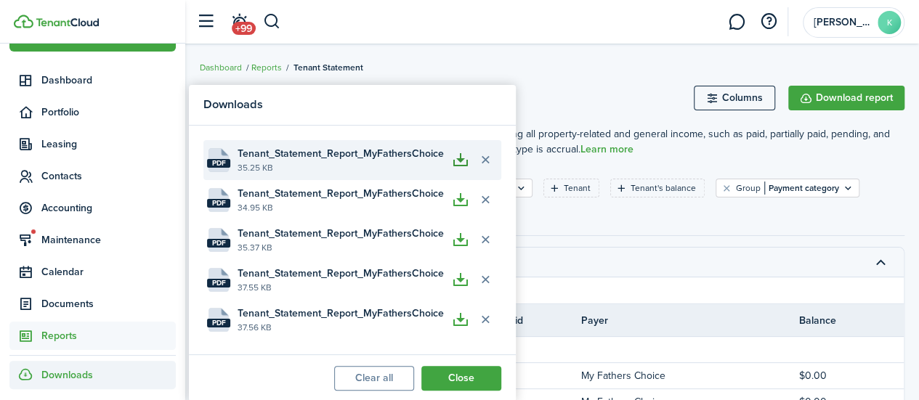
click at [462, 155] on button "button" at bounding box center [460, 159] width 25 height 25
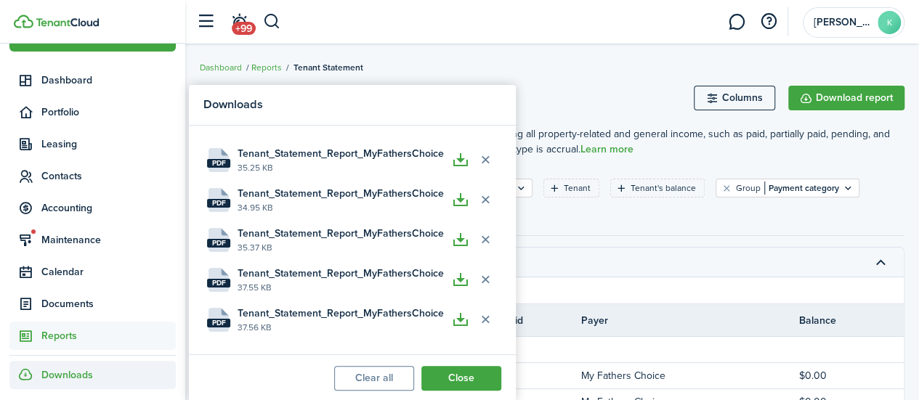
click at [639, 86] on page-view-header "Tenant Statement Columns Download report" at bounding box center [552, 98] width 705 height 28
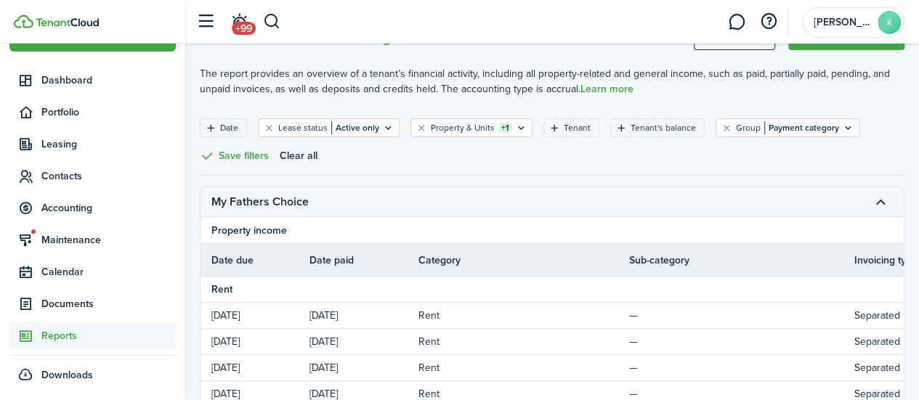
scroll to position [0, 0]
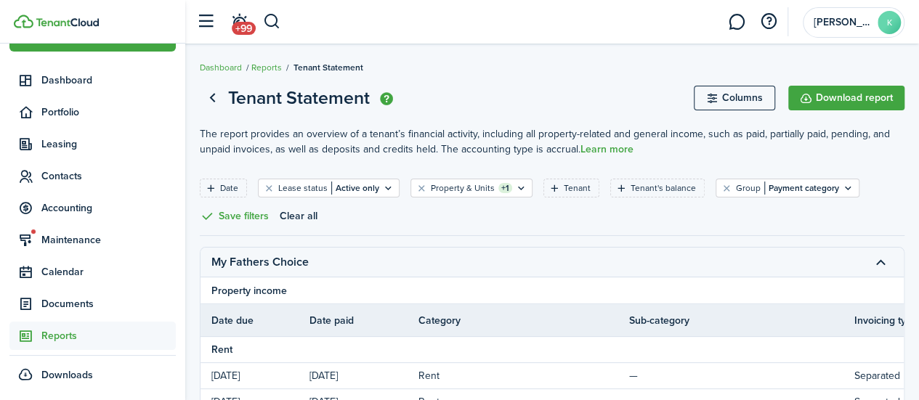
click at [285, 1] on header-wrapper "+99 [PERSON_NAME]" at bounding box center [546, 22] width 715 height 44
click at [270, 33] on button "button" at bounding box center [272, 21] width 18 height 25
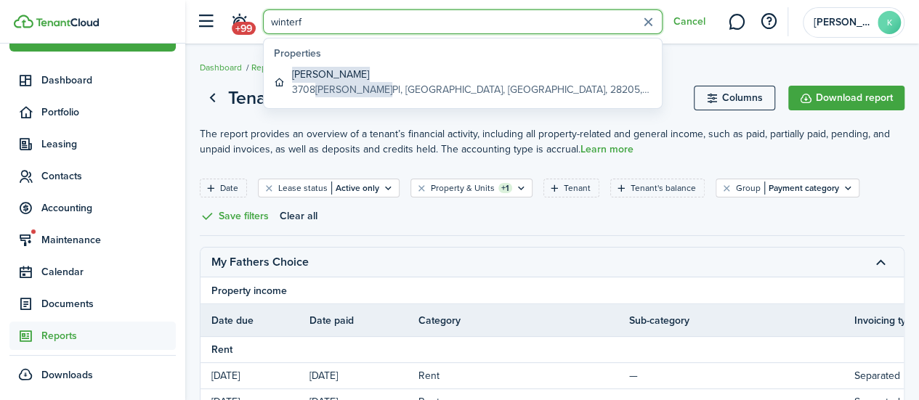
type input "winterf"
